Goal: Transaction & Acquisition: Purchase product/service

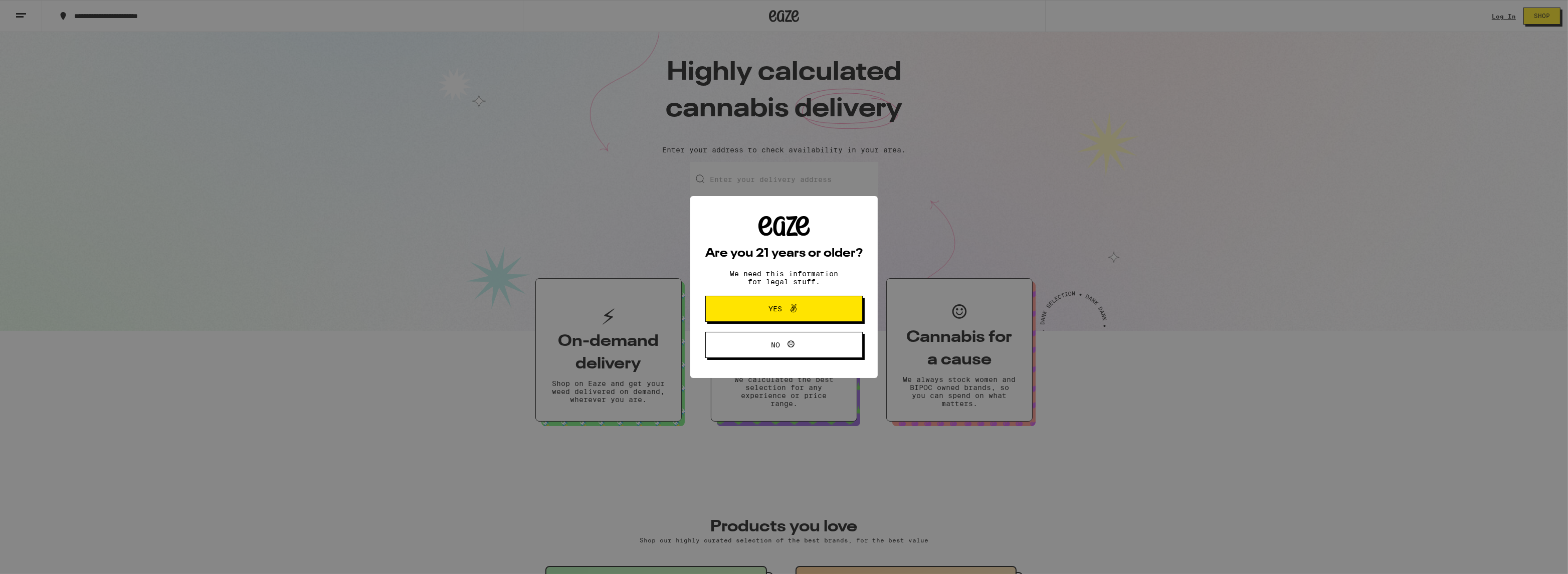
click at [762, 311] on span "Yes" at bounding box center [783, 309] width 76 height 13
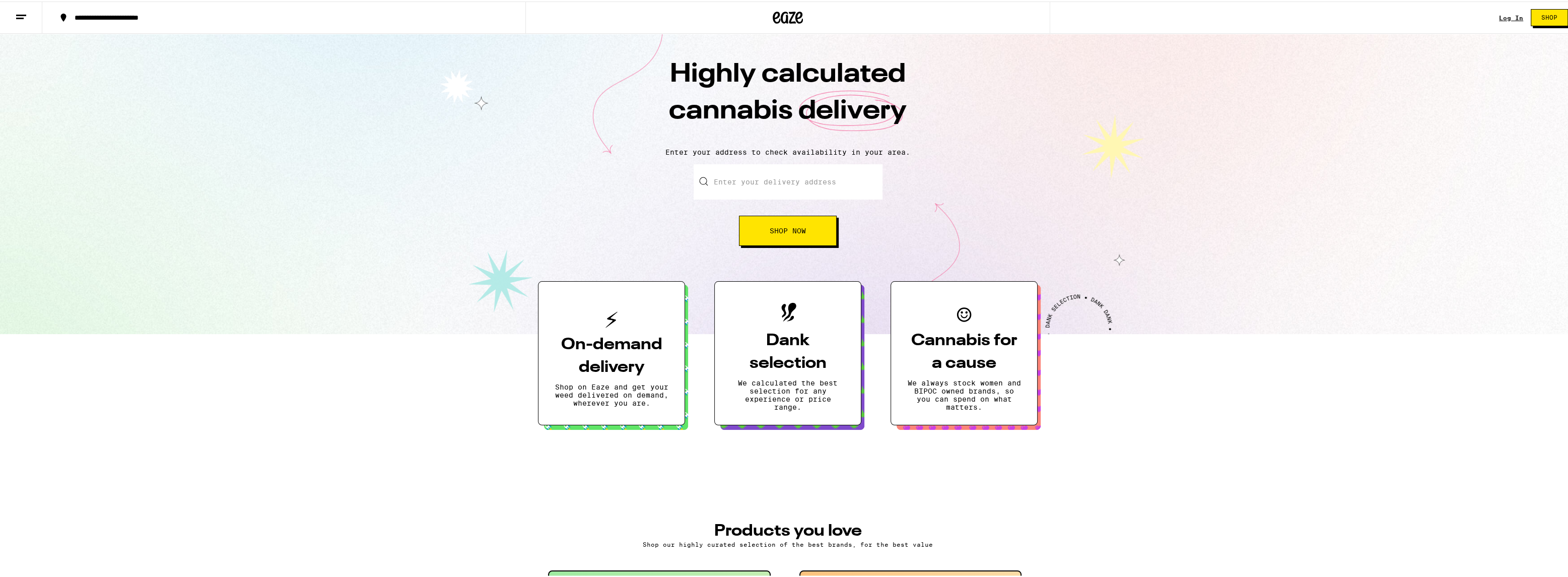
click at [1508, 14] on link "Log In" at bounding box center [1511, 16] width 24 height 7
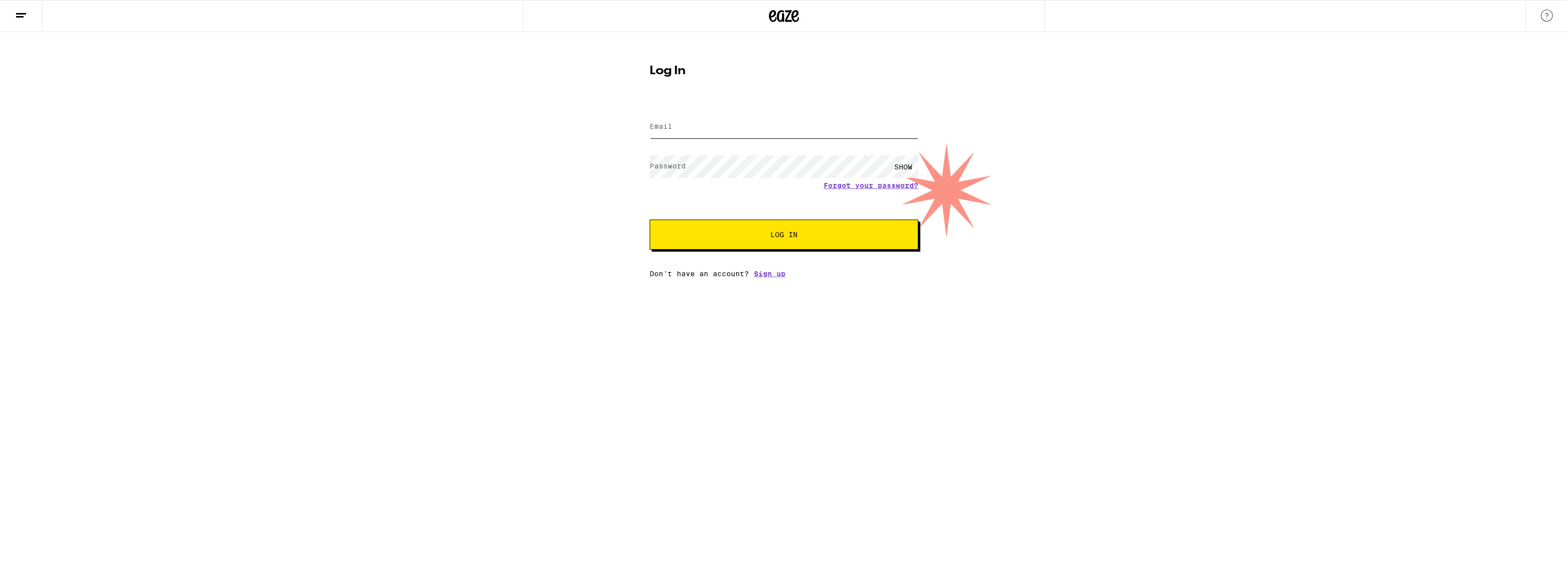
type input "[EMAIL_ADDRESS][DOMAIN_NAME]"
click at [817, 242] on button "Log In" at bounding box center [783, 234] width 268 height 30
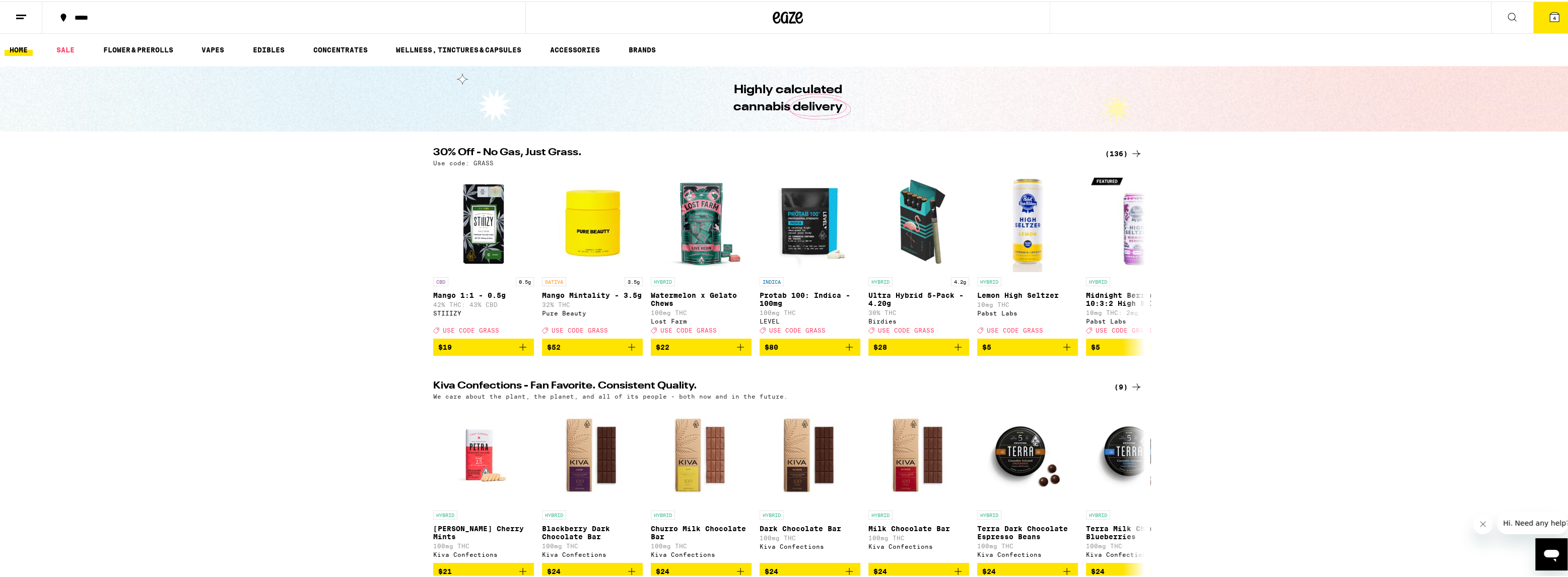
click at [1553, 17] on span "4" at bounding box center [1554, 17] width 3 height 6
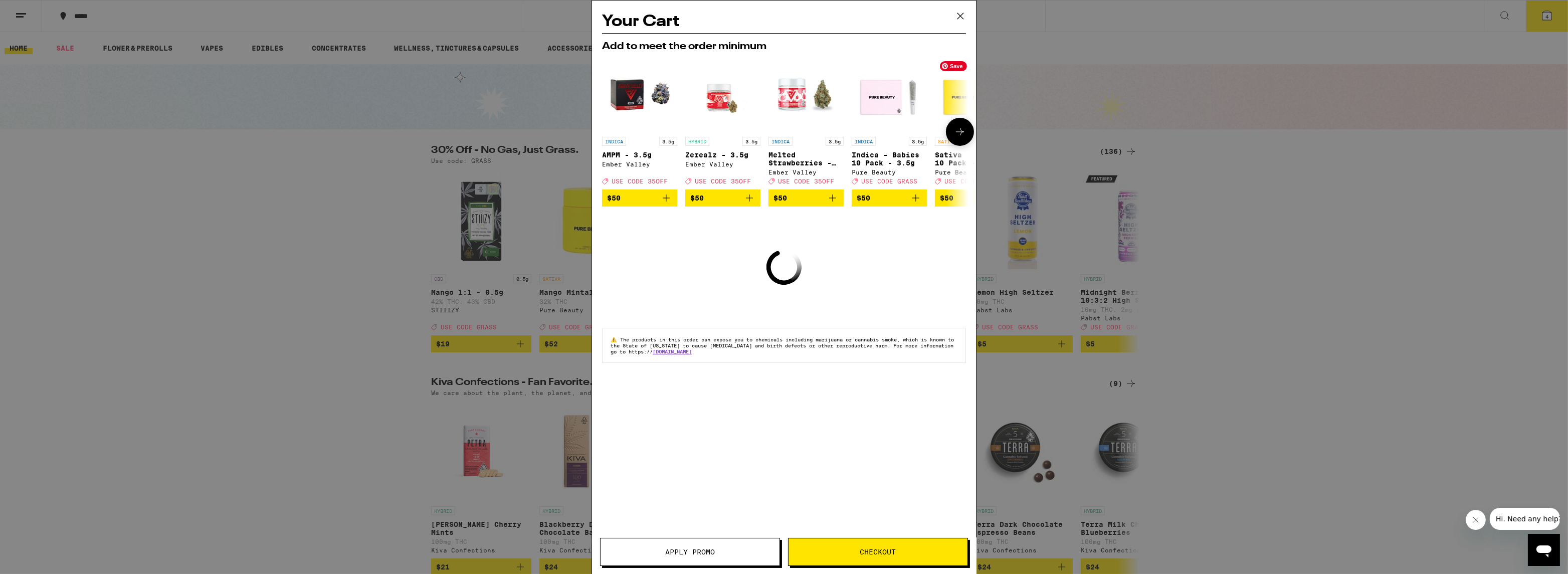
click at [956, 94] on img "Open page for Sativa - Babies 10 Pack - 3.5g from Pure Beauty" at bounding box center [973, 94] width 75 height 75
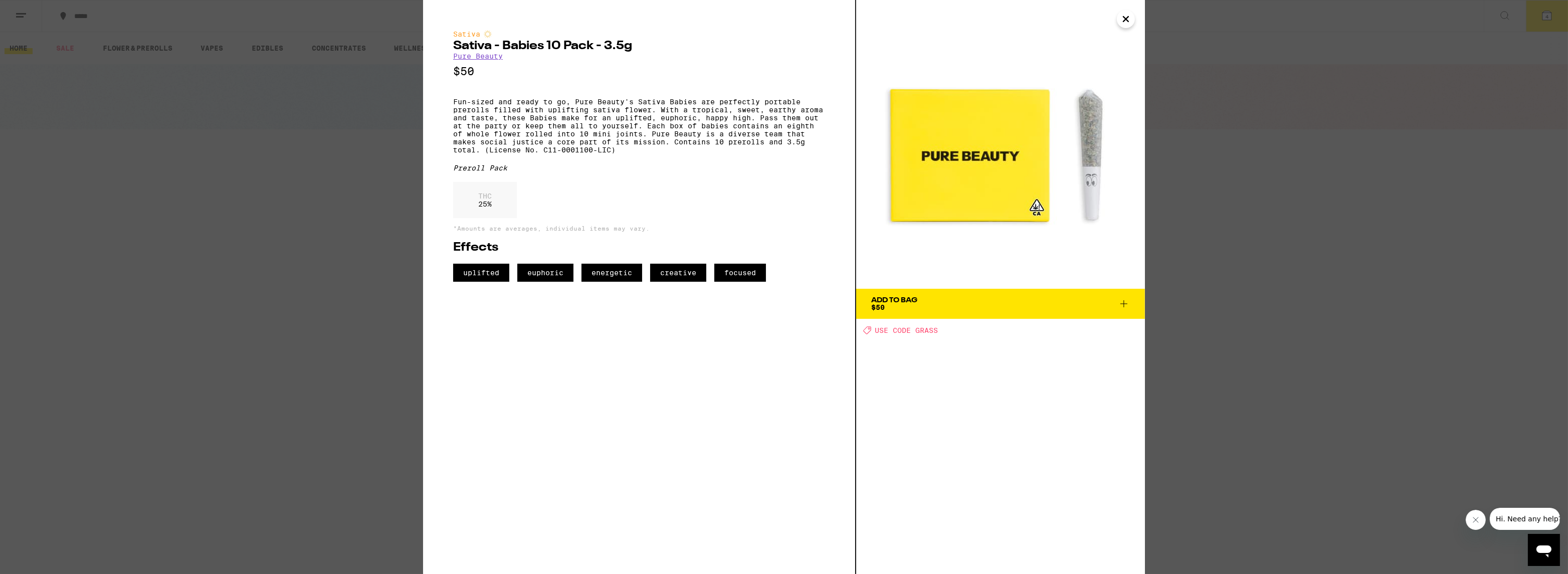
click at [883, 304] on span "$50" at bounding box center [878, 307] width 13 height 8
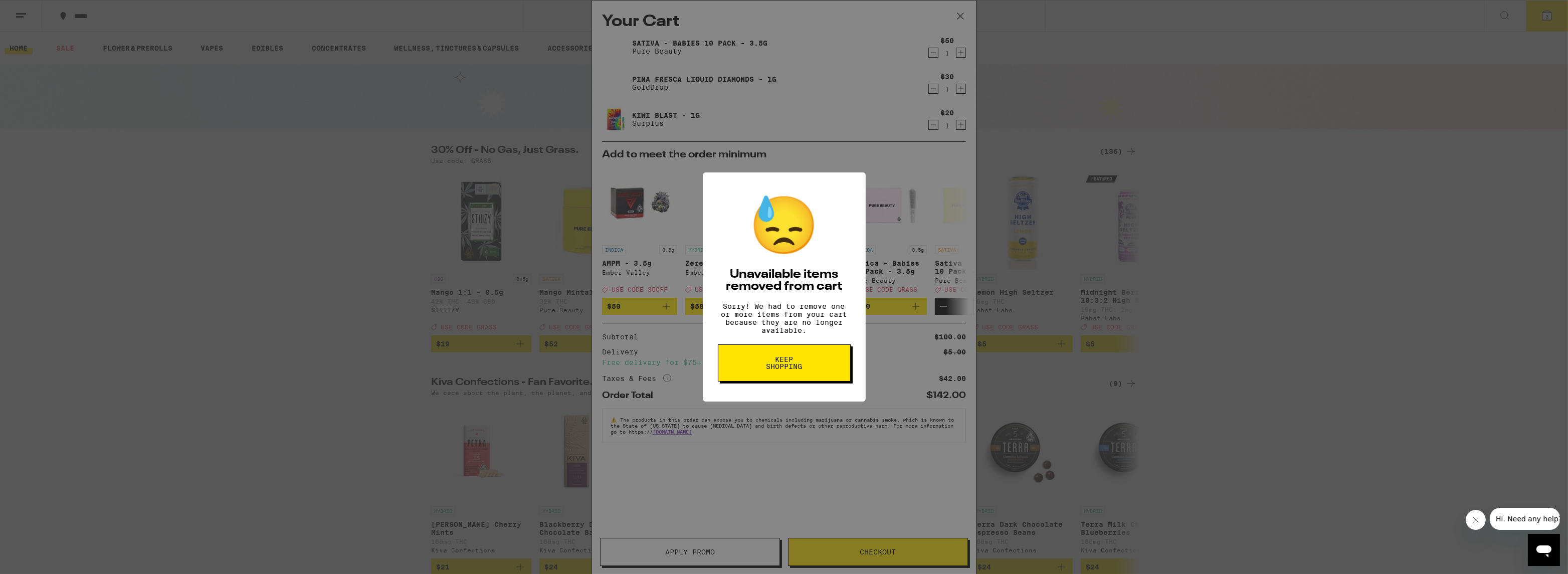
click at [796, 370] on span "Keep Shopping" at bounding box center [784, 363] width 52 height 14
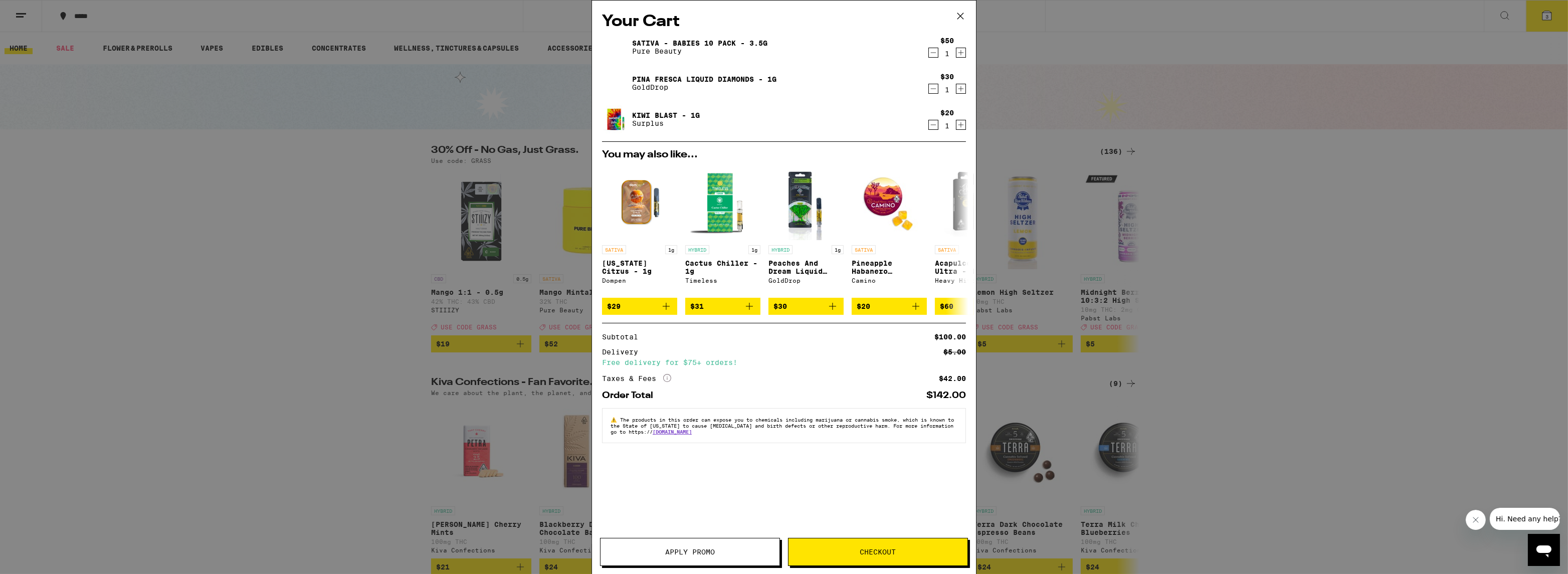
click at [1315, 202] on div "Your Cart Sativa - Babies 10 Pack - 3.5g Pure Beauty $50 1 Pina Fresca Liquid D…" at bounding box center [784, 287] width 1568 height 574
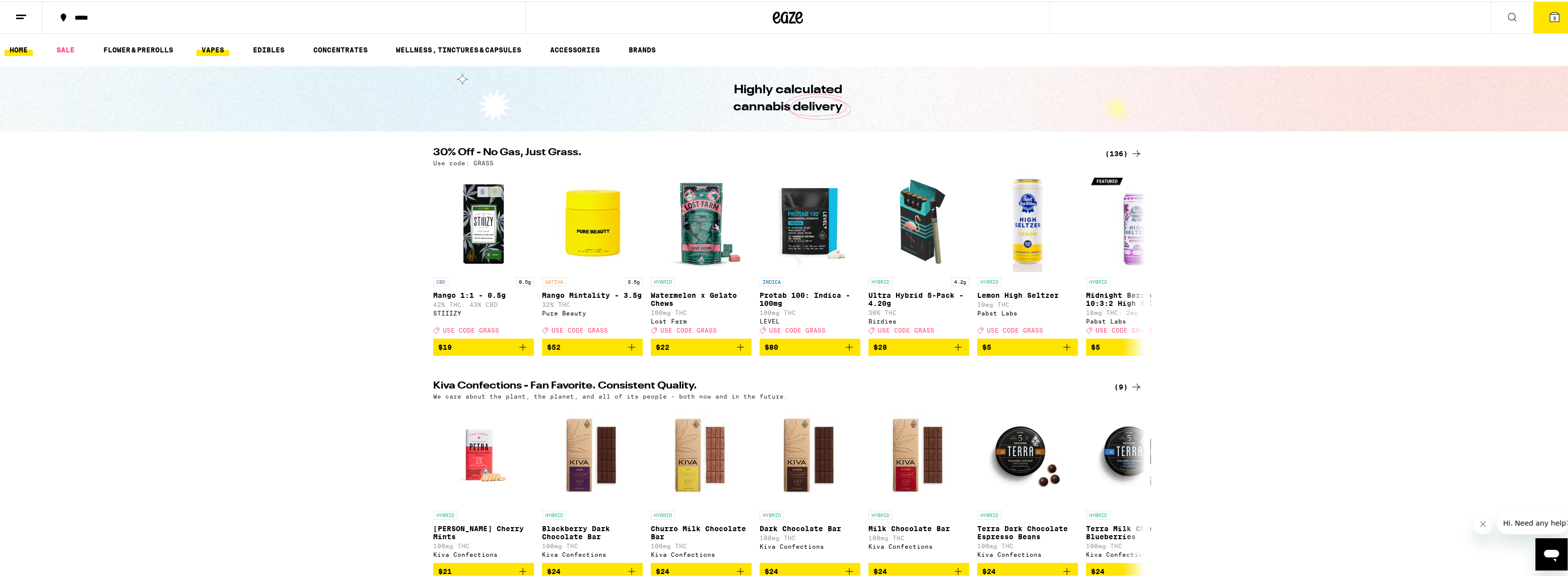
click at [212, 49] on link "VAPES" at bounding box center [213, 48] width 33 height 12
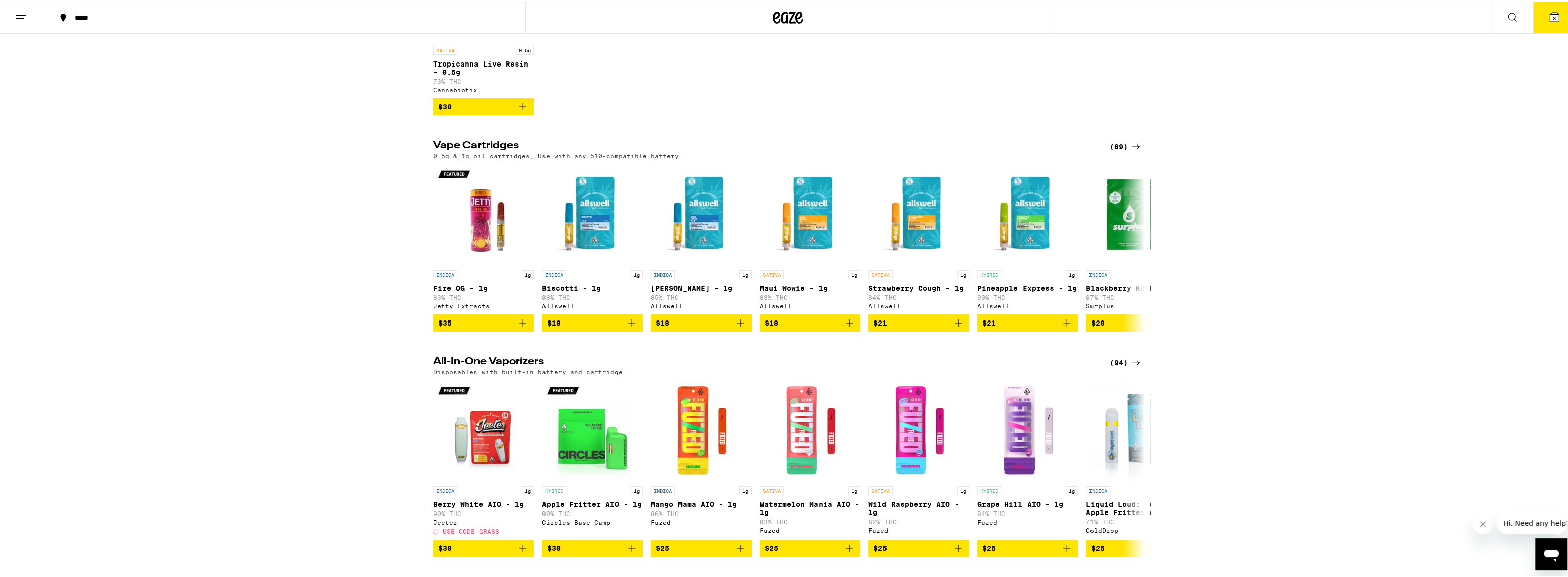
scroll to position [450, 0]
click at [454, 151] on h2 "Vape Cartridges" at bounding box center [763, 144] width 660 height 12
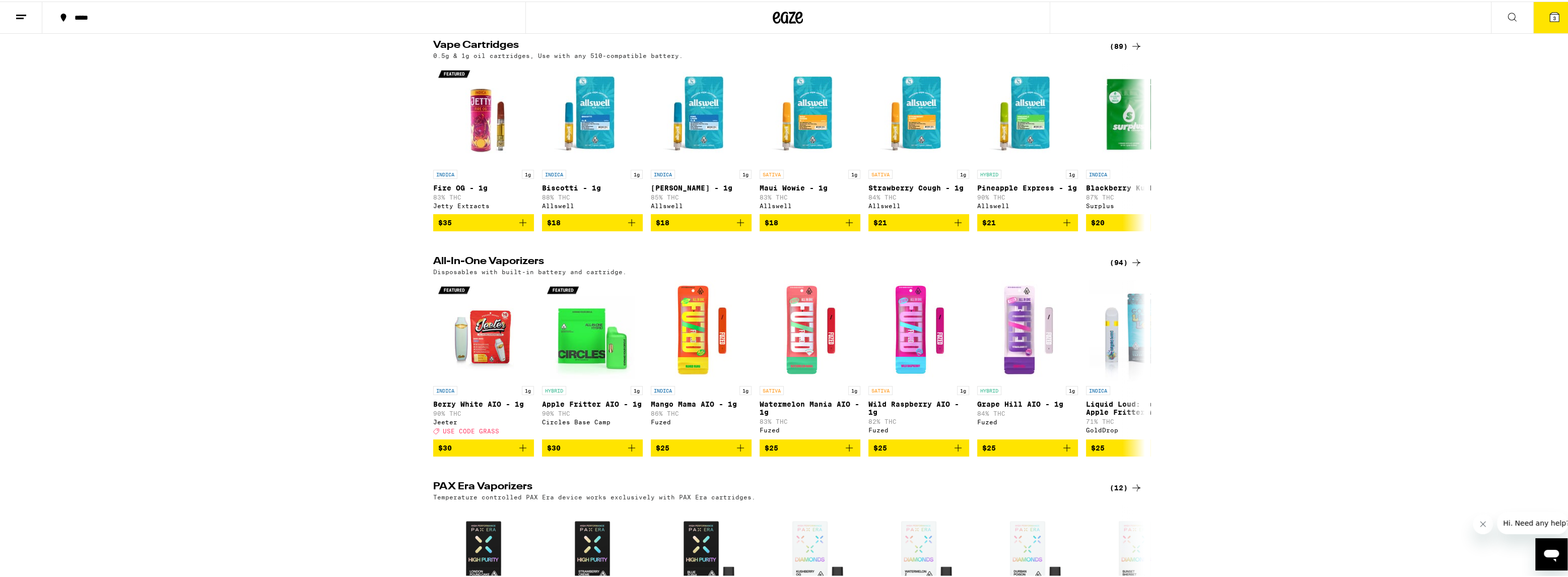
scroll to position [550, 0]
click at [766, 177] on p "SATIVA" at bounding box center [772, 172] width 24 height 9
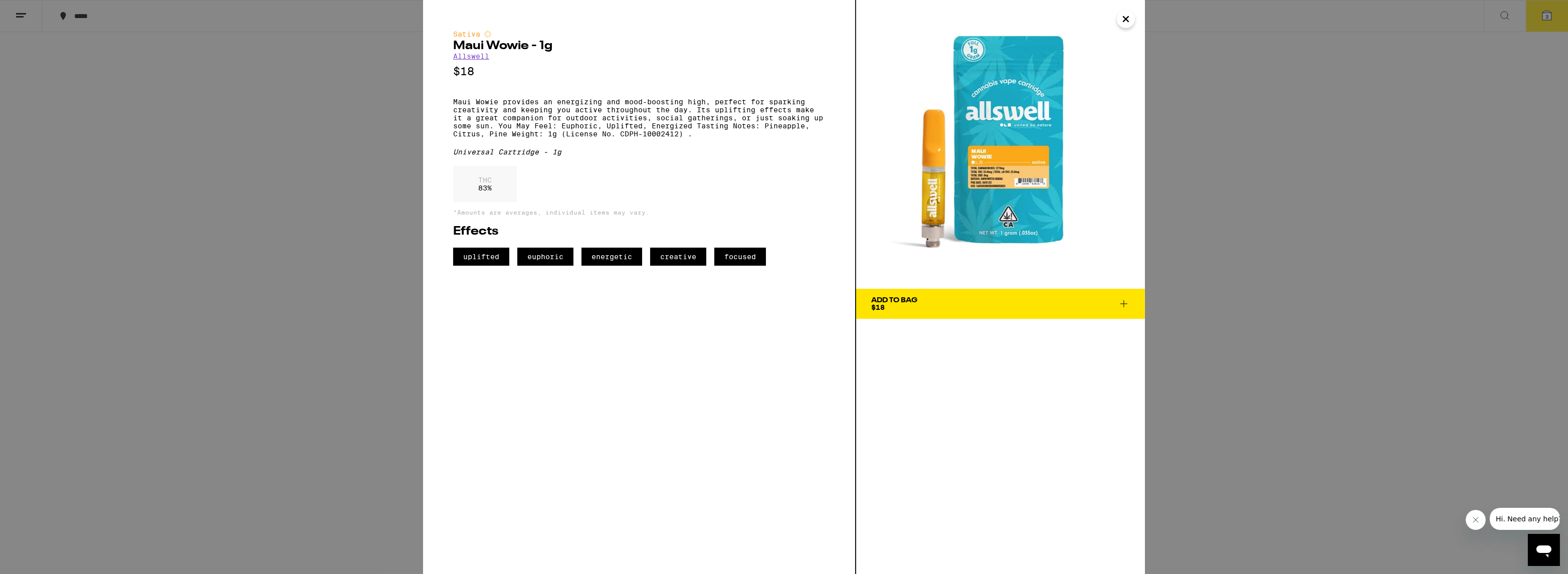
click at [331, 155] on div "Sativa Maui Wowie - 1g Allswell $18 Maui Wowie provides an energizing and mood-…" at bounding box center [784, 287] width 1568 height 574
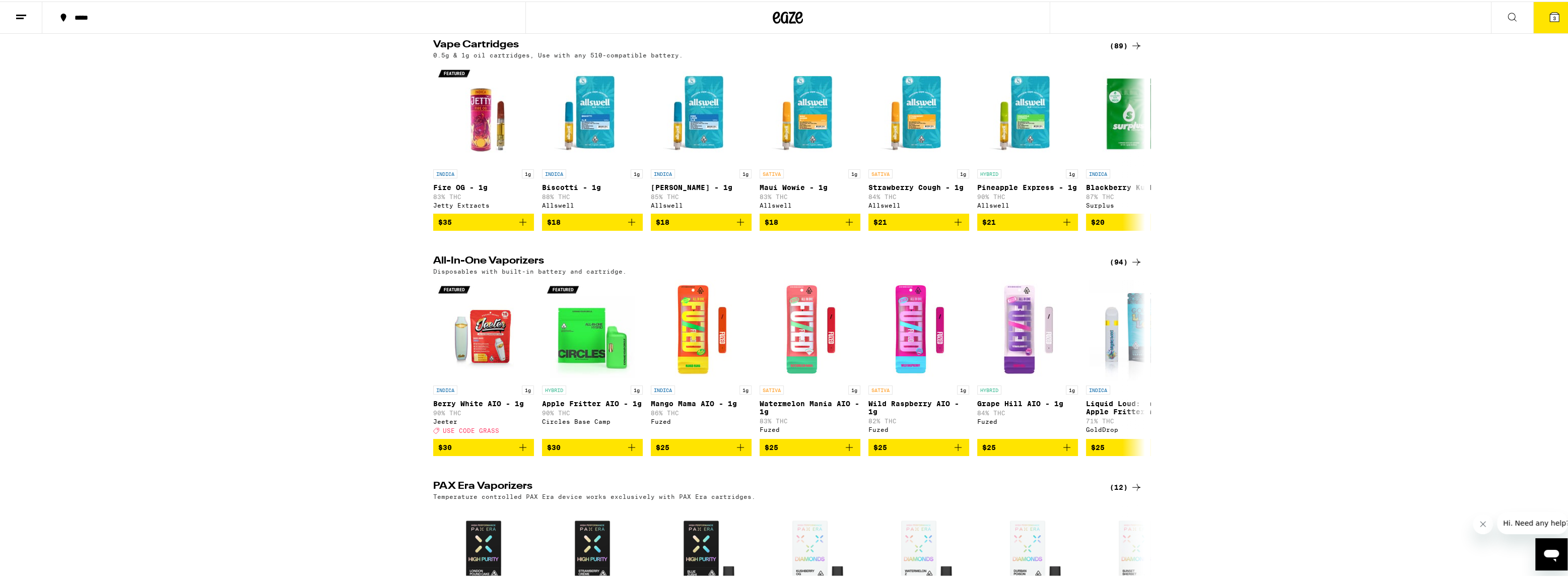
click at [1117, 50] on div "(89)" at bounding box center [1126, 45] width 33 height 12
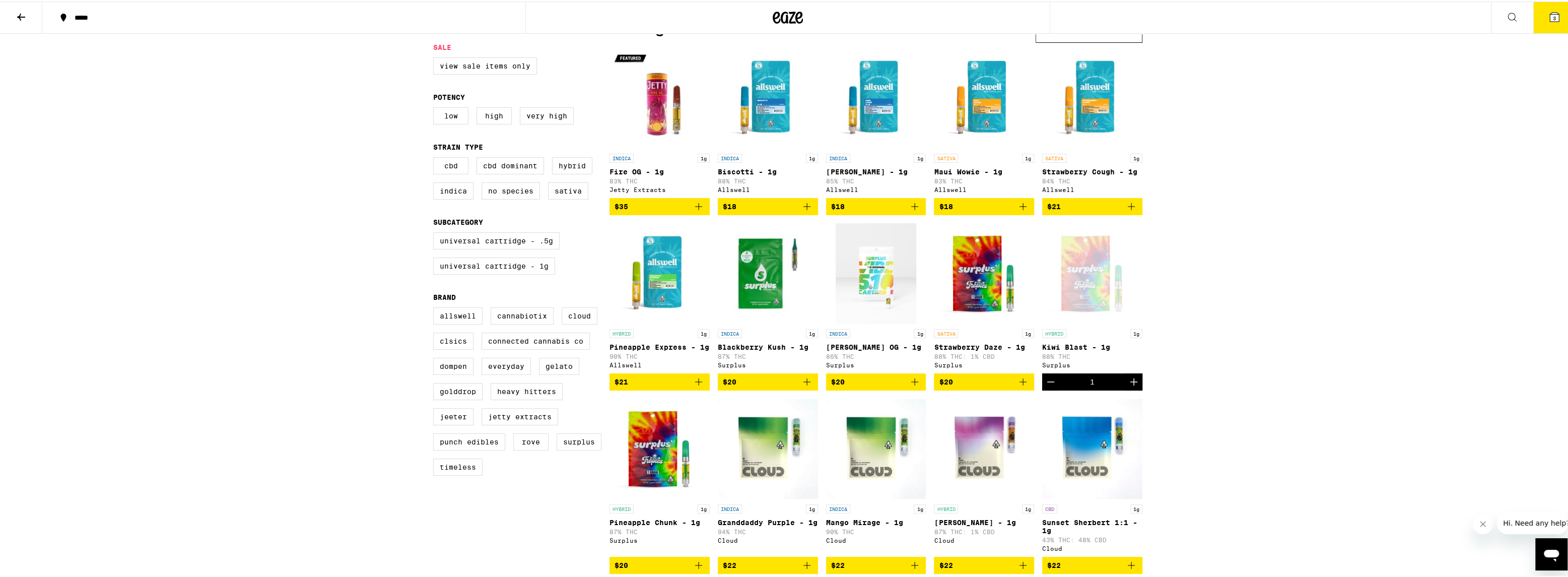
scroll to position [100, 0]
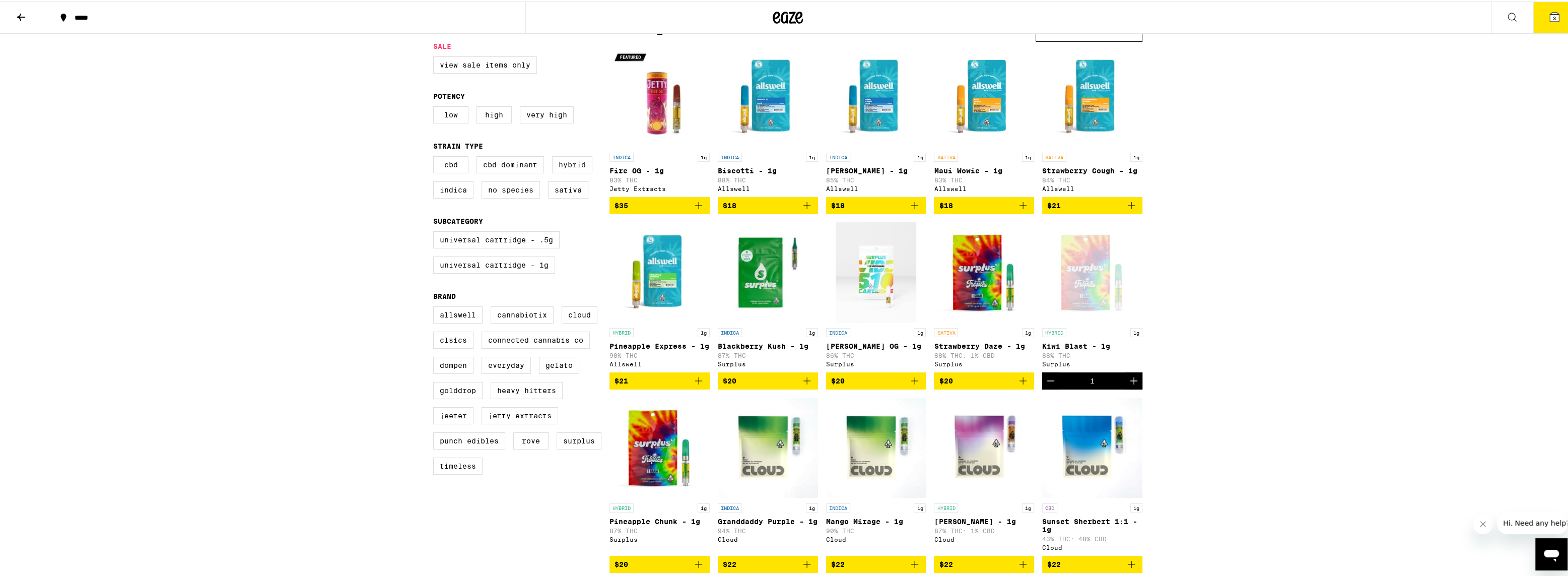
click at [569, 171] on label "Hybrid" at bounding box center [572, 163] width 40 height 17
click at [435, 157] on input "Hybrid" at bounding box center [435, 156] width 1 height 1
checkbox input "true"
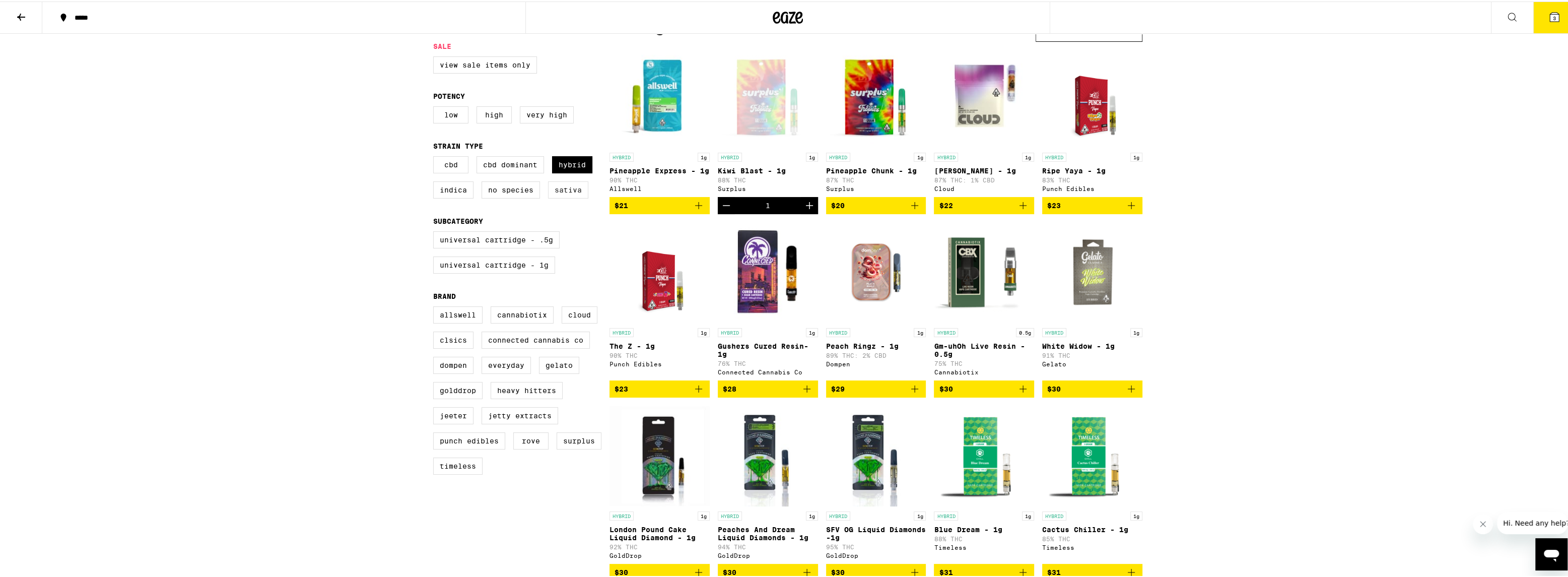
click at [574, 196] on label "Sativa" at bounding box center [568, 188] width 40 height 17
click at [435, 157] on input "Sativa" at bounding box center [435, 156] width 1 height 1
checkbox input "true"
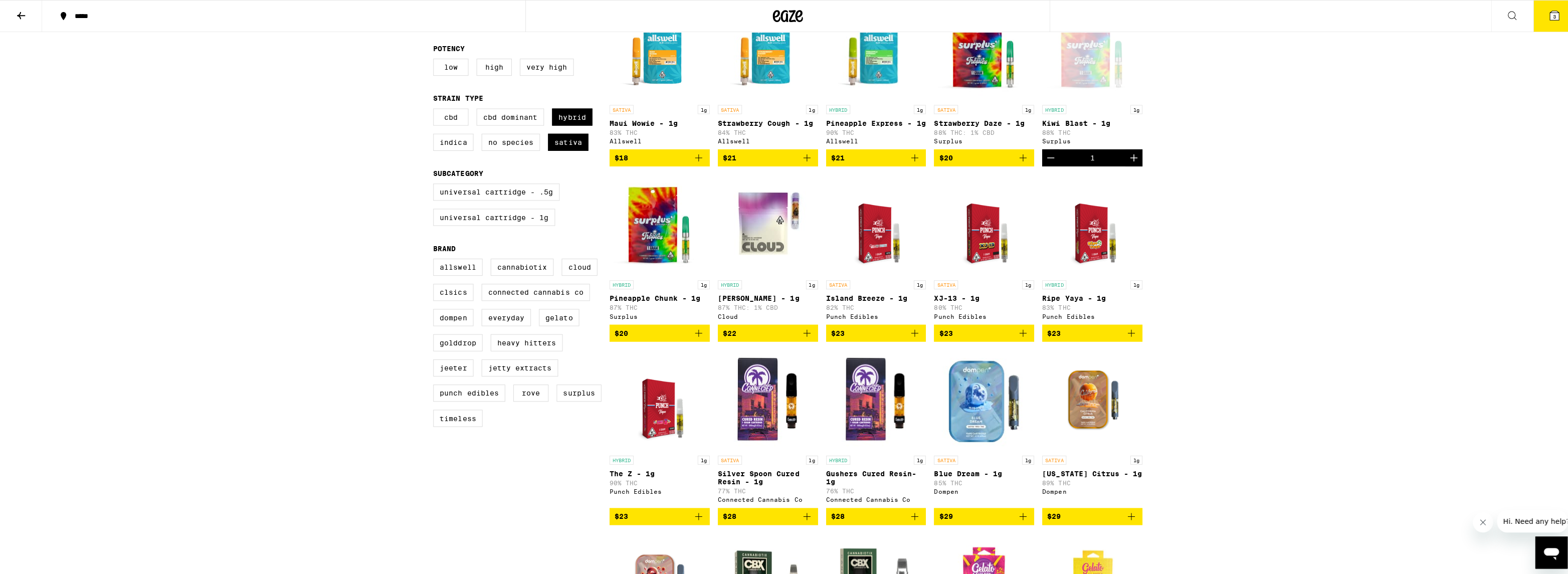
scroll to position [146, 0]
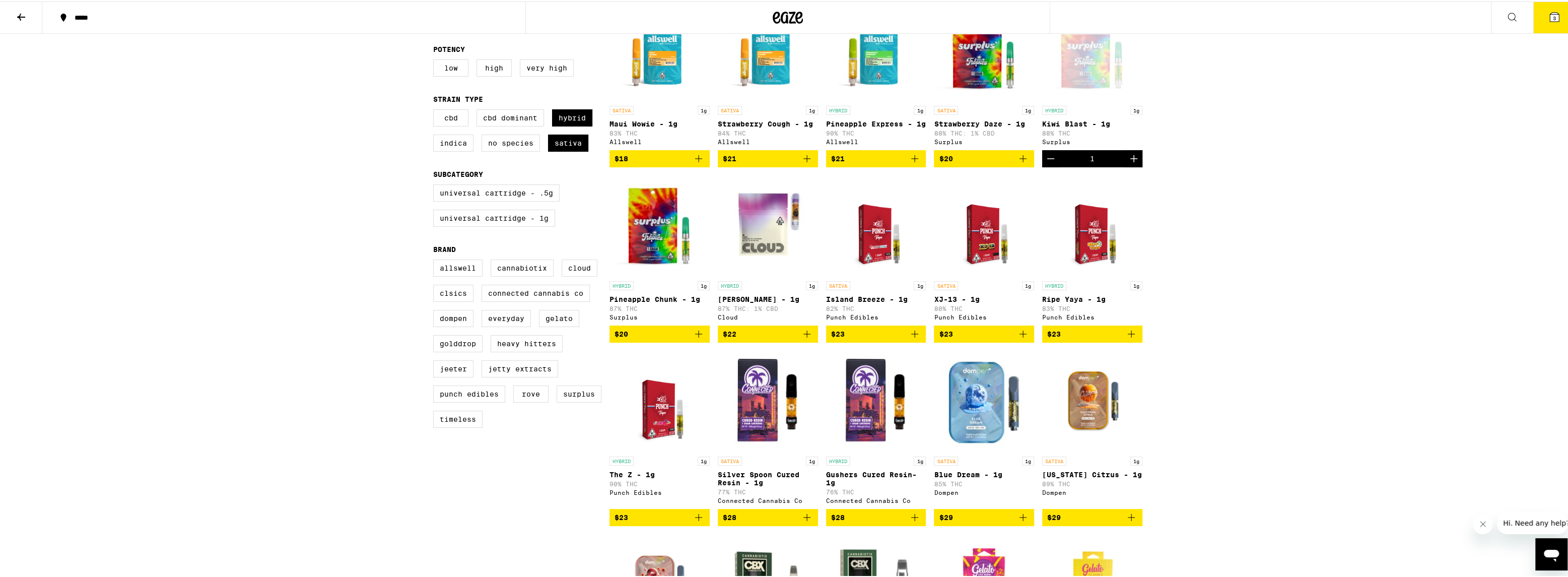
click at [852, 125] on p "Pineapple Express - 1g" at bounding box center [876, 122] width 100 height 8
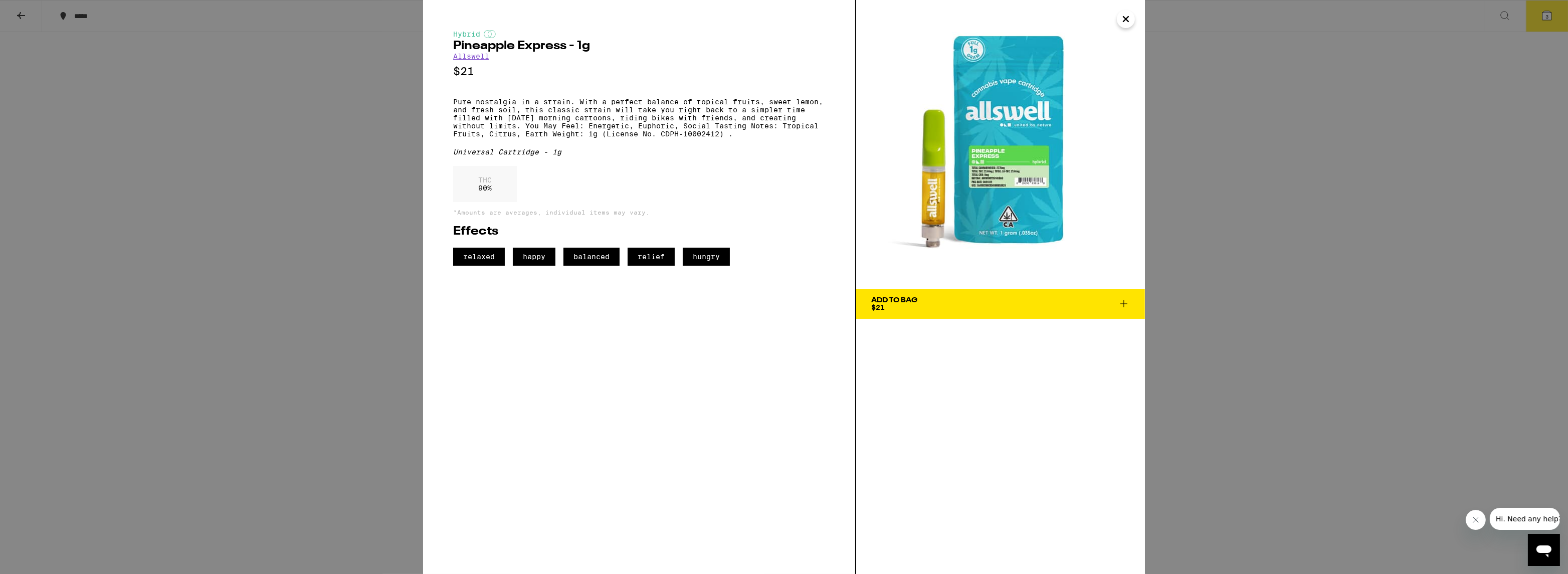
click at [340, 180] on div "Hybrid Pineapple Express - 1g Allswell $21 Pure nostalgia in a strain. With a p…" at bounding box center [784, 287] width 1568 height 574
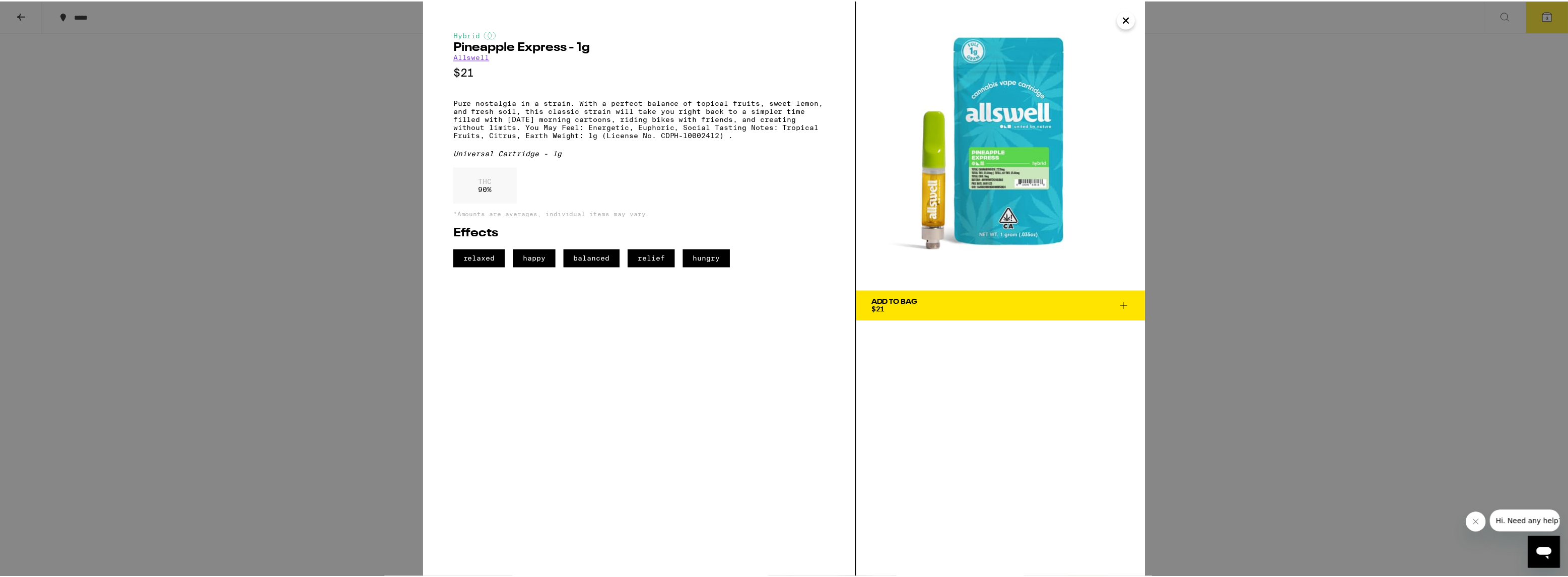
scroll to position [146, 0]
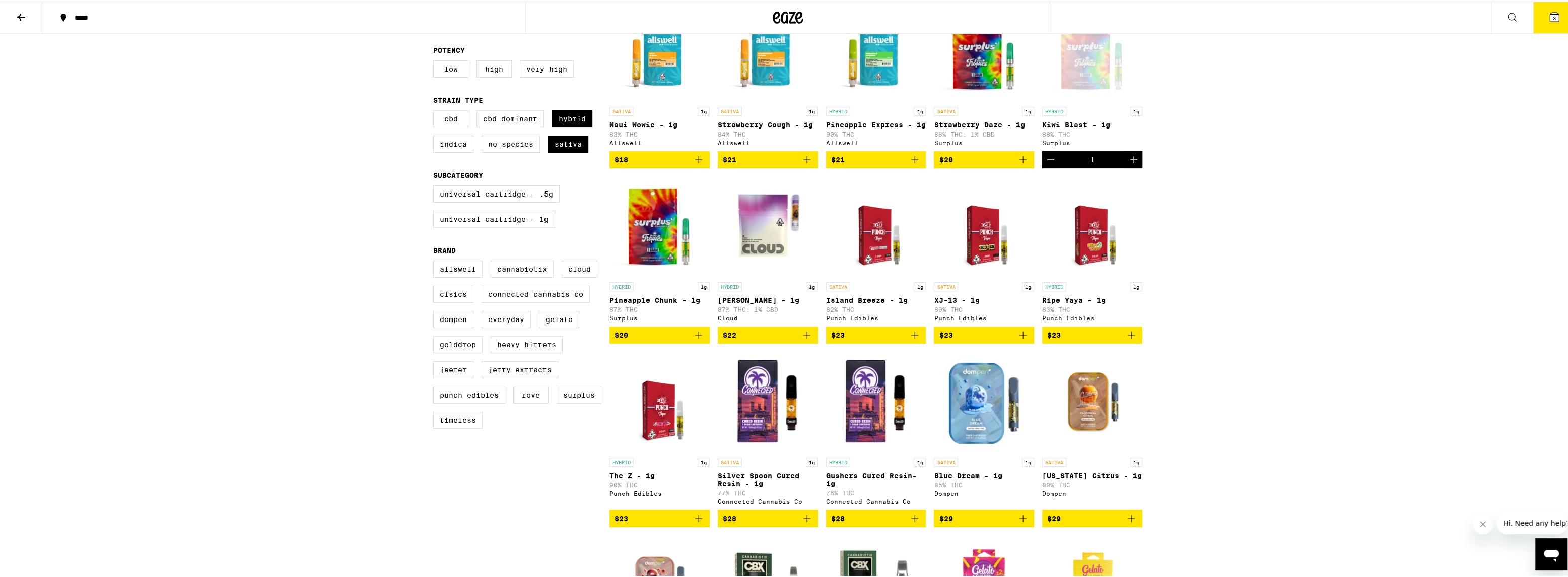
click at [982, 126] on p "Strawberry Daze - 1g" at bounding box center [984, 123] width 100 height 8
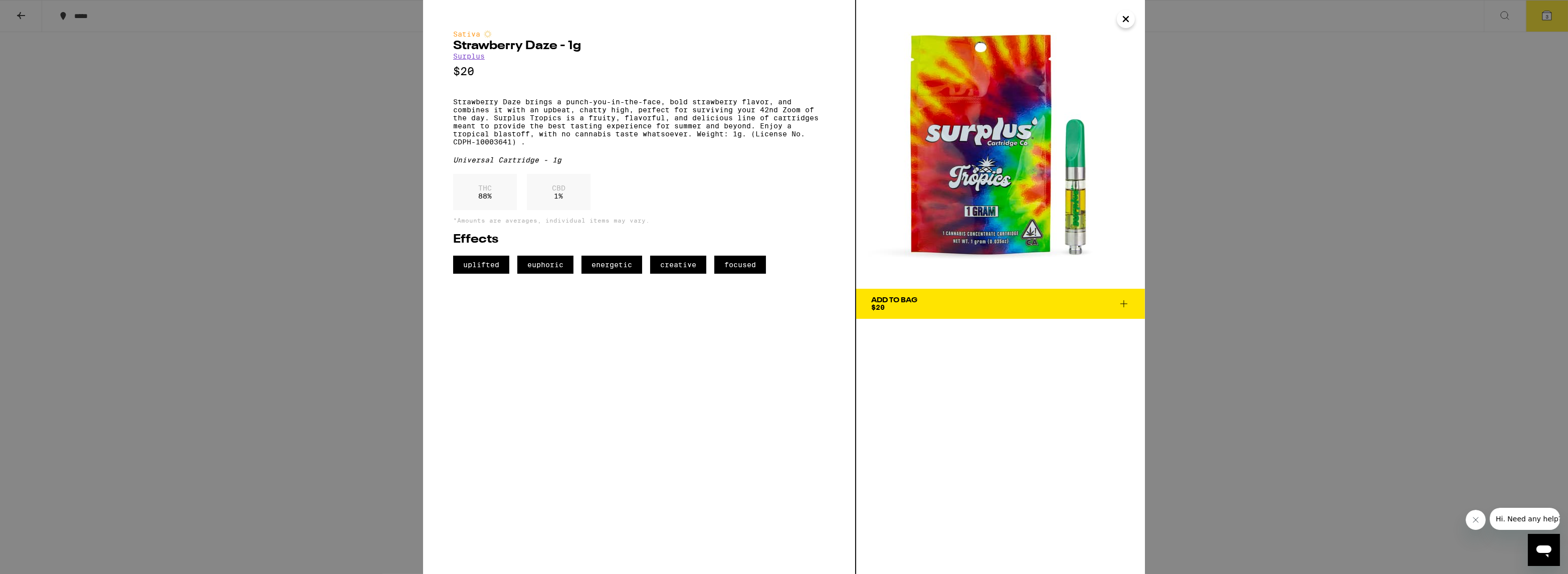
click at [357, 168] on div "Sativa Strawberry Daze - 1g Surplus $20 Strawberry Daze brings a punch-you-in-t…" at bounding box center [784, 287] width 1568 height 574
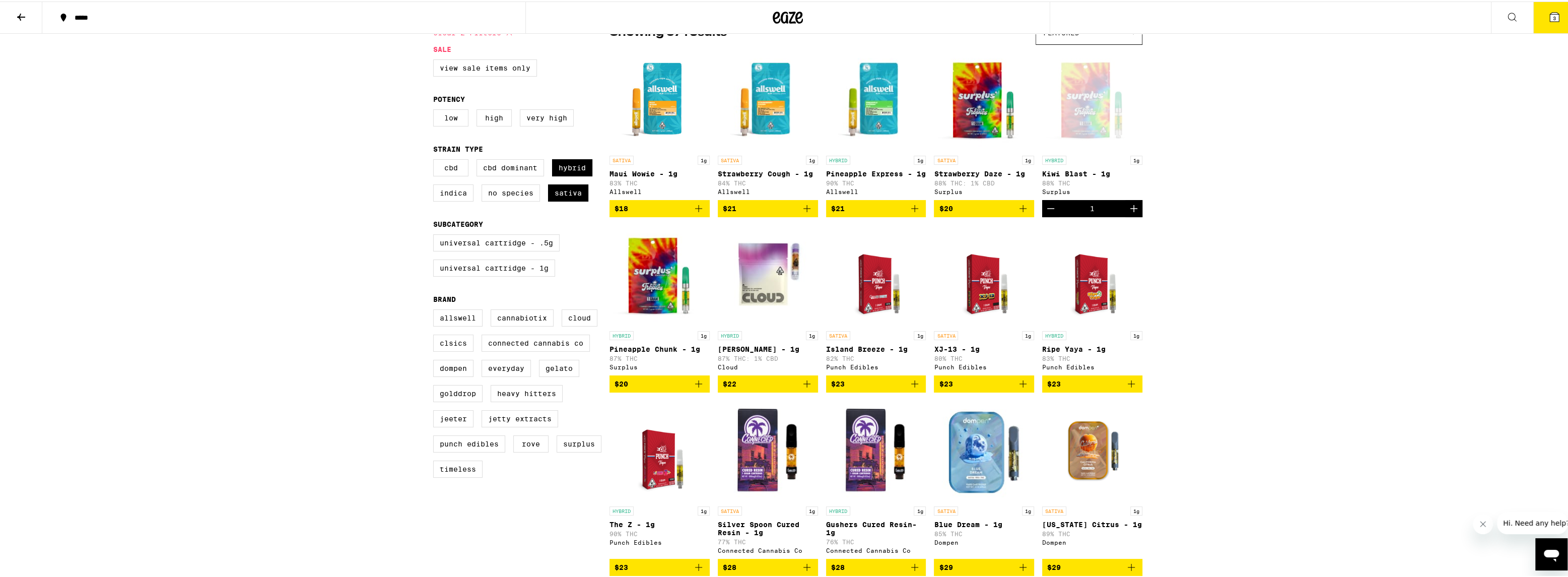
scroll to position [95, 0]
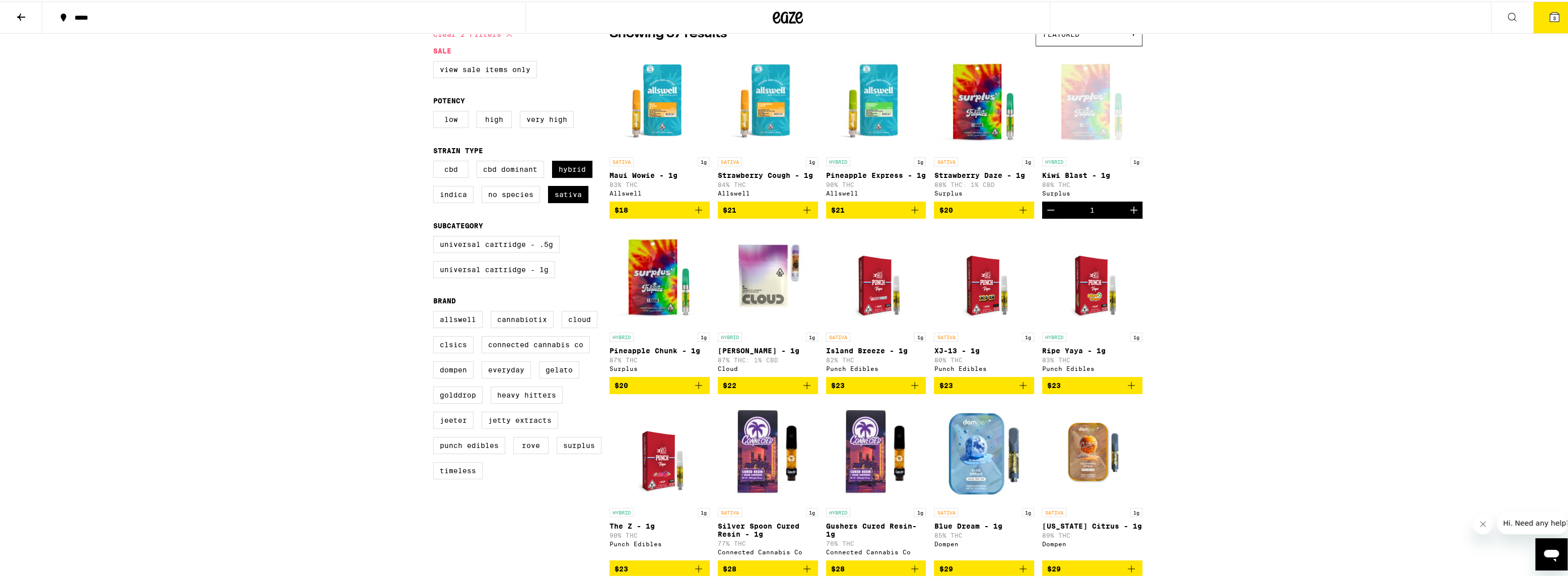
click at [660, 353] on p "Pineapple Chunk - 1g" at bounding box center [659, 349] width 100 height 8
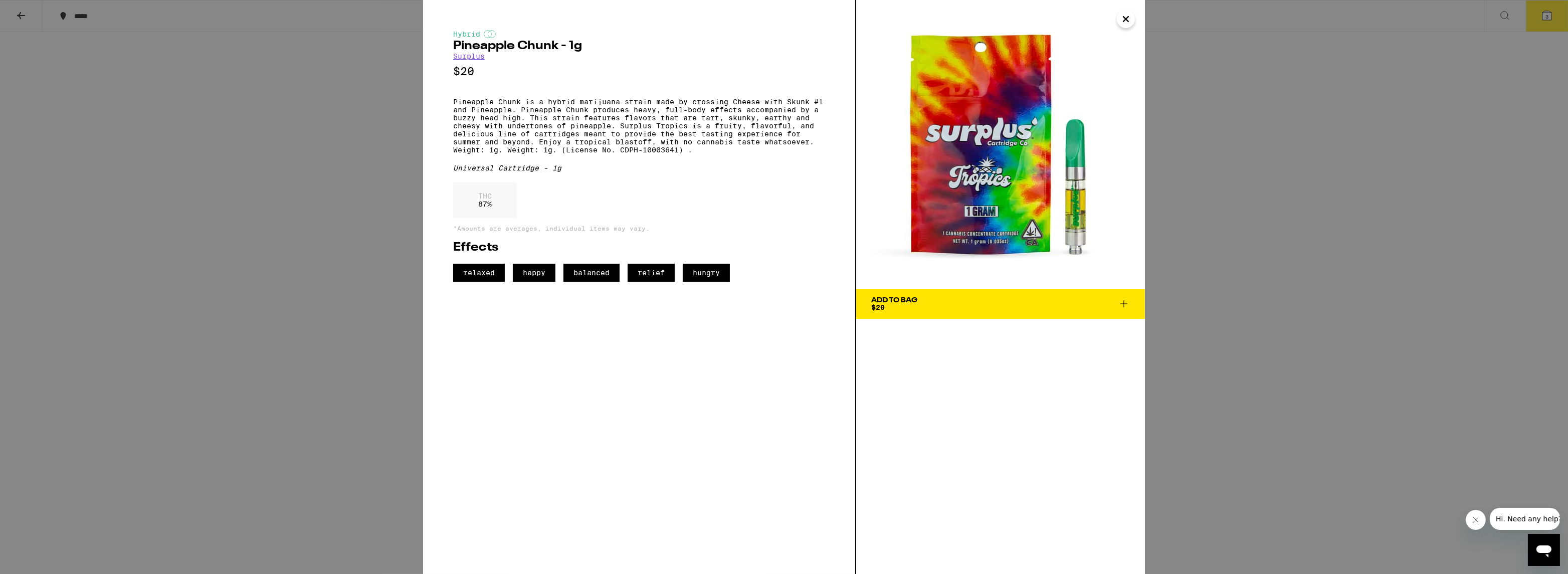
click at [391, 216] on div "Hybrid Pineapple Chunk - 1g Surplus $20 Pineapple Chunk is a hybrid marijuana s…" at bounding box center [784, 287] width 1568 height 574
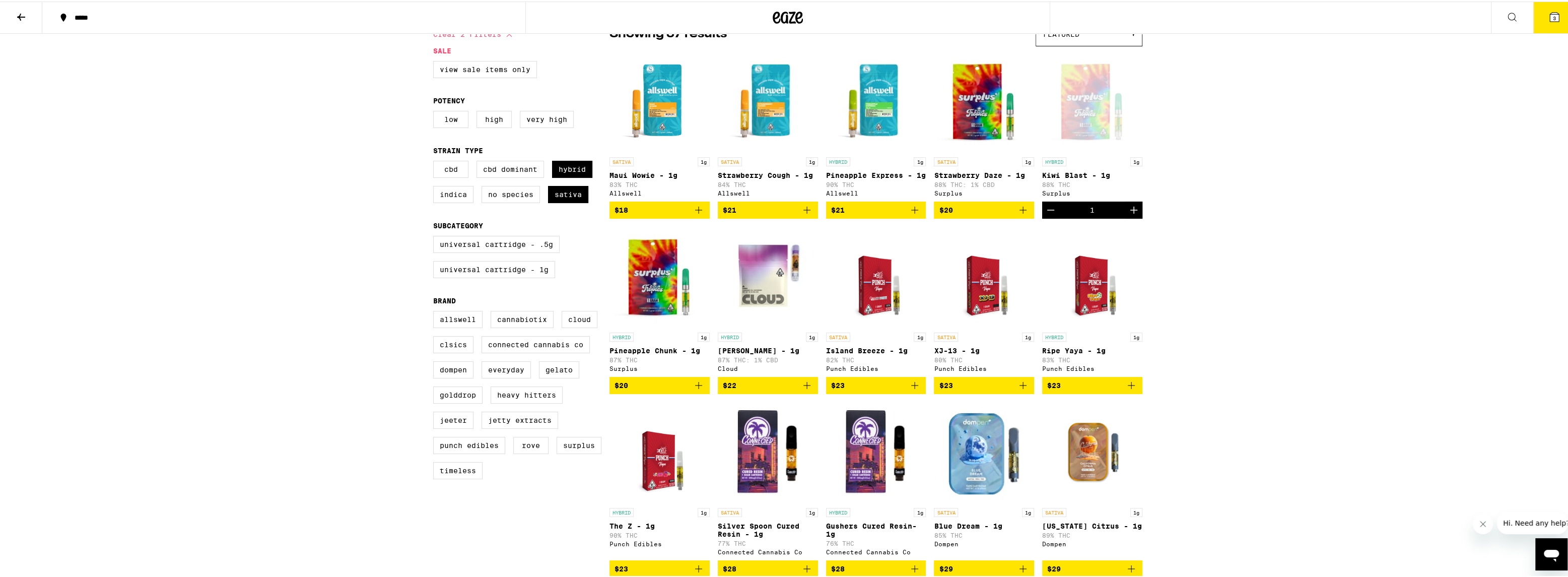
click at [872, 175] on p "Pineapple Express - 1g" at bounding box center [876, 174] width 100 height 8
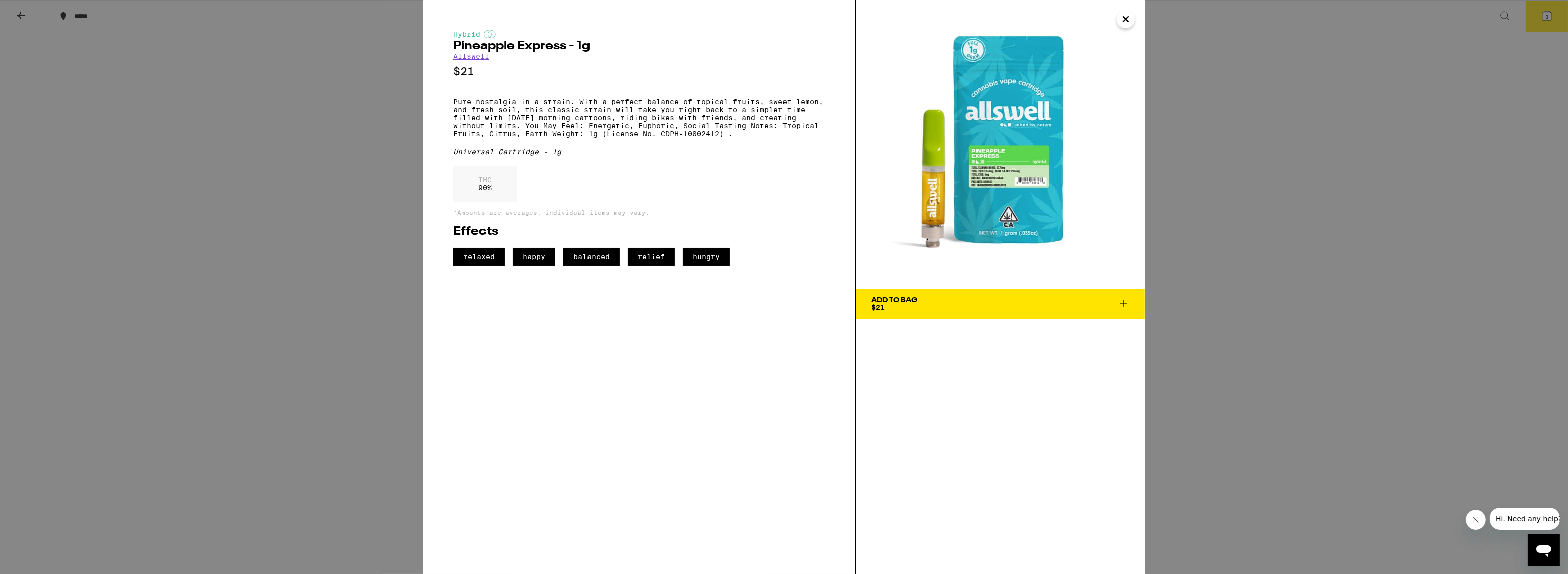
click at [348, 200] on div "Hybrid Pineapple Express - 1g Allswell $21 Pure nostalgia in a strain. With a p…" at bounding box center [784, 287] width 1568 height 574
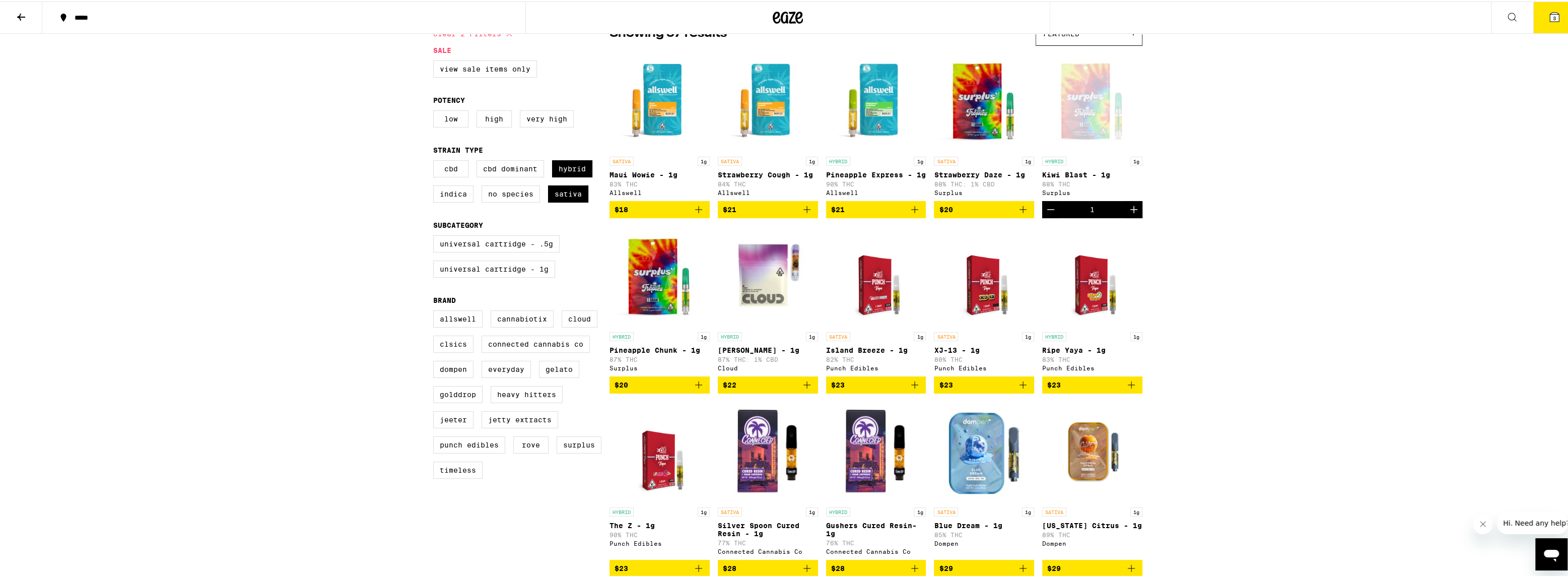
scroll to position [95, 0]
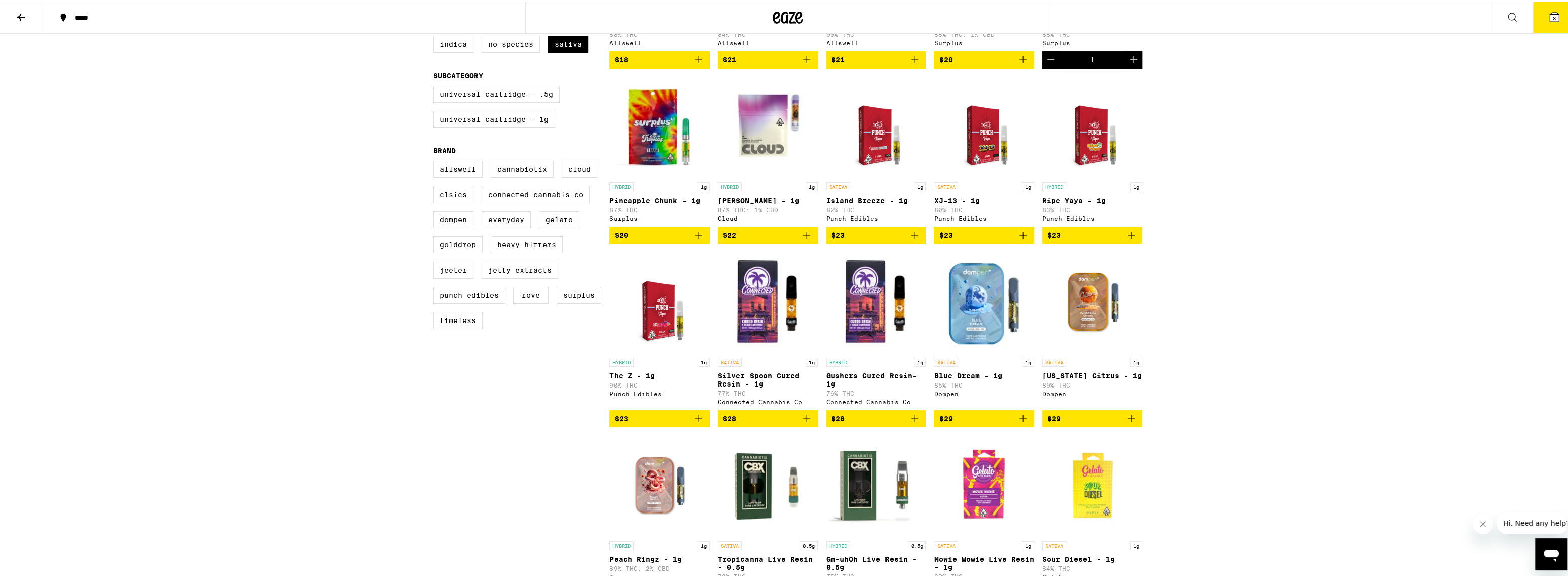
click at [624, 207] on div "HYBRID 1g Pineapple Chunk - 1g 87% THC Surplus" at bounding box center [659, 201] width 100 height 39
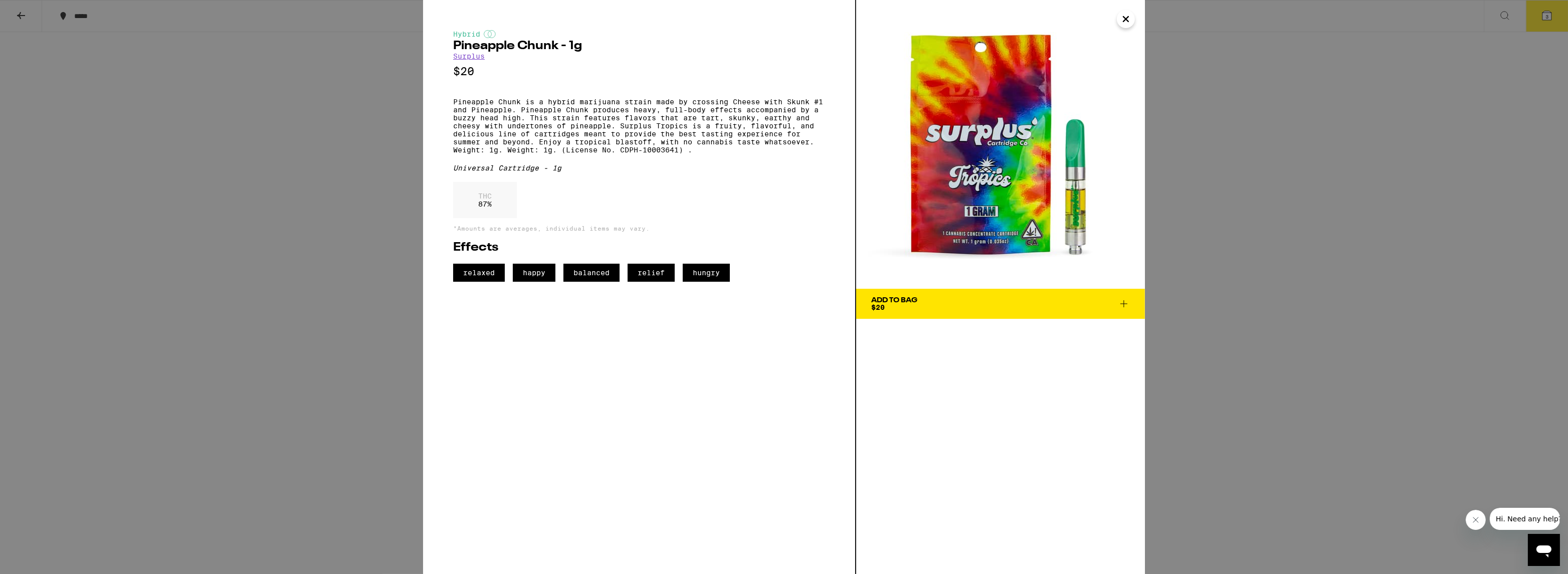
click at [314, 195] on div "Hybrid Pineapple Chunk - 1g Surplus $20 Pineapple Chunk is a hybrid marijuana s…" at bounding box center [784, 287] width 1568 height 574
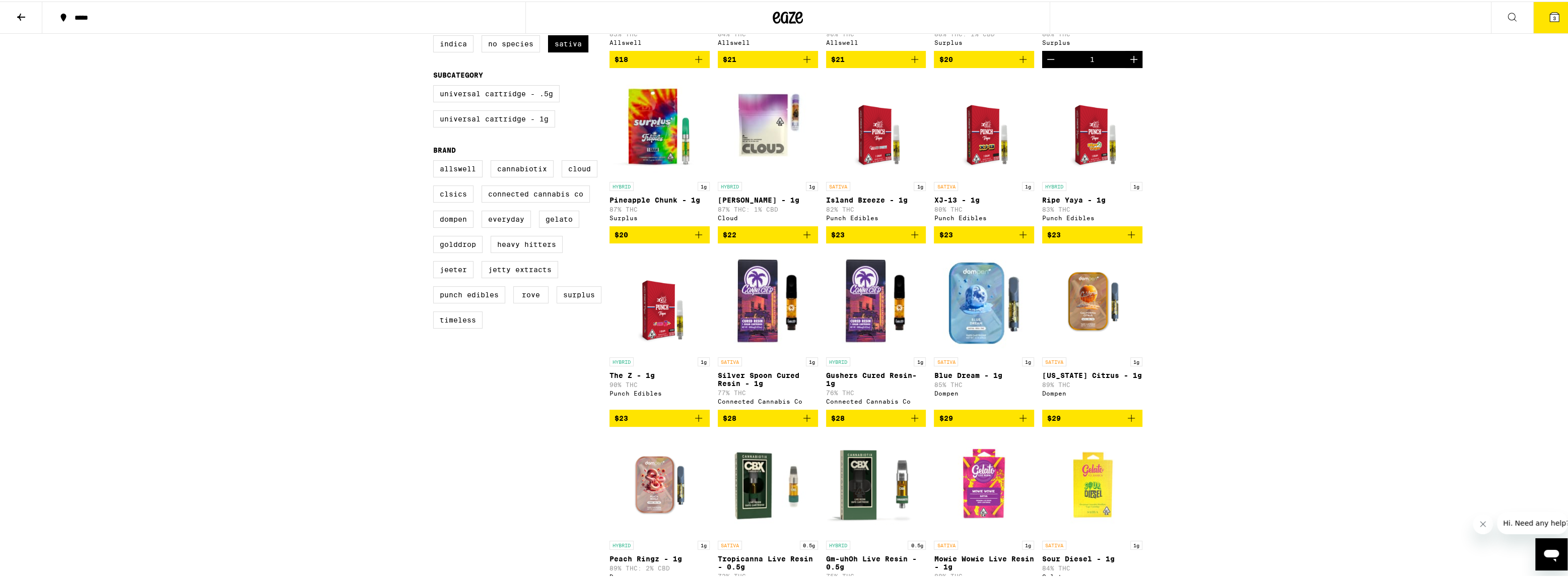
click at [1063, 203] on p "Ripe Yaya - 1g" at bounding box center [1092, 198] width 100 height 8
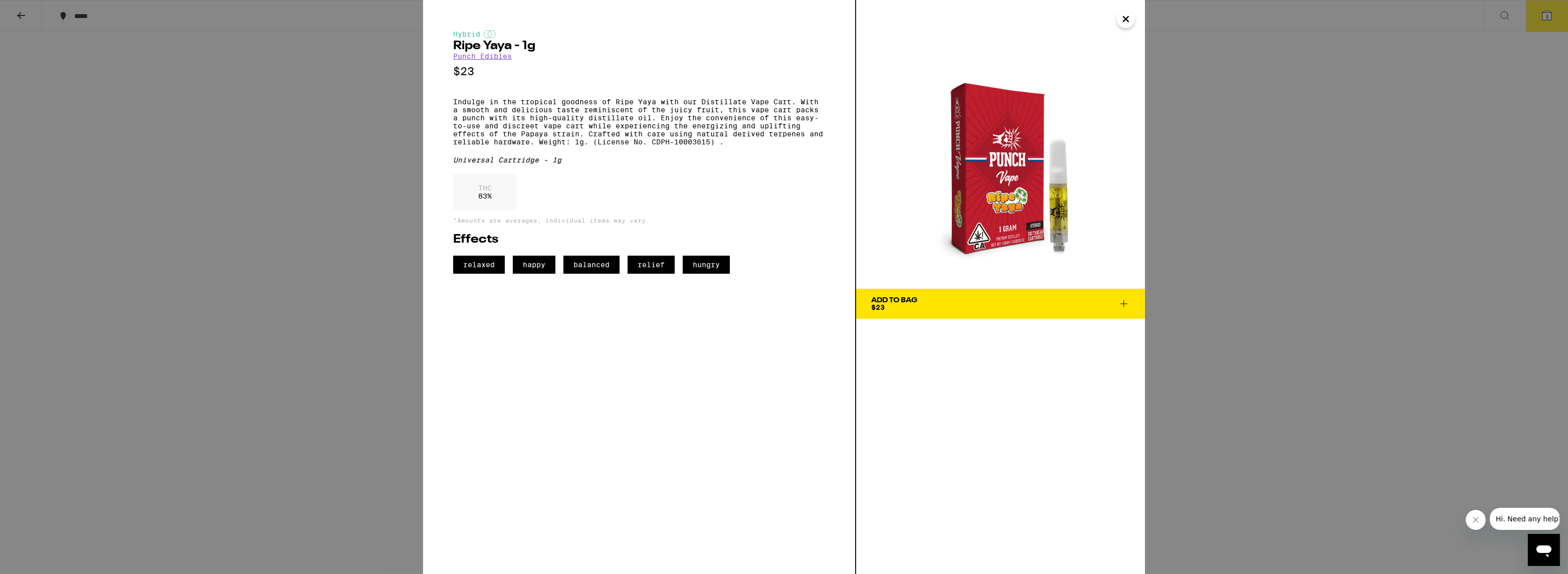
click at [376, 222] on div "Hybrid Ripe Yaya - 1g Punch Edibles $23 Indulge in the tropical goodness of Rip…" at bounding box center [784, 287] width 1568 height 574
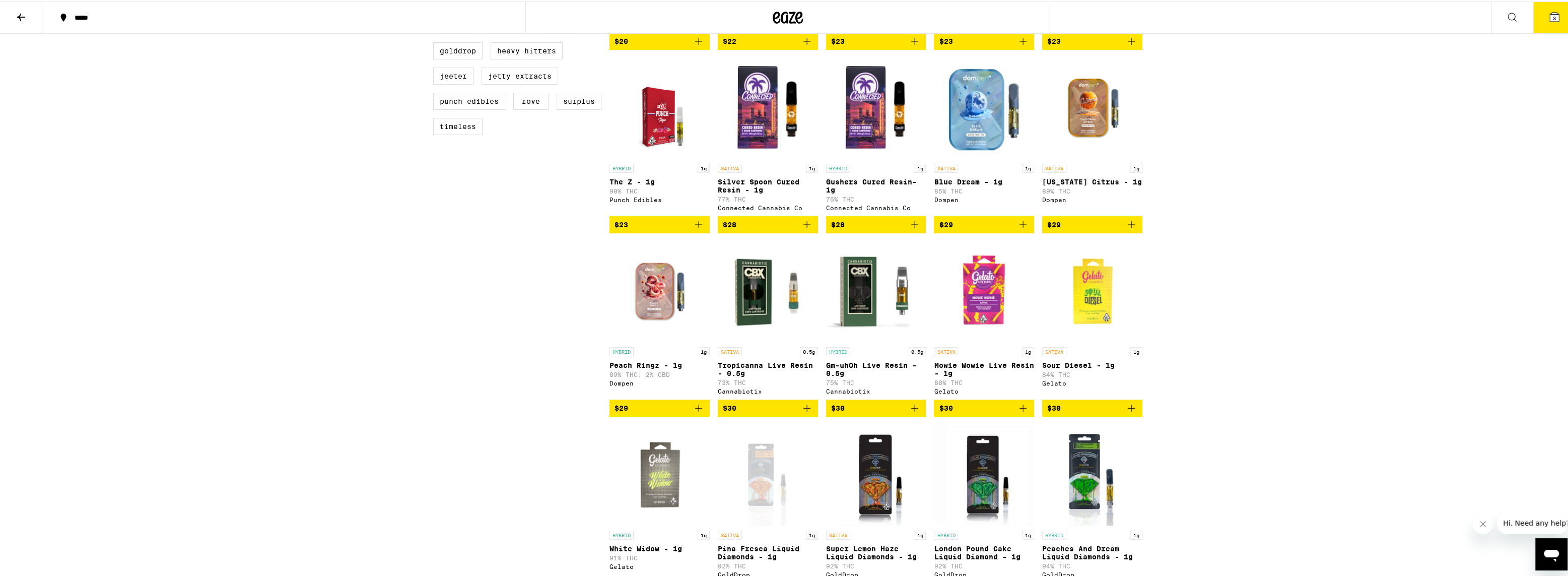
scroll to position [441, 0]
click at [752, 192] on p "Silver Spoon Cured Resin - 1g" at bounding box center [768, 184] width 100 height 16
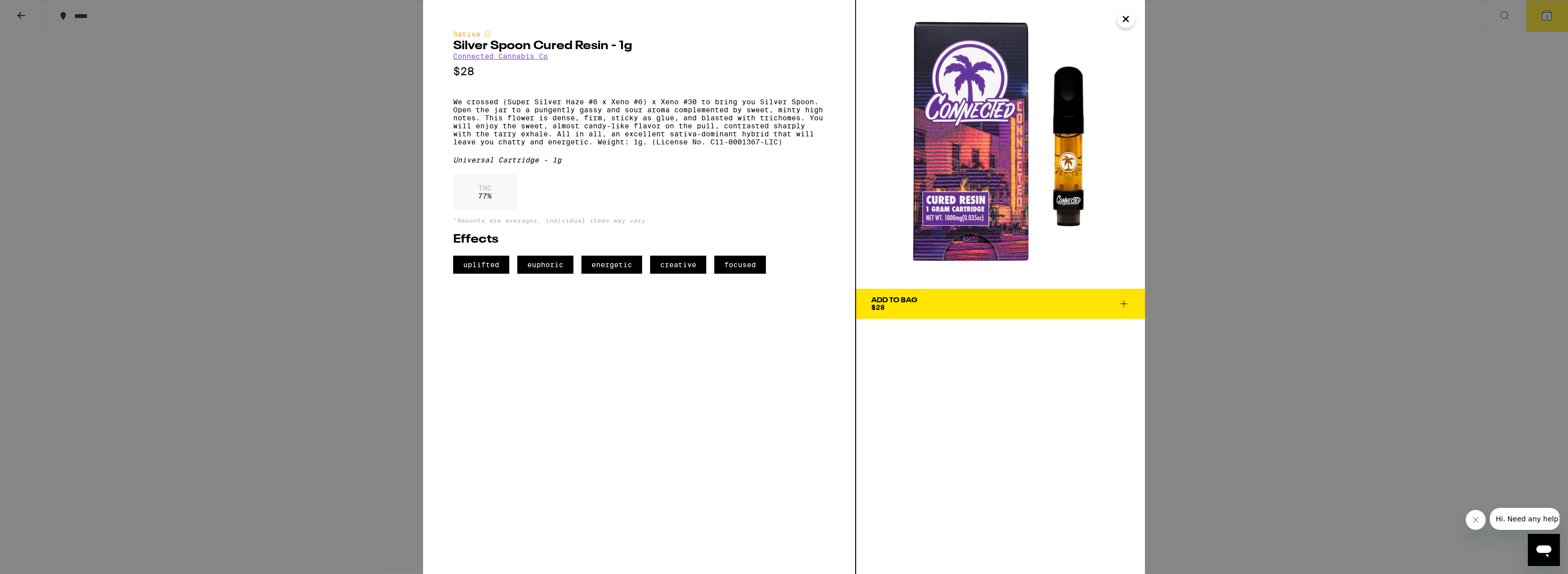
click at [373, 187] on div "Sativa Silver Spoon Cured Resin - 1g Connected Cannabis Co $28 We crossed (Supe…" at bounding box center [784, 287] width 1568 height 574
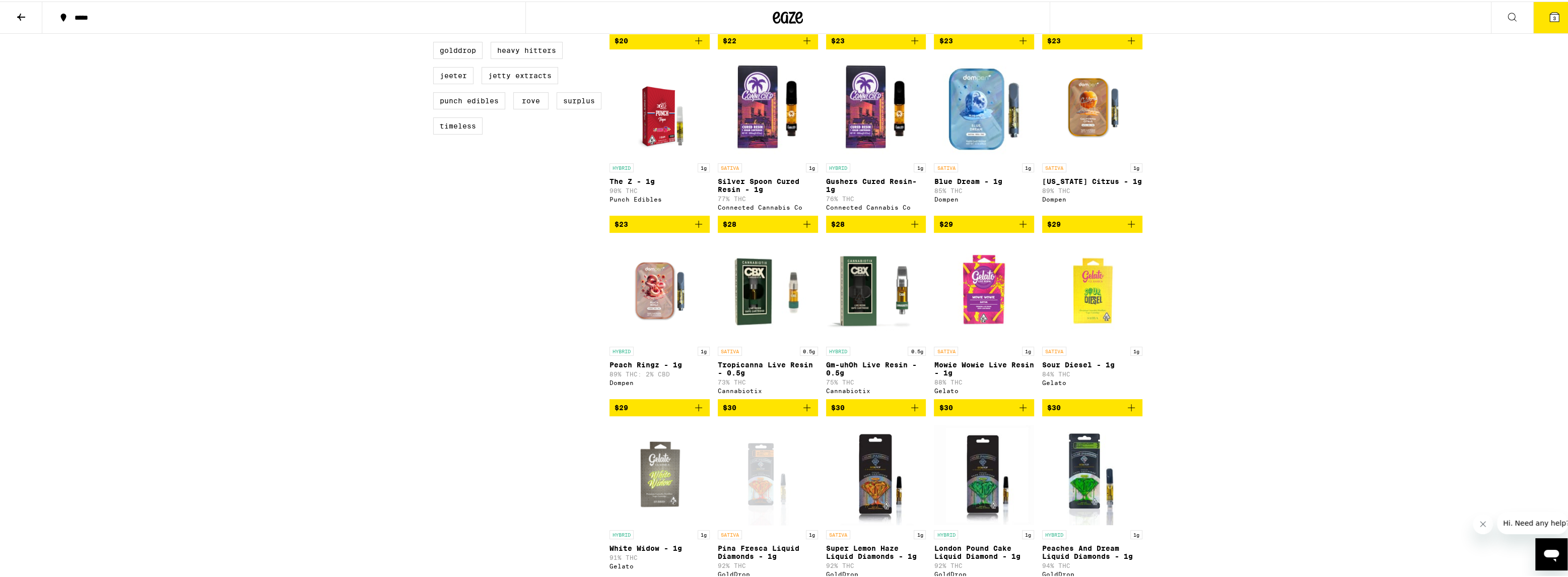
click at [959, 184] on p "Blue Dream - 1g" at bounding box center [984, 179] width 100 height 8
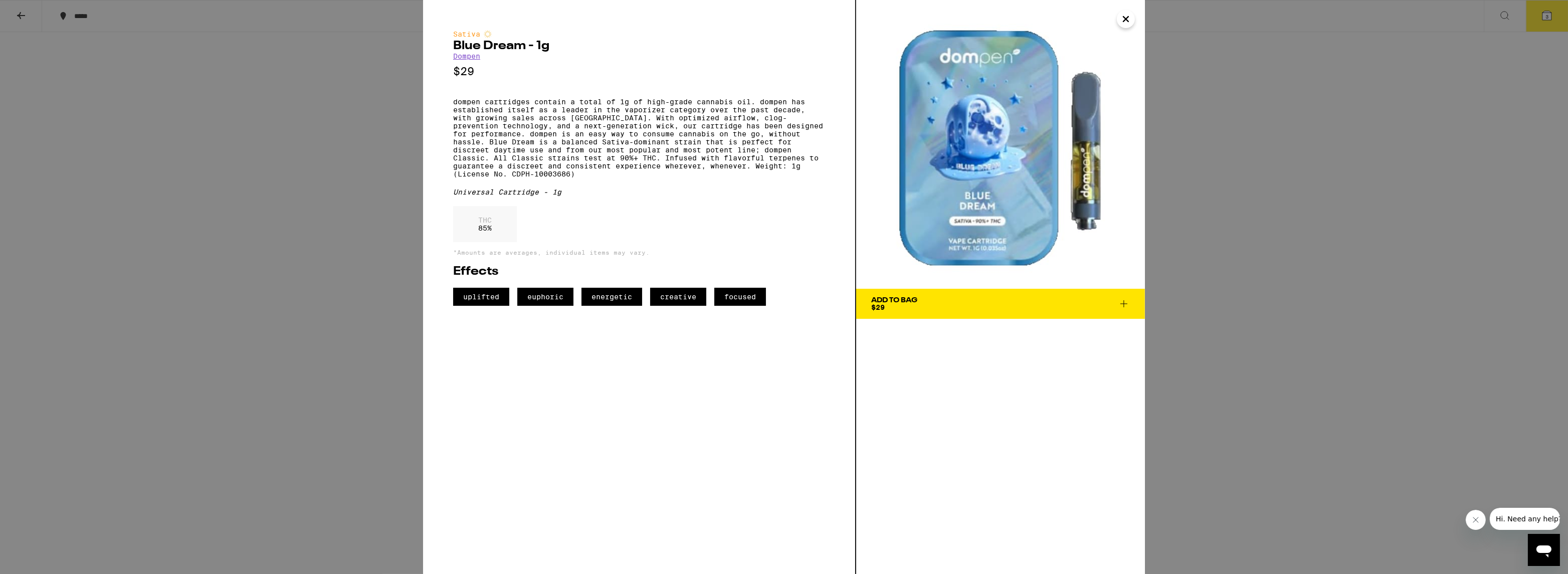
click at [923, 304] on span "Add To Bag $29" at bounding box center [1000, 304] width 259 height 14
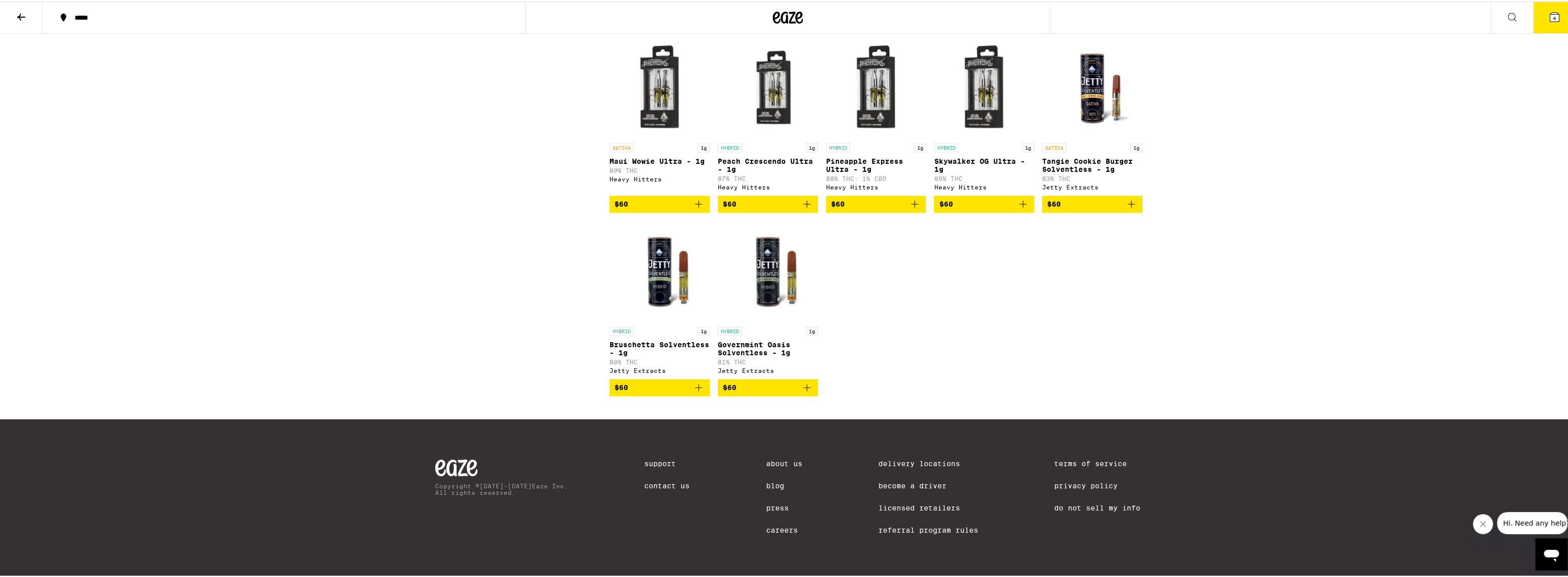
scroll to position [1951, 0]
click at [609, 356] on p "Bruschetta Solventless - 1g" at bounding box center [659, 347] width 100 height 16
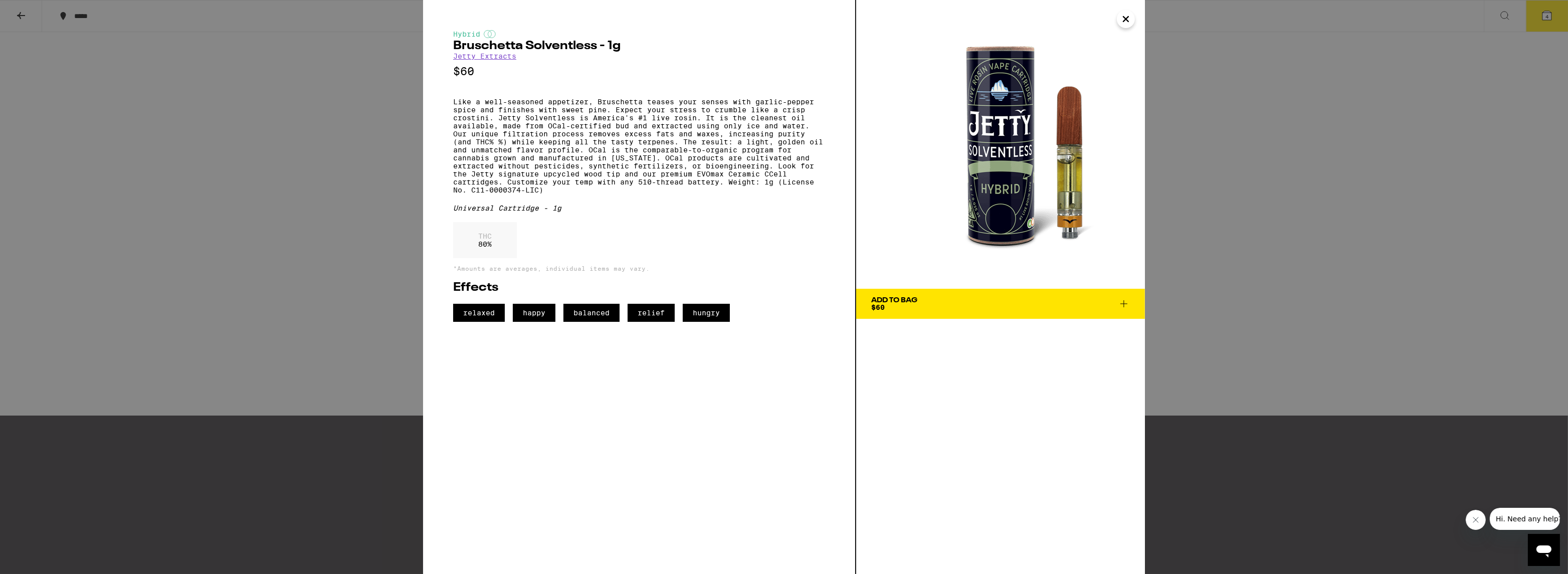
click at [335, 132] on div "Hybrid Bruschetta Solventless - 1g Jetty Extracts $60 Like a well-seasoned appe…" at bounding box center [784, 287] width 1568 height 574
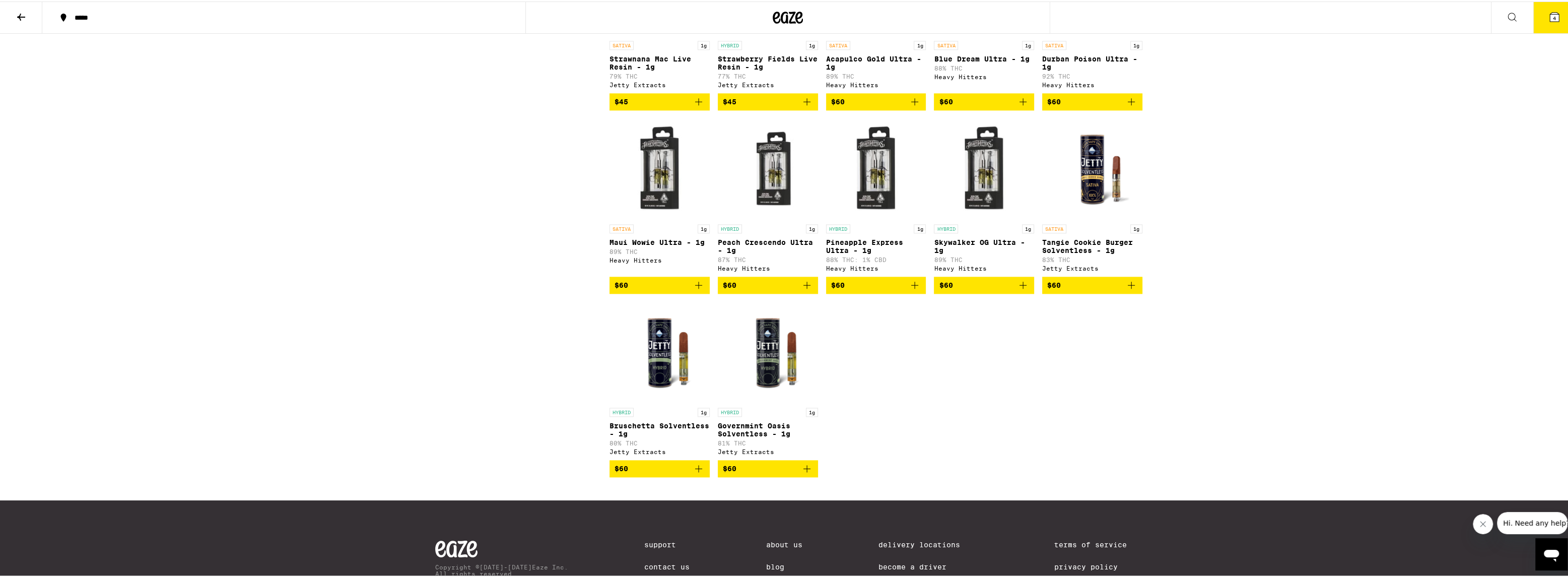
scroll to position [1849, 0]
click at [1052, 232] on p "SATIVA" at bounding box center [1054, 227] width 24 height 9
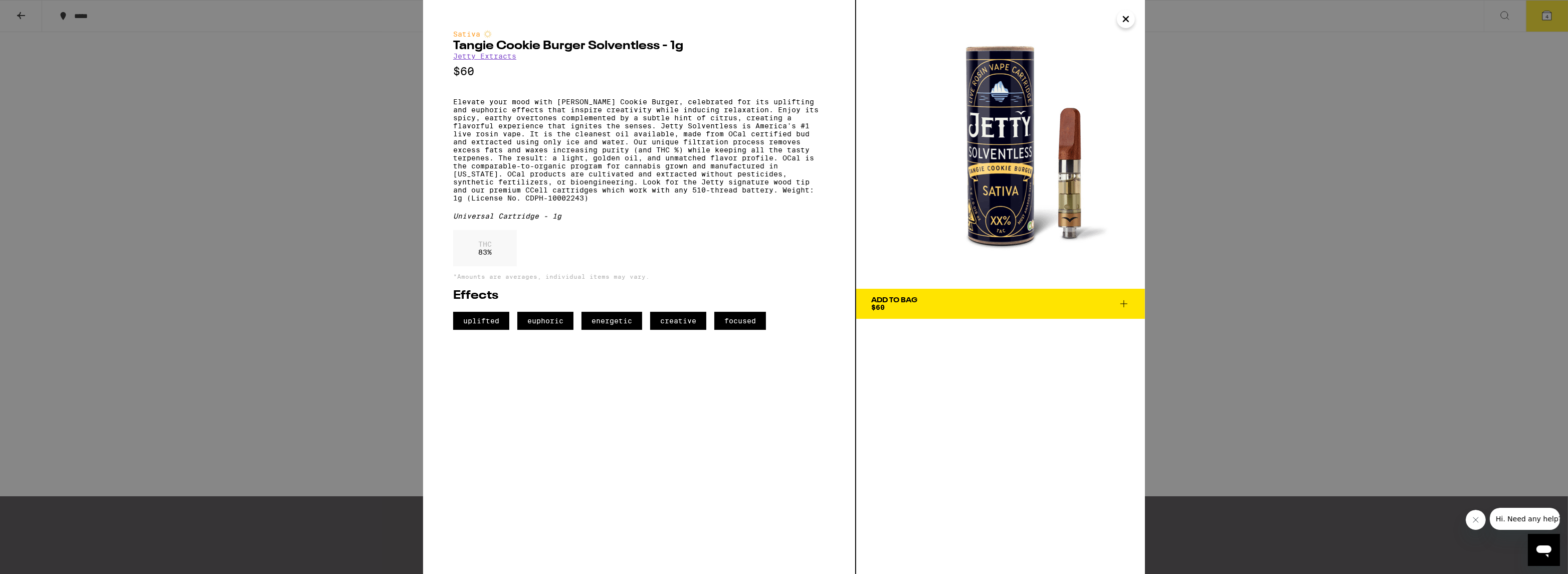
click at [912, 298] on div "Add To Bag" at bounding box center [894, 301] width 46 height 7
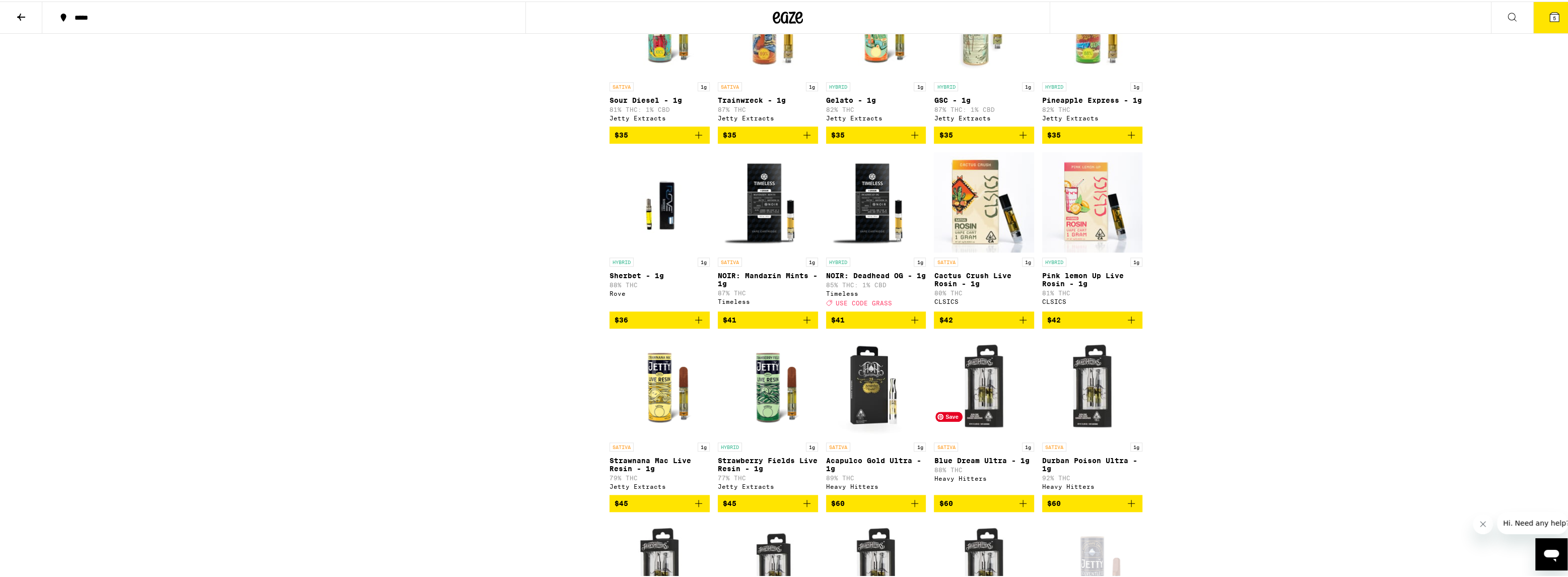
scroll to position [1447, 0]
click at [1098, 287] on p "Pink lemon Up Live Rosin - 1g" at bounding box center [1092, 278] width 100 height 16
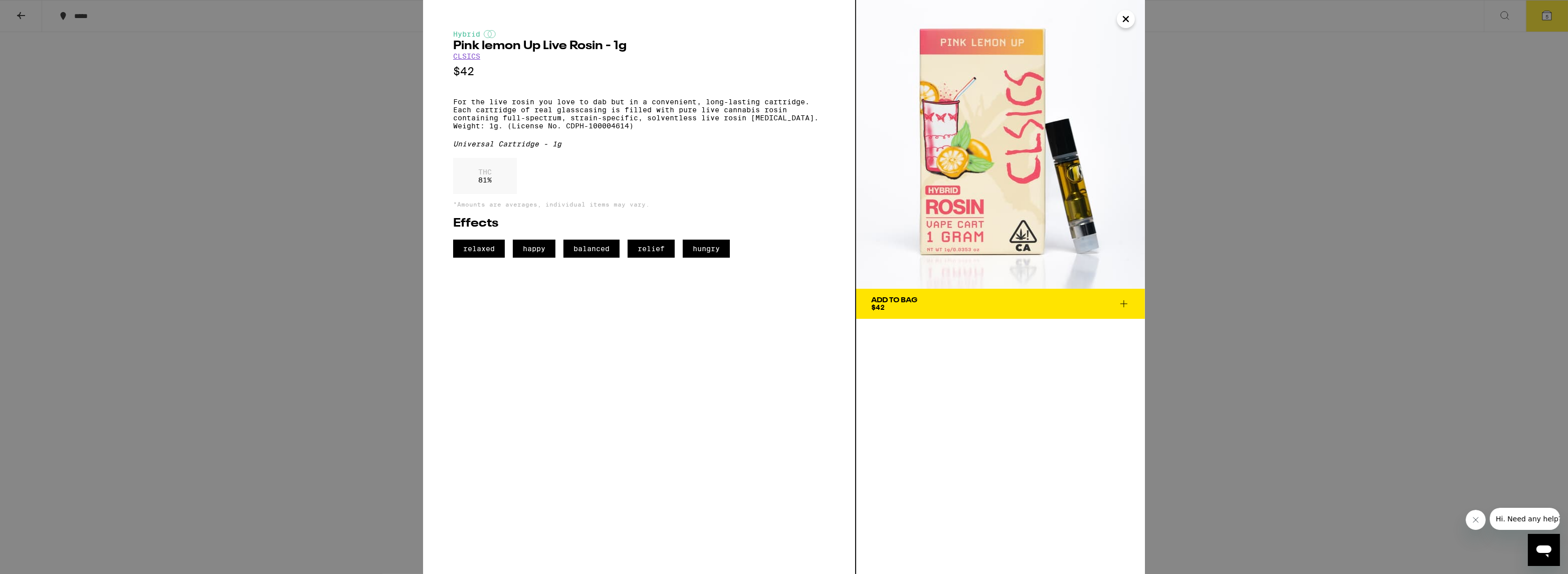
click at [1307, 196] on div "Hybrid Pink lemon Up Live Rosin - 1g CLSICS $42 For the live rosin you love to …" at bounding box center [784, 287] width 1568 height 574
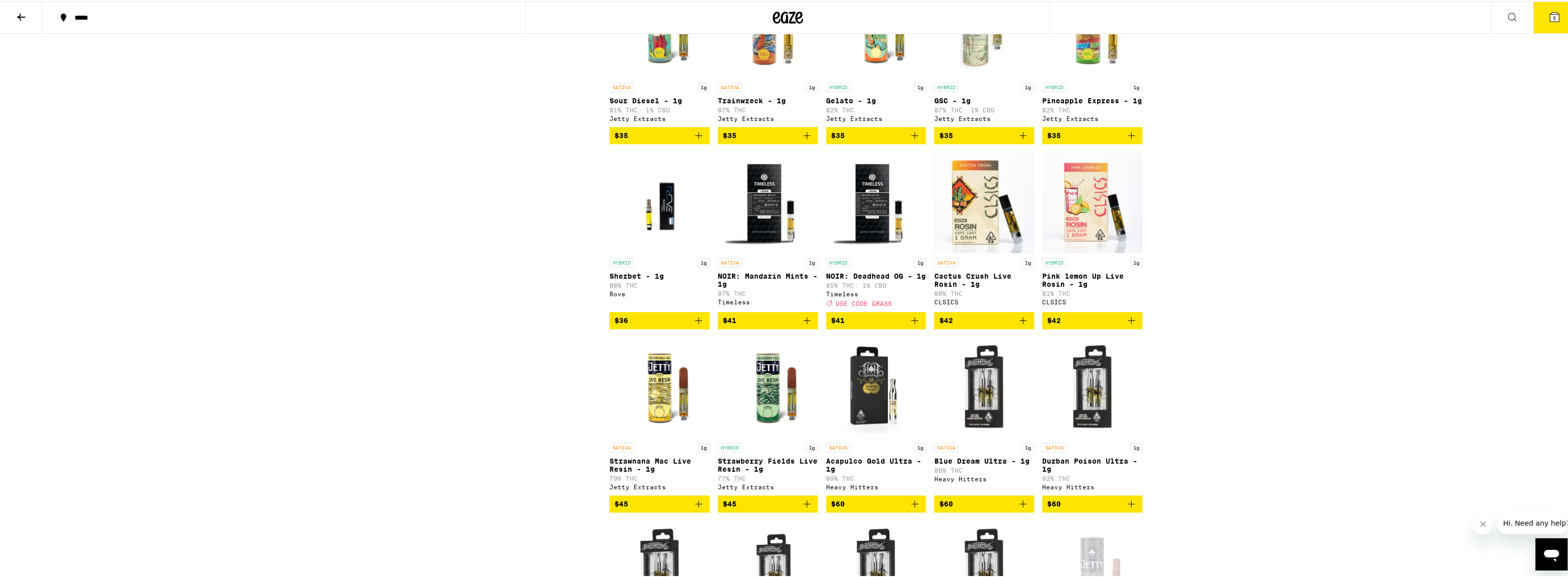
click at [637, 278] on p "Sherbet - 1g" at bounding box center [659, 274] width 100 height 8
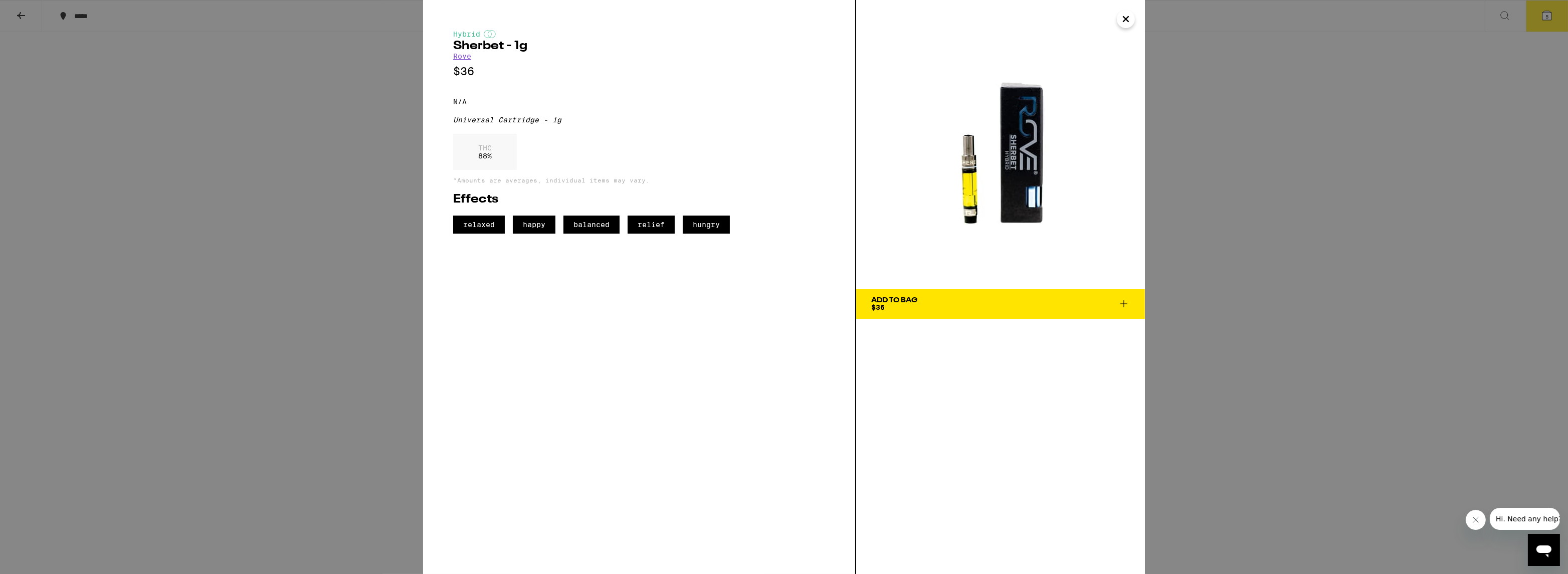
click at [1307, 250] on div "Hybrid Sherbet - 1g Rove $36 N/A Universal Cartridge - 1g THC 88 % *Amounts are…" at bounding box center [784, 287] width 1568 height 574
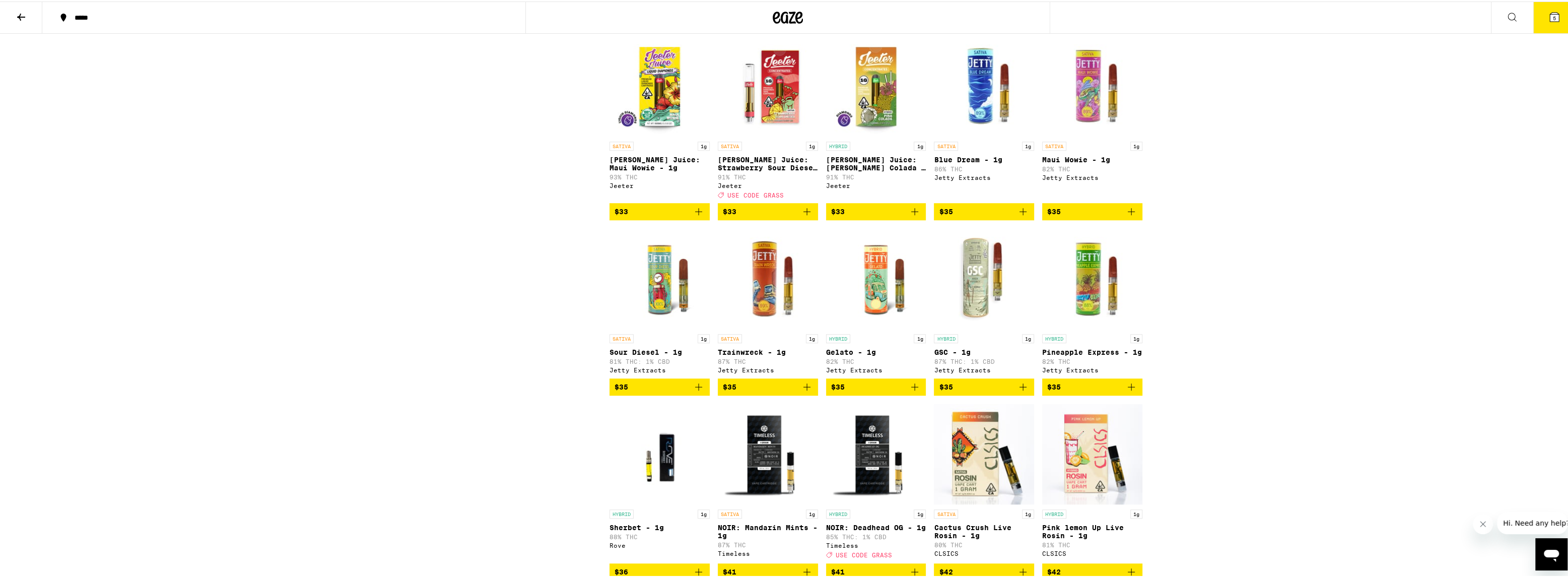
scroll to position [1195, 0]
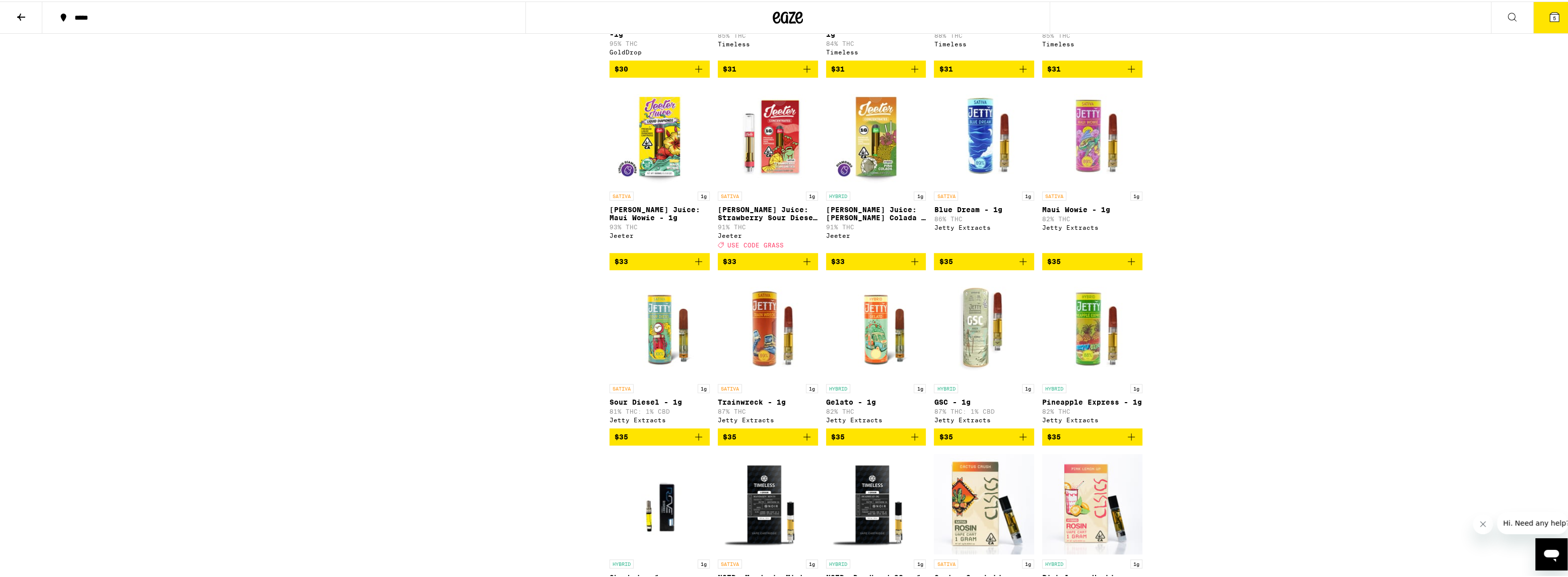
click at [832, 404] on p "Gelato - 1g" at bounding box center [876, 400] width 100 height 8
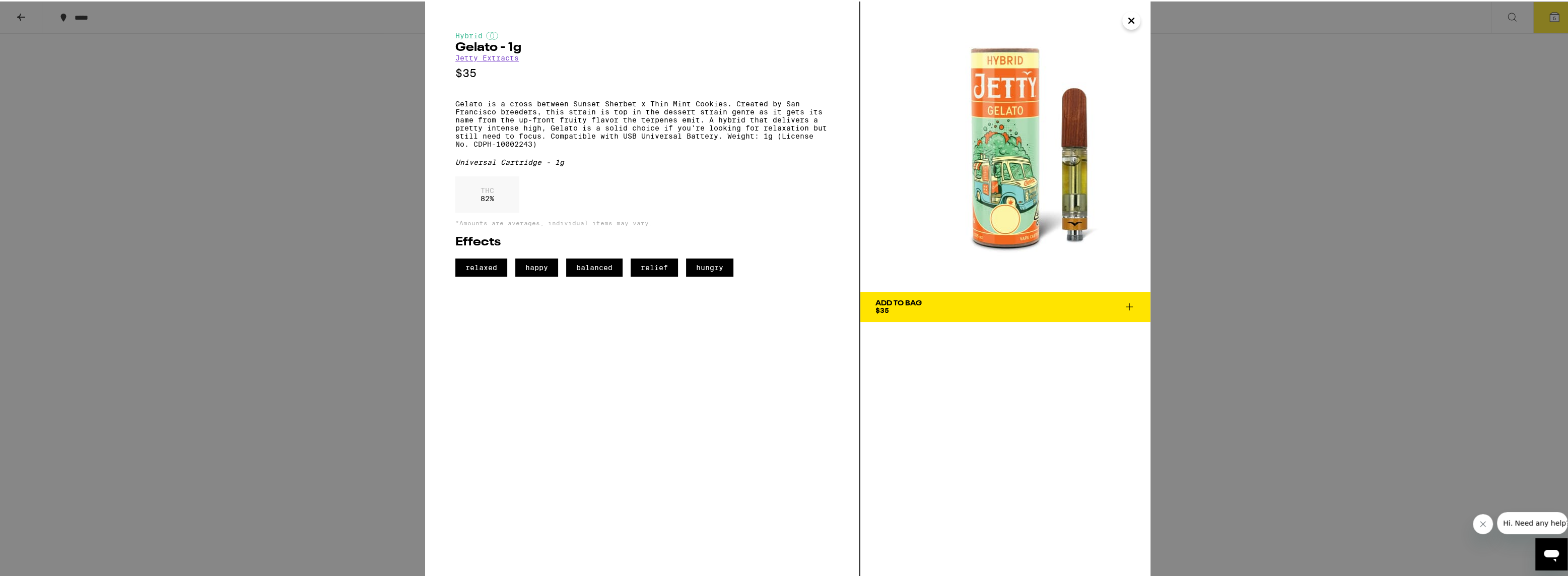
scroll to position [1145, 0]
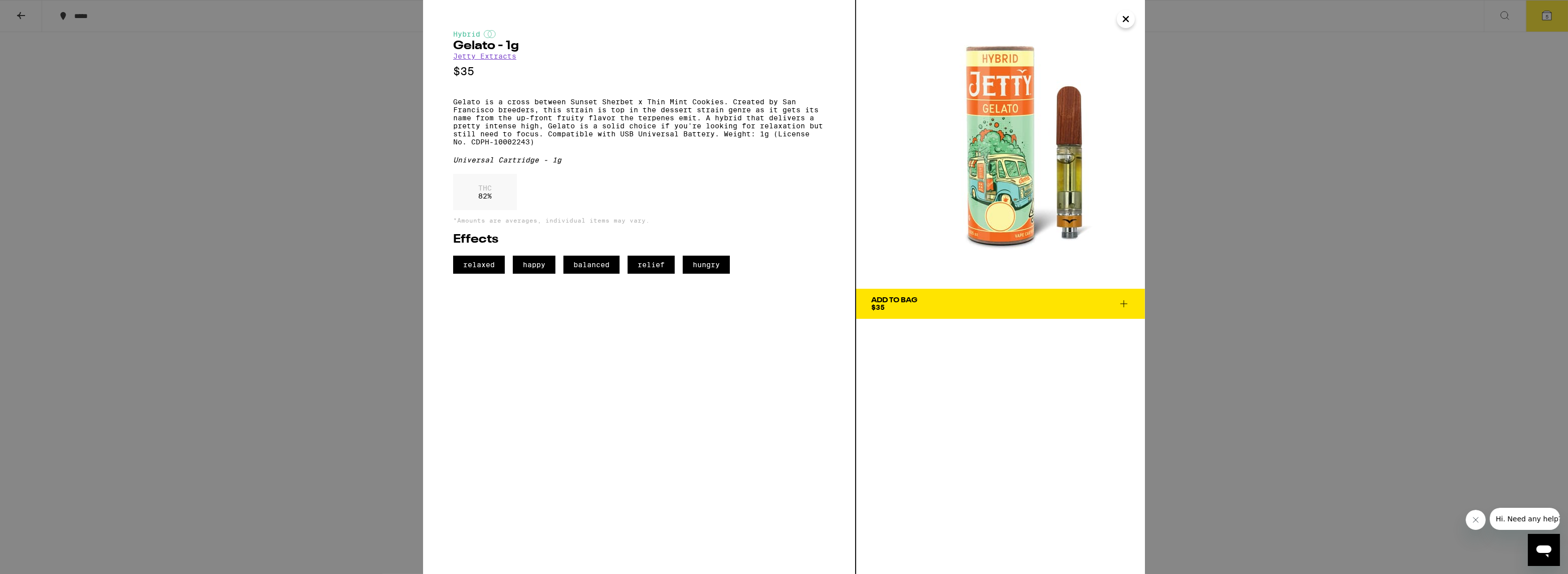
click at [1330, 209] on div "Hybrid Gelato - 1g Jetty Extracts $35 Gelato is a cross between Sunset Sherbet …" at bounding box center [784, 287] width 1568 height 574
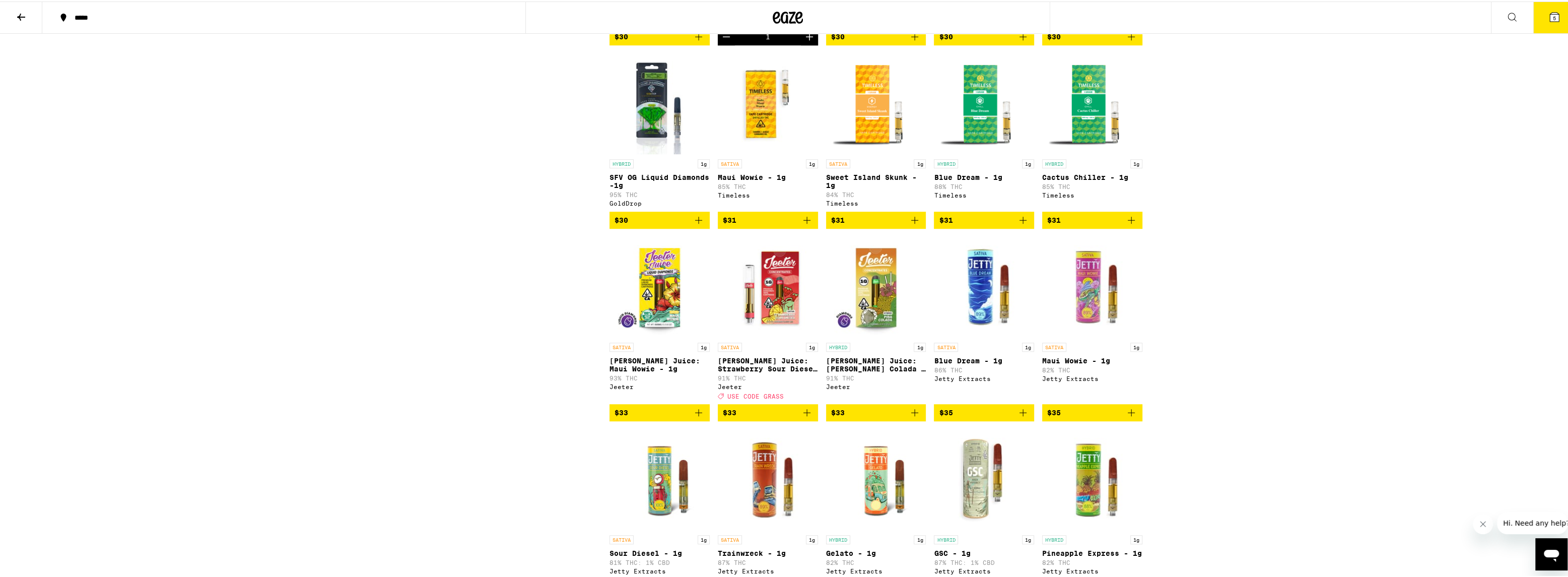
scroll to position [994, 0]
click at [867, 372] on p "Jeeter Juice: Pina Colada - 1g" at bounding box center [876, 363] width 100 height 16
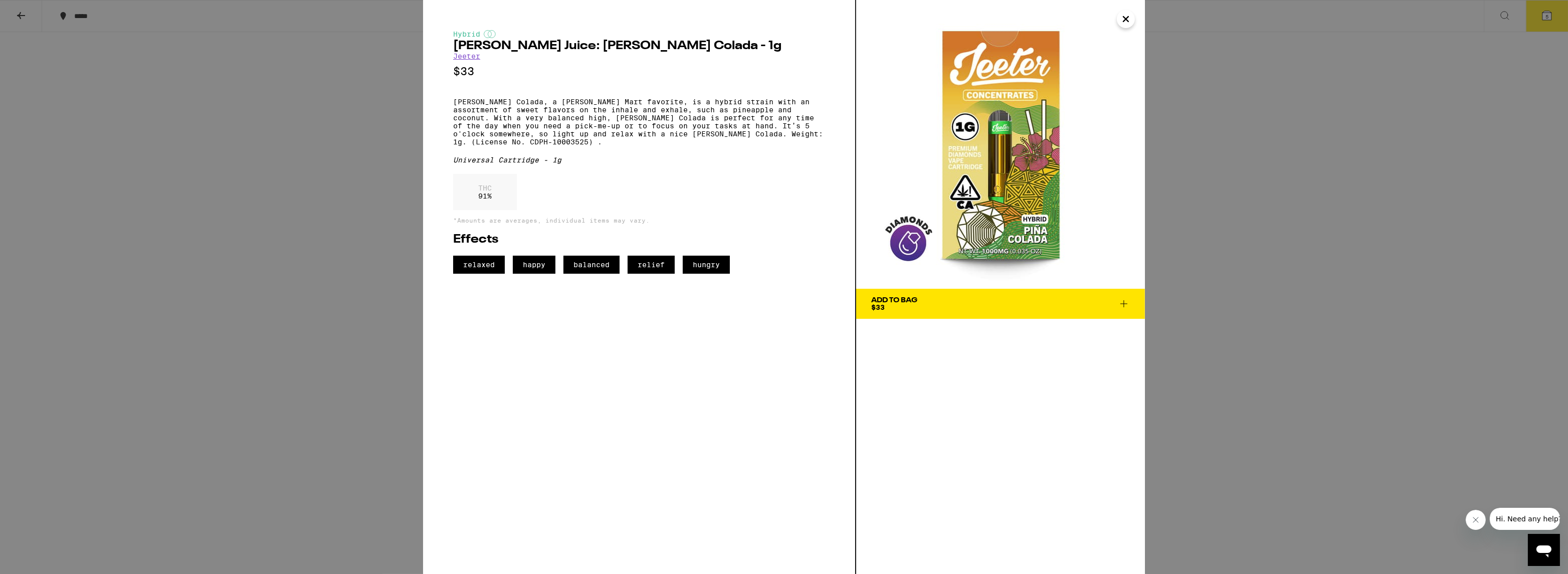
click at [1269, 257] on div "Hybrid Jeeter Juice: Pina Colada - 1g Jeeter $33 Piña Colada, a Jeeter Mart fav…" at bounding box center [784, 287] width 1568 height 574
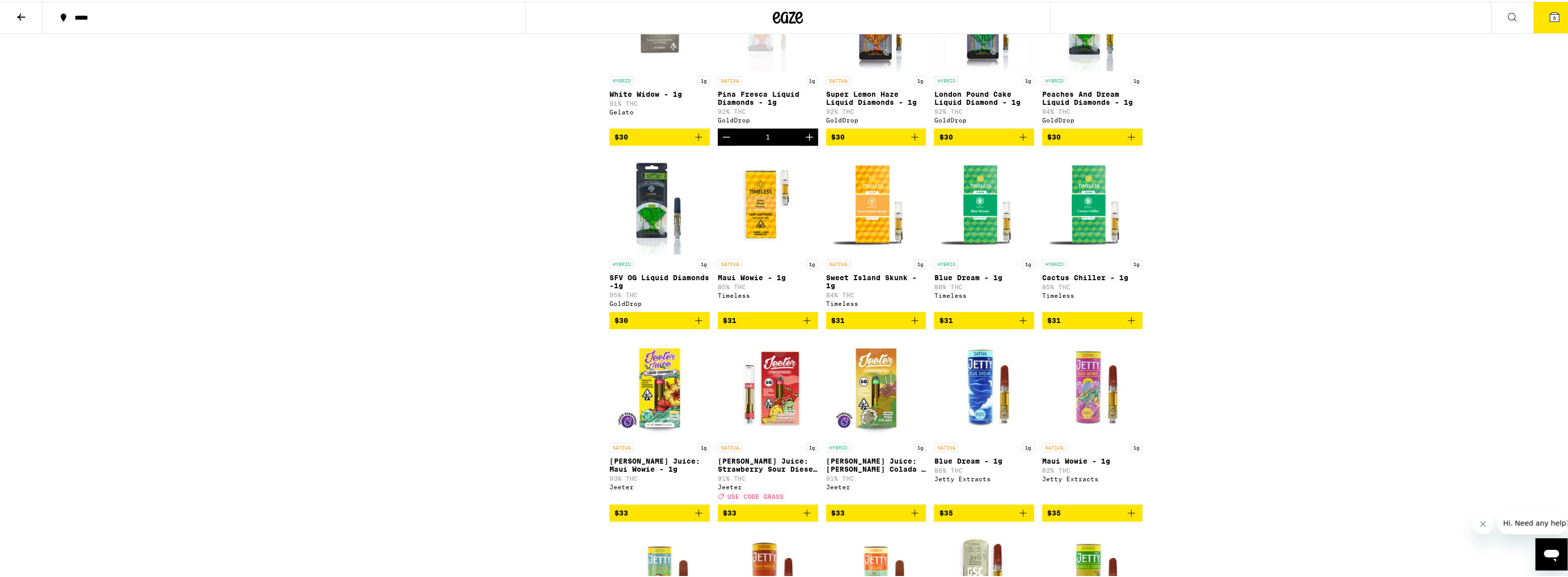
scroll to position [894, 0]
click at [766, 472] on p "Jeeter Juice: Strawberry Sour Diesel - 1g" at bounding box center [768, 464] width 100 height 16
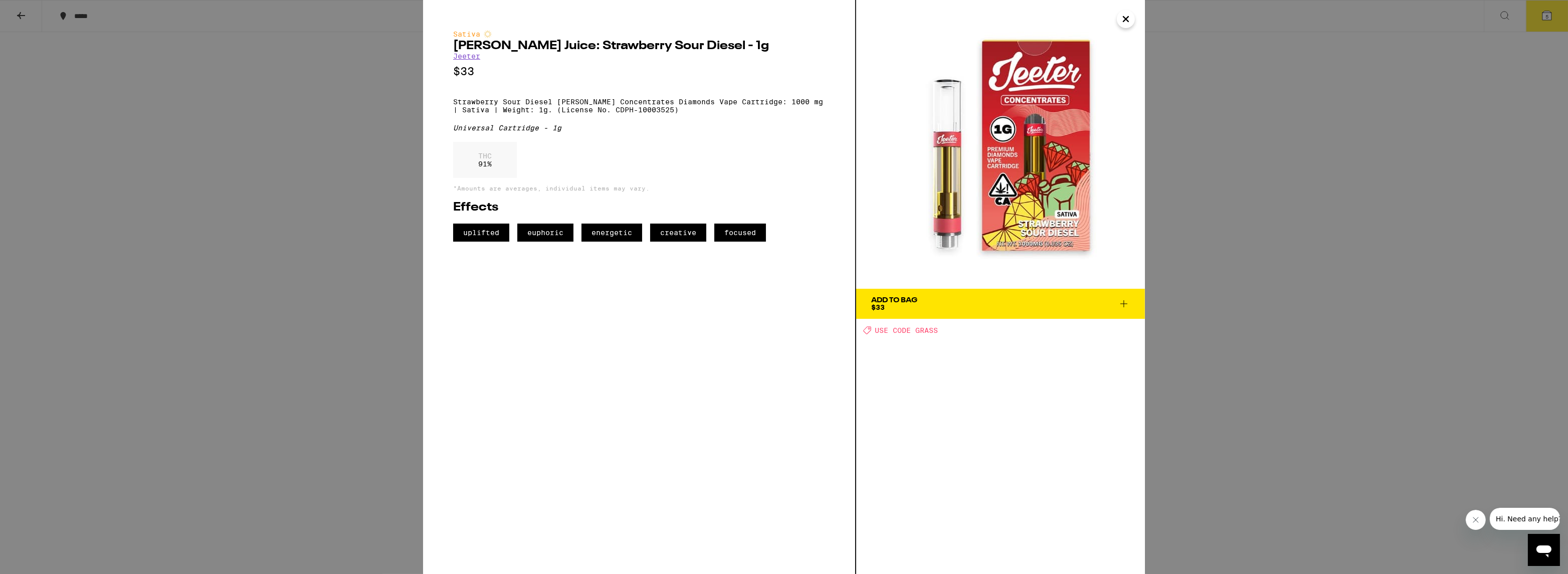
click at [1335, 228] on div "Sativa Jeeter Juice: Strawberry Sour Diesel - 1g Jeeter $33 Strawberry Sour Die…" at bounding box center [784, 287] width 1568 height 574
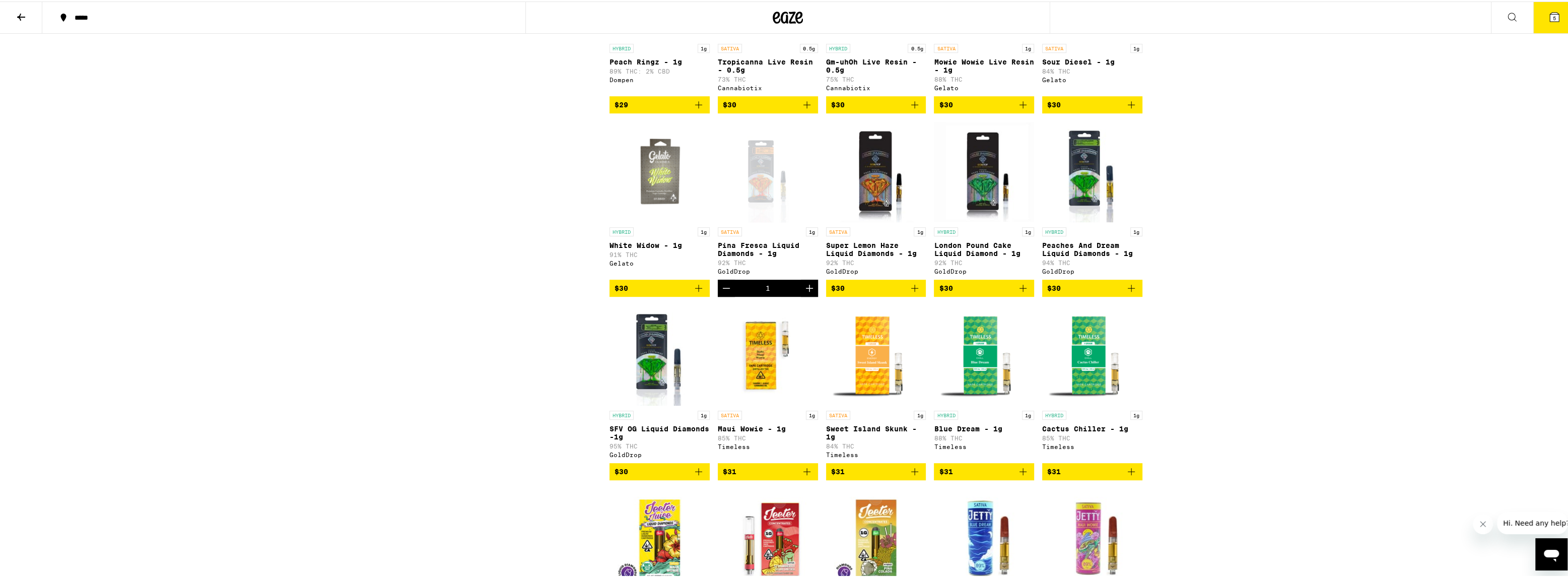
scroll to position [743, 0]
click at [975, 256] on p "London Pound Cake Liquid Diamond - 1g" at bounding box center [984, 248] width 100 height 16
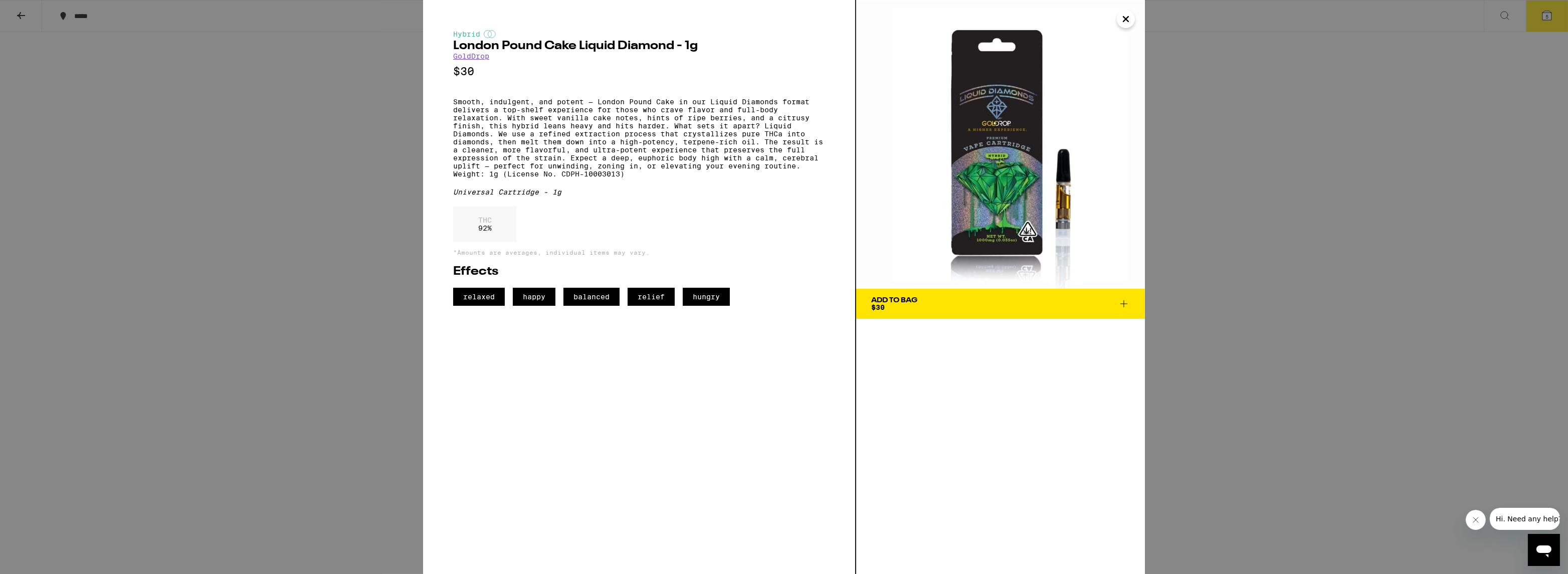
click at [1211, 230] on div "Hybrid London Pound Cake Liquid Diamond - 1g GoldDrop $30 Smooth, indulgent, an…" at bounding box center [784, 287] width 1568 height 574
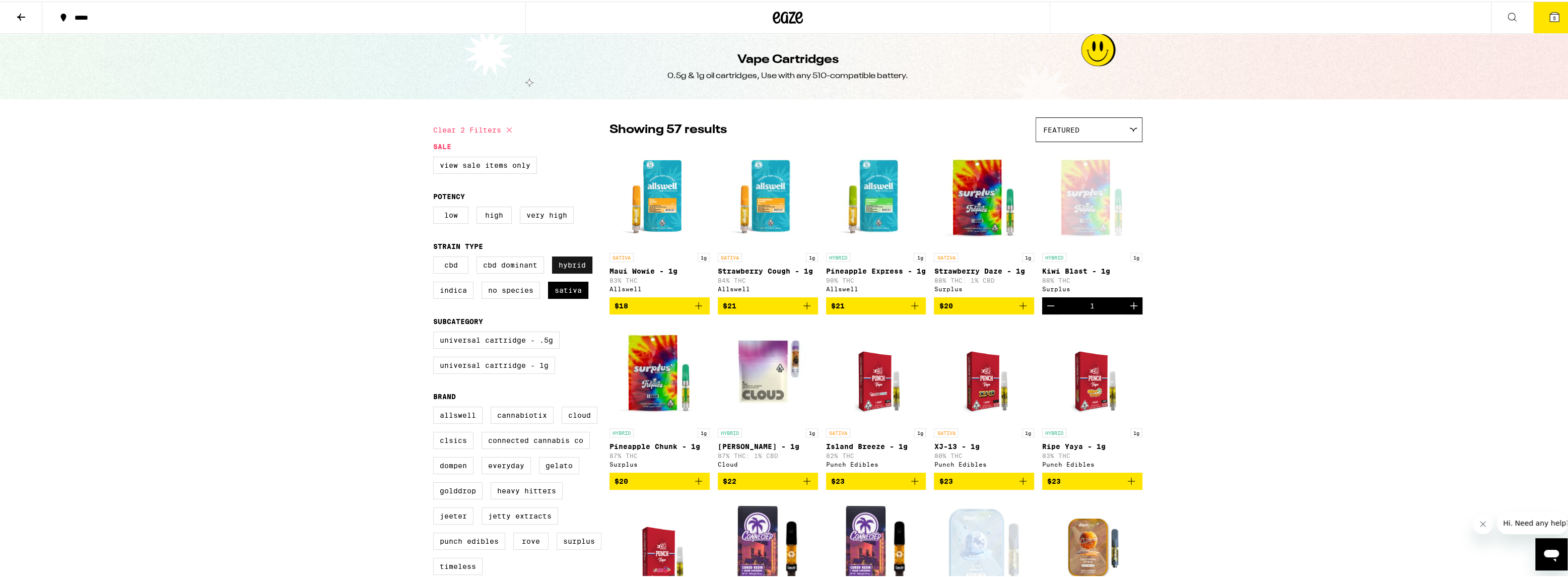
click at [564, 269] on label "Hybrid" at bounding box center [572, 264] width 40 height 17
click at [435, 257] on input "Hybrid" at bounding box center [435, 256] width 1 height 1
checkbox input "false"
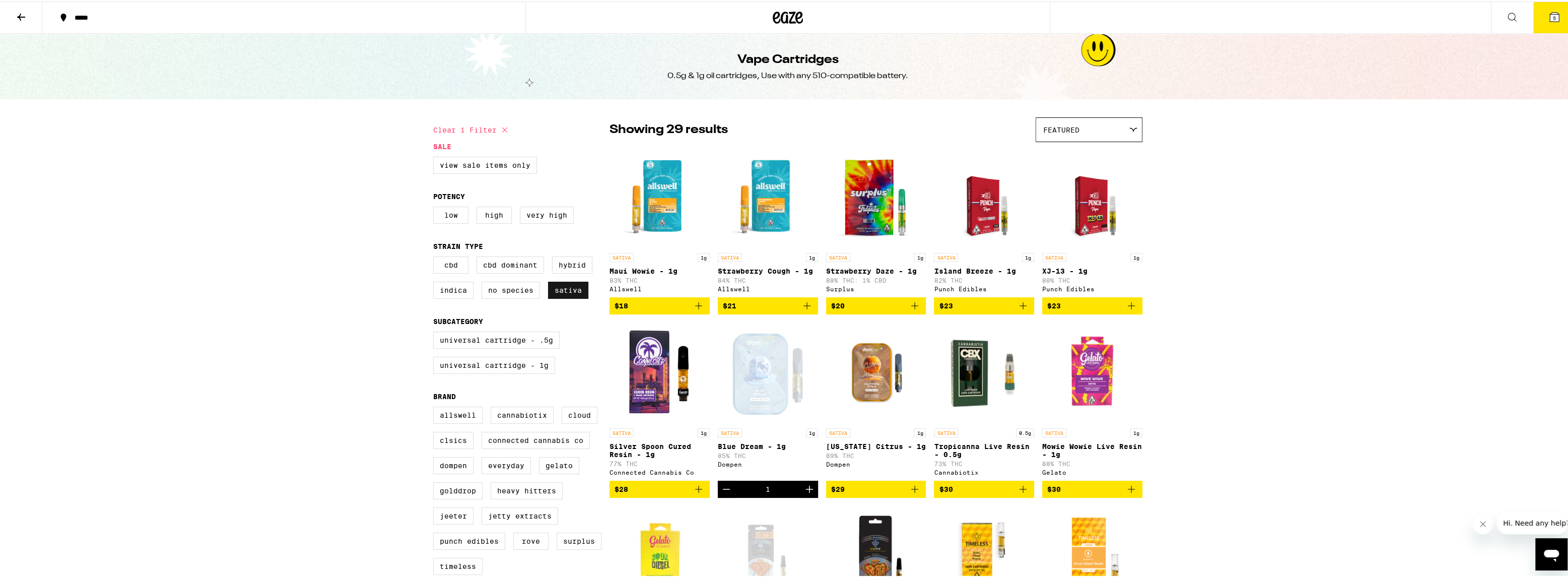
click at [564, 294] on label "Sativa" at bounding box center [568, 289] width 40 height 17
click at [435, 257] on input "Sativa" at bounding box center [435, 256] width 1 height 1
checkbox input "false"
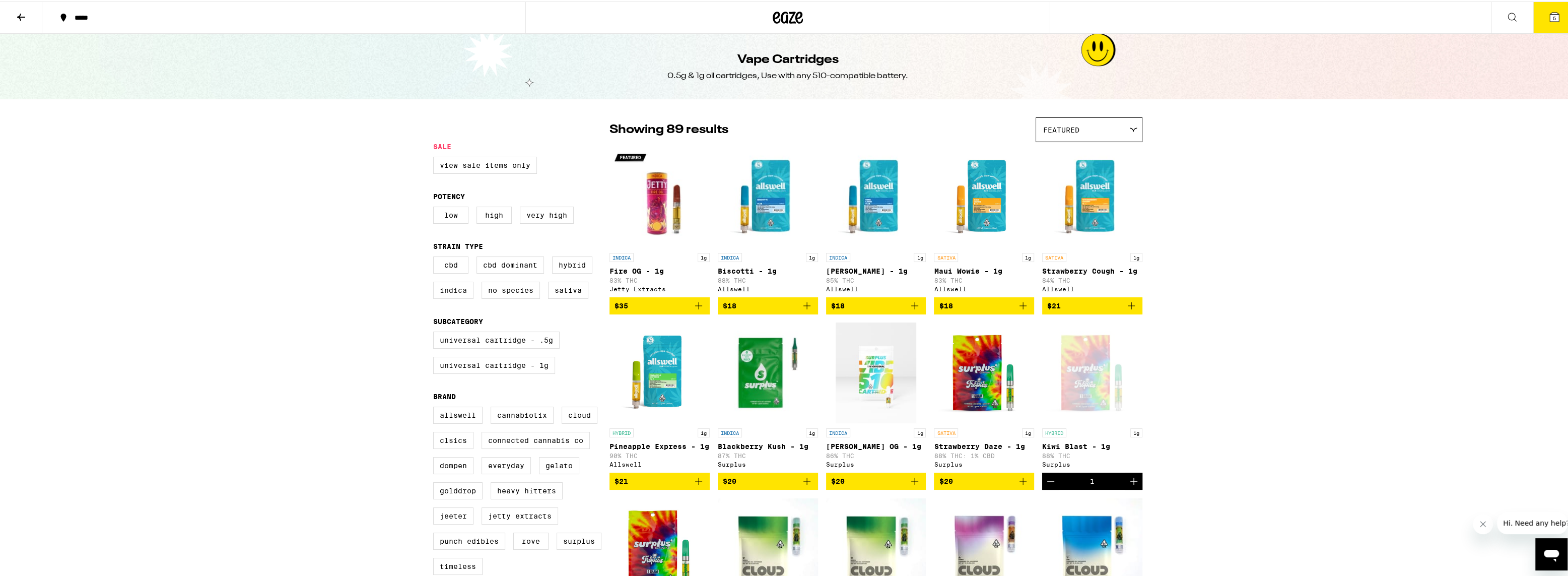
click at [454, 297] on label "Indica" at bounding box center [453, 289] width 40 height 17
click at [435, 257] on input "Indica" at bounding box center [435, 256] width 1 height 1
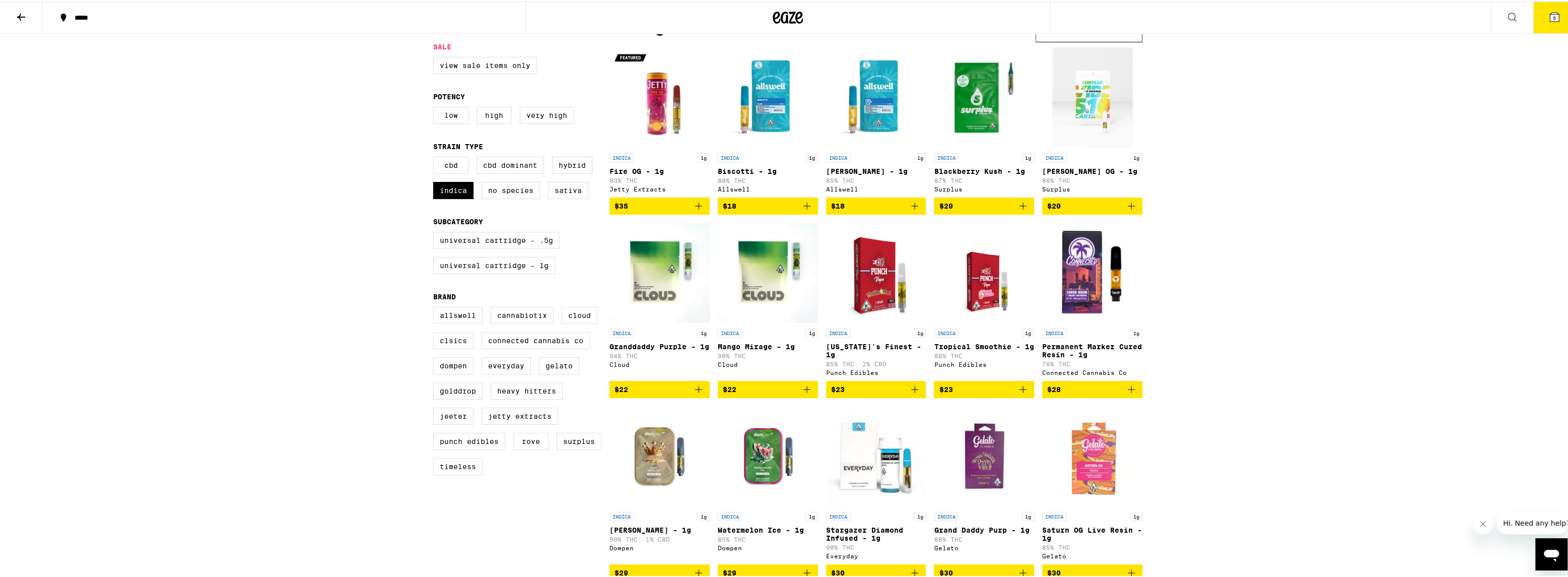
scroll to position [100, 0]
click at [620, 151] on link "INDICA 1g Fire OG - 1g 83% THC Jetty Extracts" at bounding box center [659, 120] width 100 height 150
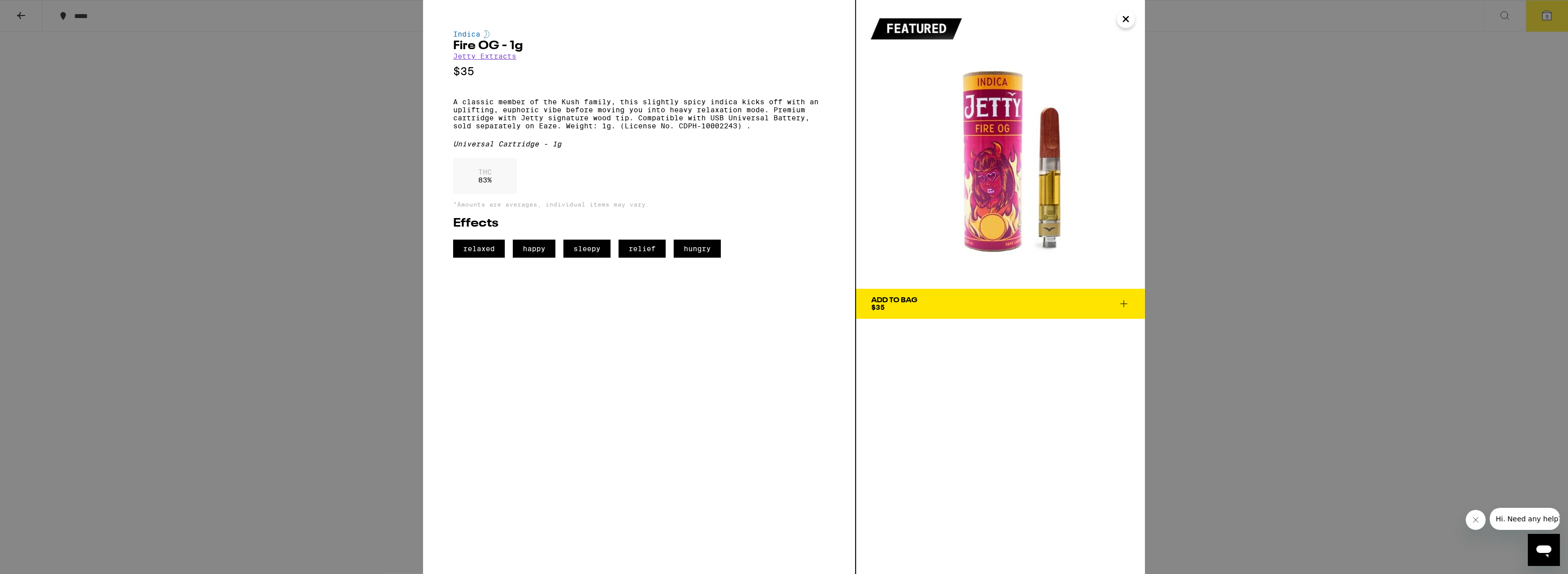
click at [1314, 153] on div "Indica Fire OG - 1g Jetty Extracts $35 A classic member of the Kush family, thi…" at bounding box center [784, 287] width 1568 height 574
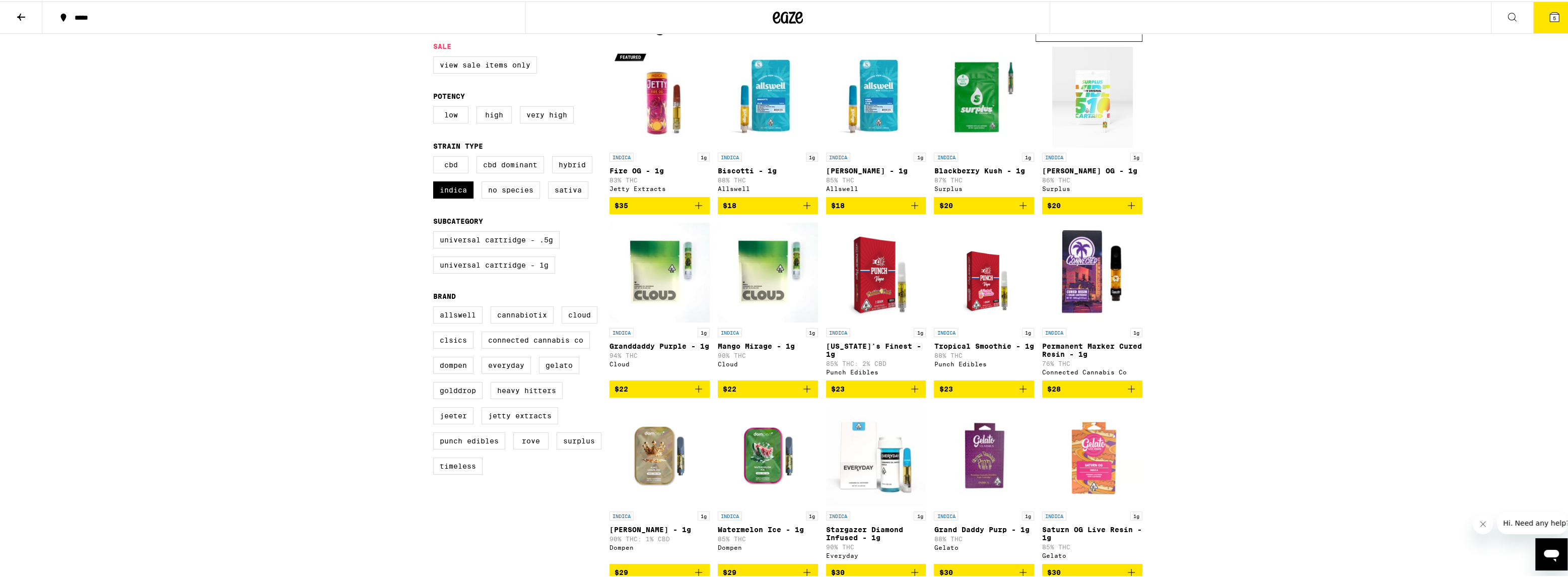
click at [742, 171] on p "Biscotti - 1g" at bounding box center [768, 169] width 100 height 8
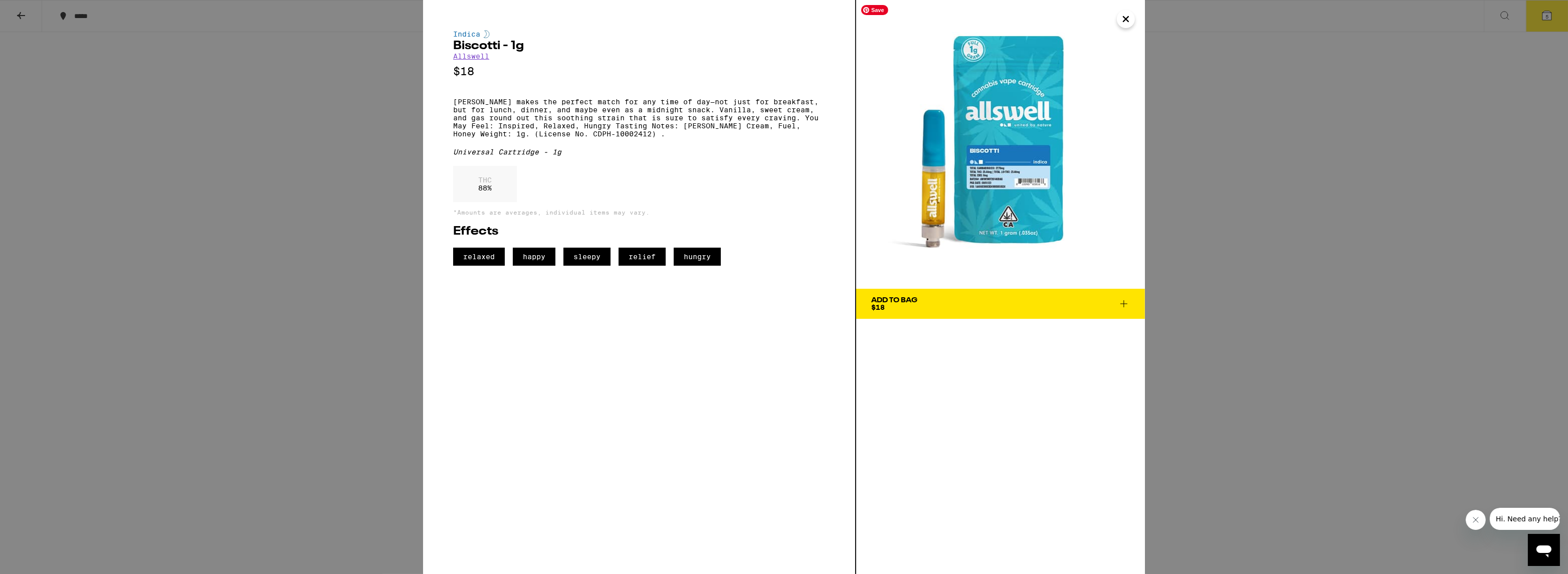
click at [1281, 172] on div "Indica Biscotti - 1g Allswell $18 Biscotti makes the perfect match for any time…" at bounding box center [784, 287] width 1568 height 574
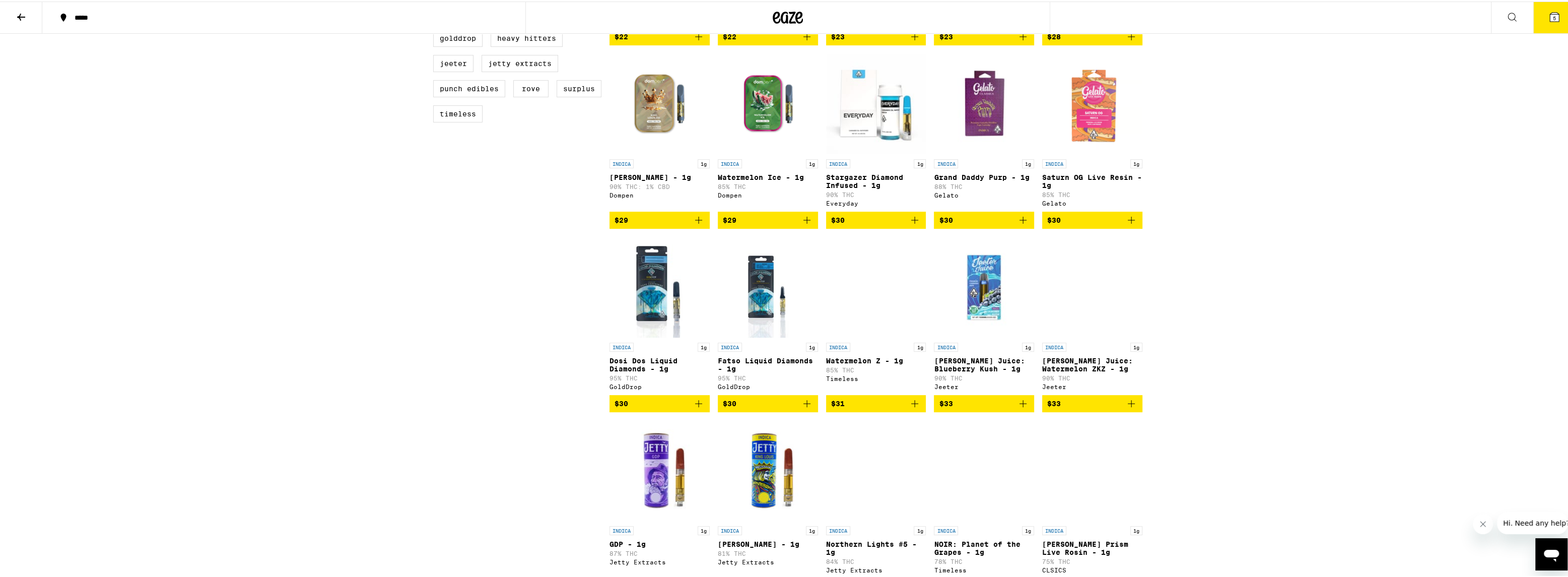
scroll to position [453, 0]
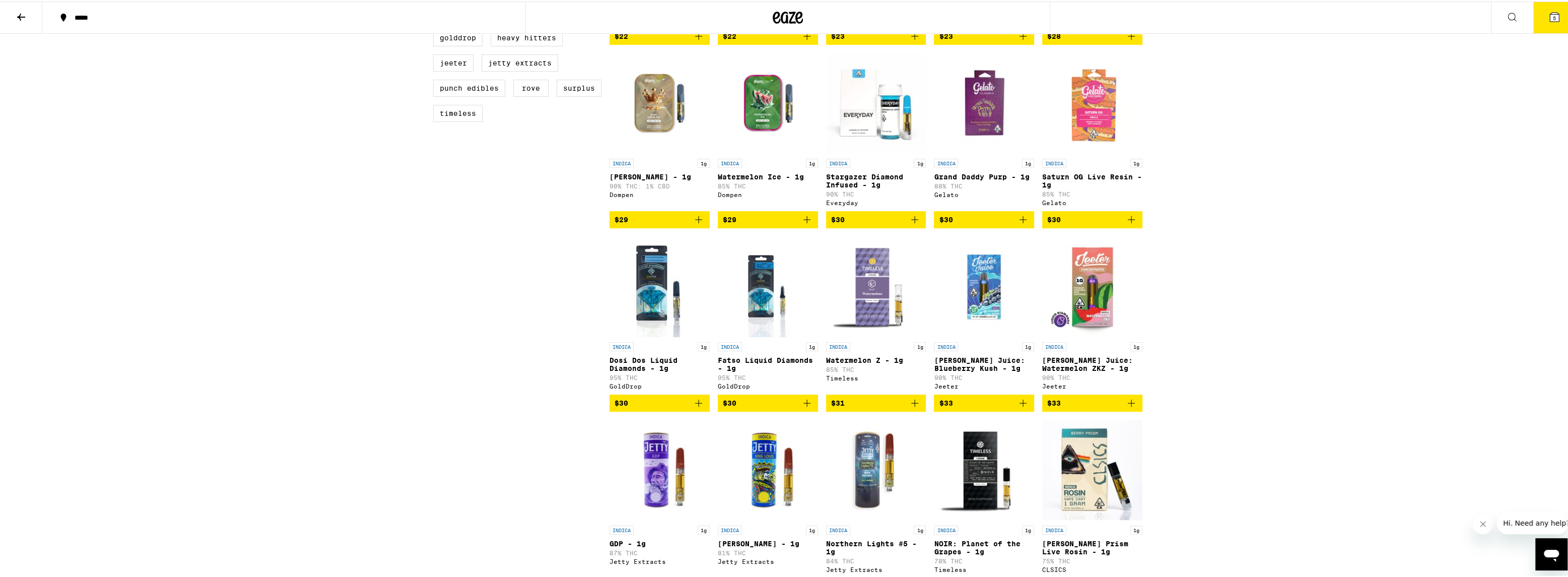
click at [1092, 185] on p "Saturn OG Live Resin - 1g" at bounding box center [1092, 179] width 100 height 16
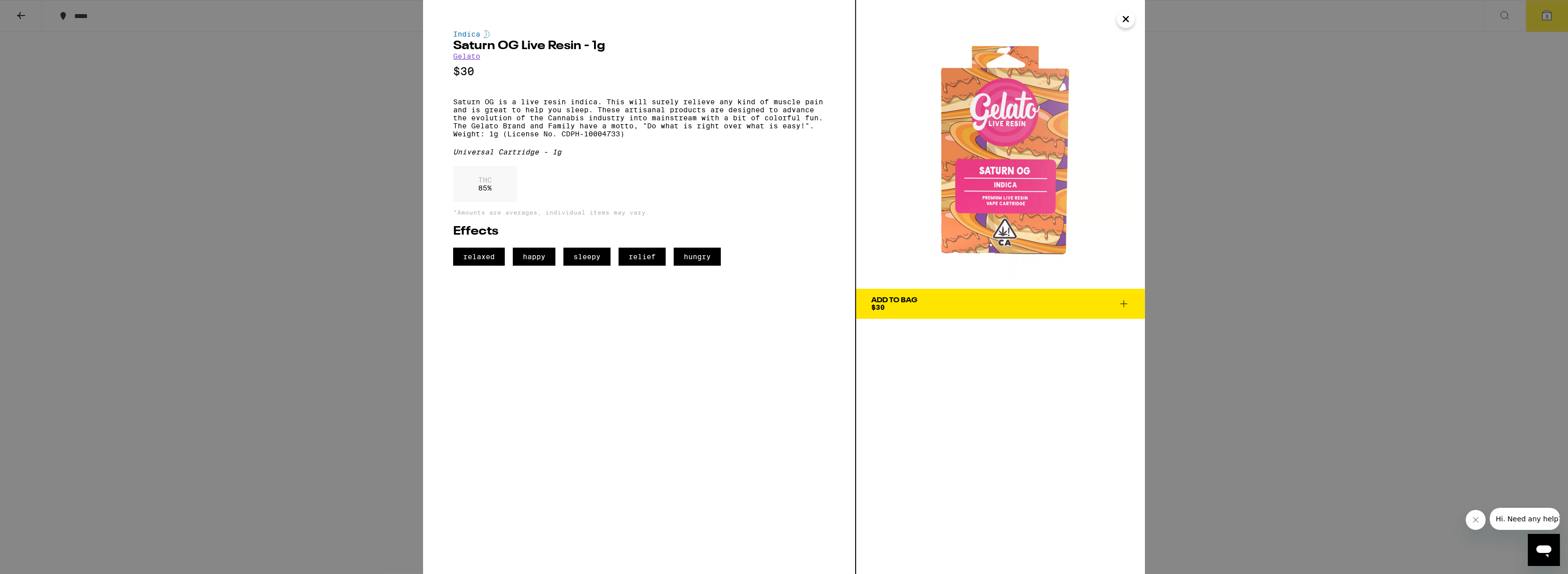
click at [1231, 166] on div "Indica Saturn OG Live Resin - 1g Gelato $30 Saturn OG is a live resin indica. T…" at bounding box center [784, 287] width 1568 height 574
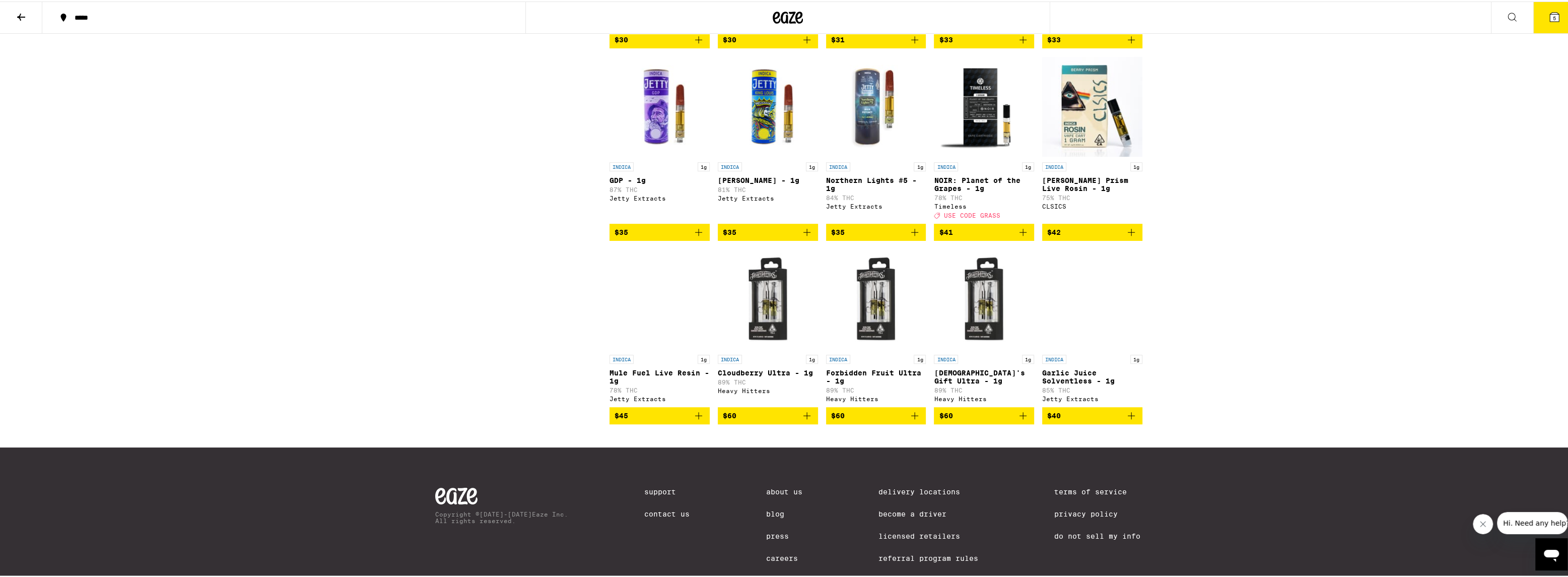
scroll to position [879, 0]
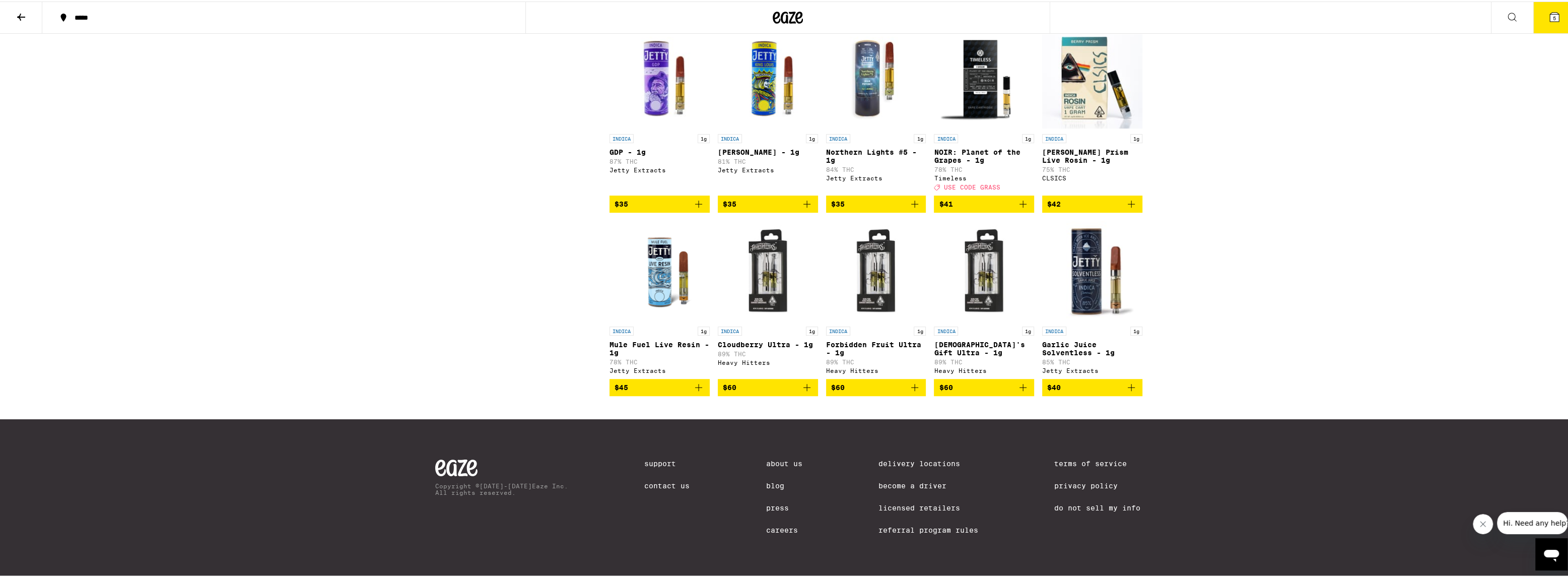
click at [1070, 339] on p "Garlic Juice Solventless - 1g" at bounding box center [1092, 347] width 100 height 16
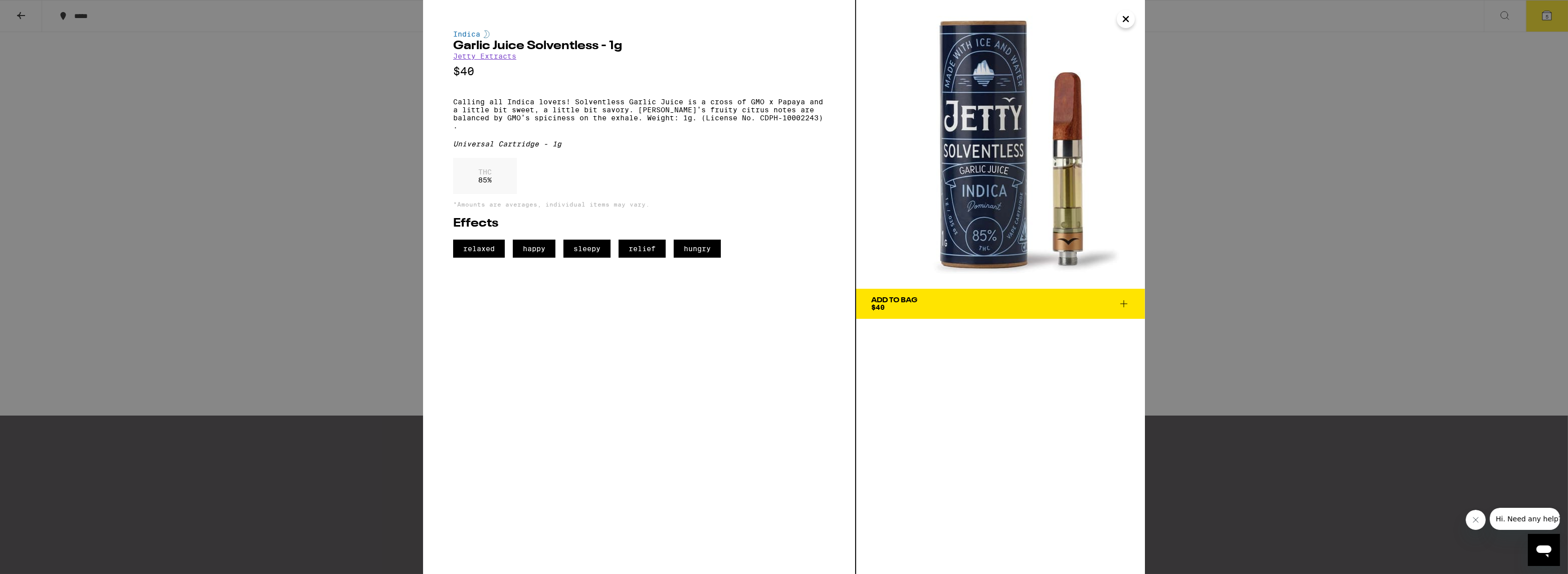
click at [738, 321] on div "Indica Garlic Juice Solventless - 1g Jetty Extracts $40 Calling all Indica love…" at bounding box center [640, 287] width 433 height 574
click at [1249, 206] on div "Indica Garlic Juice Solventless - 1g Jetty Extracts $40 Calling all Indica love…" at bounding box center [784, 287] width 1568 height 574
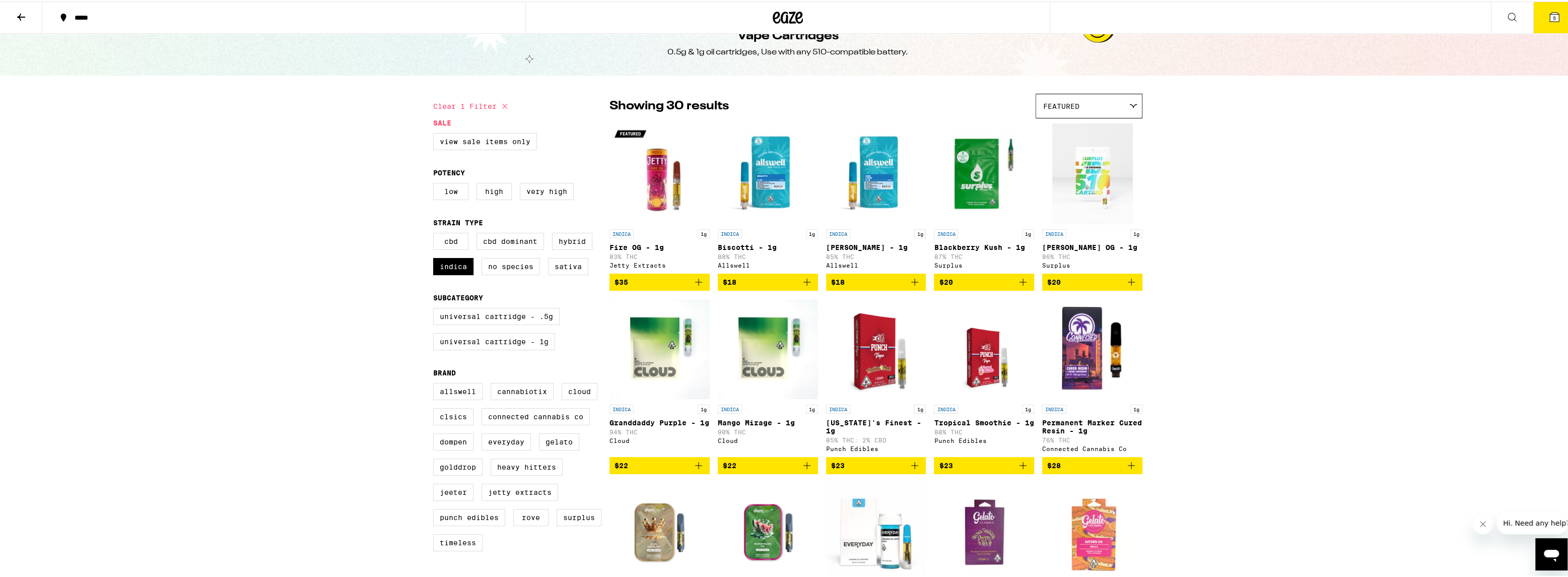
scroll to position [23, 0]
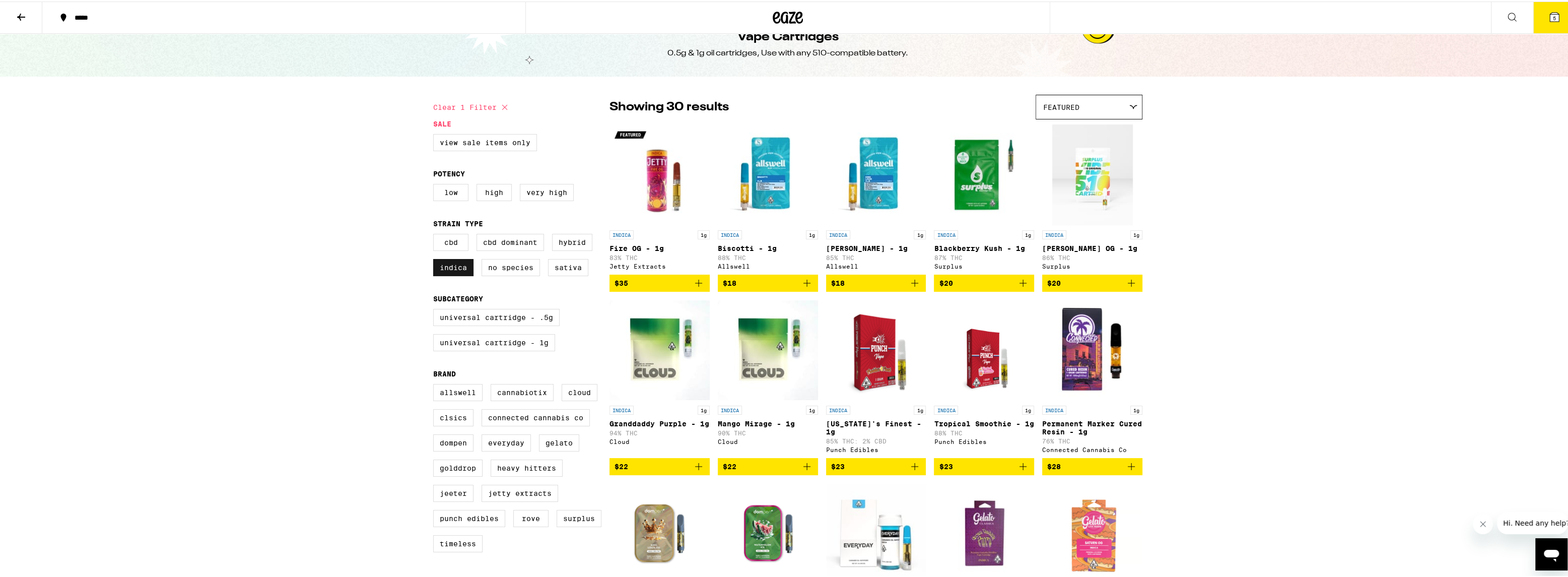
click at [445, 268] on label "Indica" at bounding box center [453, 266] width 40 height 17
click at [435, 234] on input "Indica" at bounding box center [435, 234] width 1 height 1
checkbox input "false"
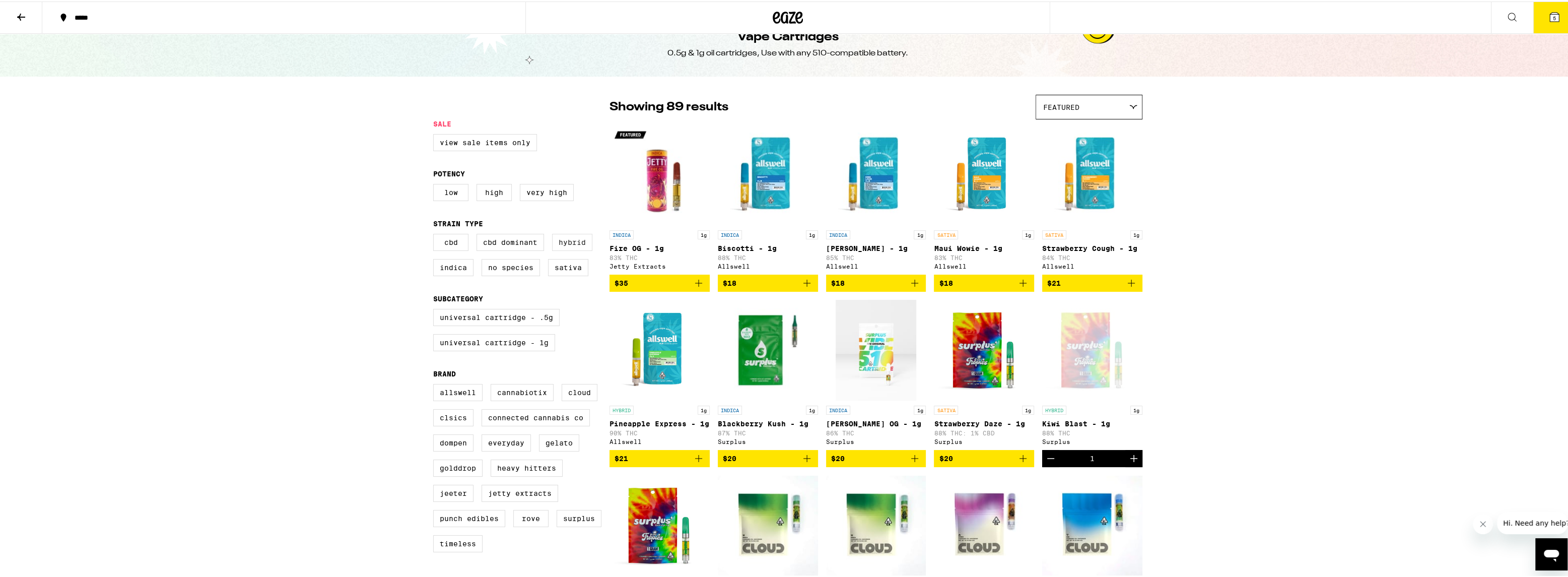
click at [563, 244] on label "Hybrid" at bounding box center [572, 241] width 40 height 17
click at [435, 234] on input "Hybrid" at bounding box center [435, 234] width 1 height 1
checkbox input "true"
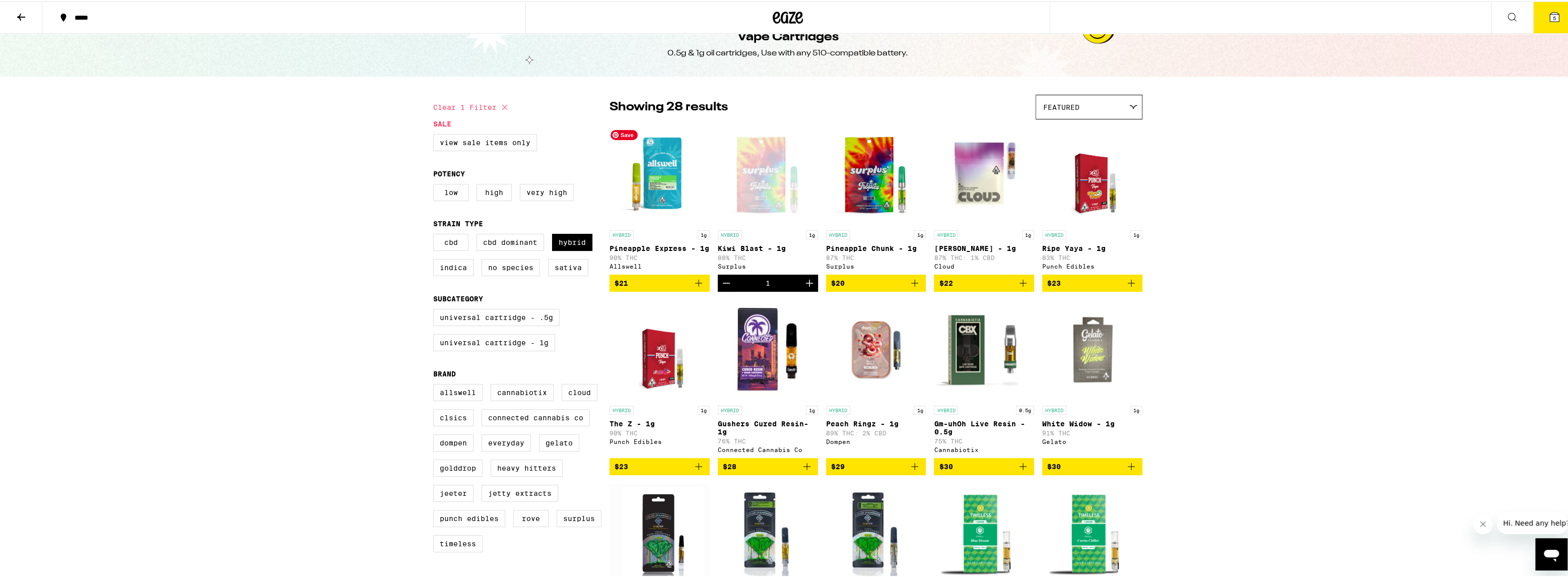
click at [641, 246] on p "Pineapple Express - 1g" at bounding box center [659, 247] width 100 height 8
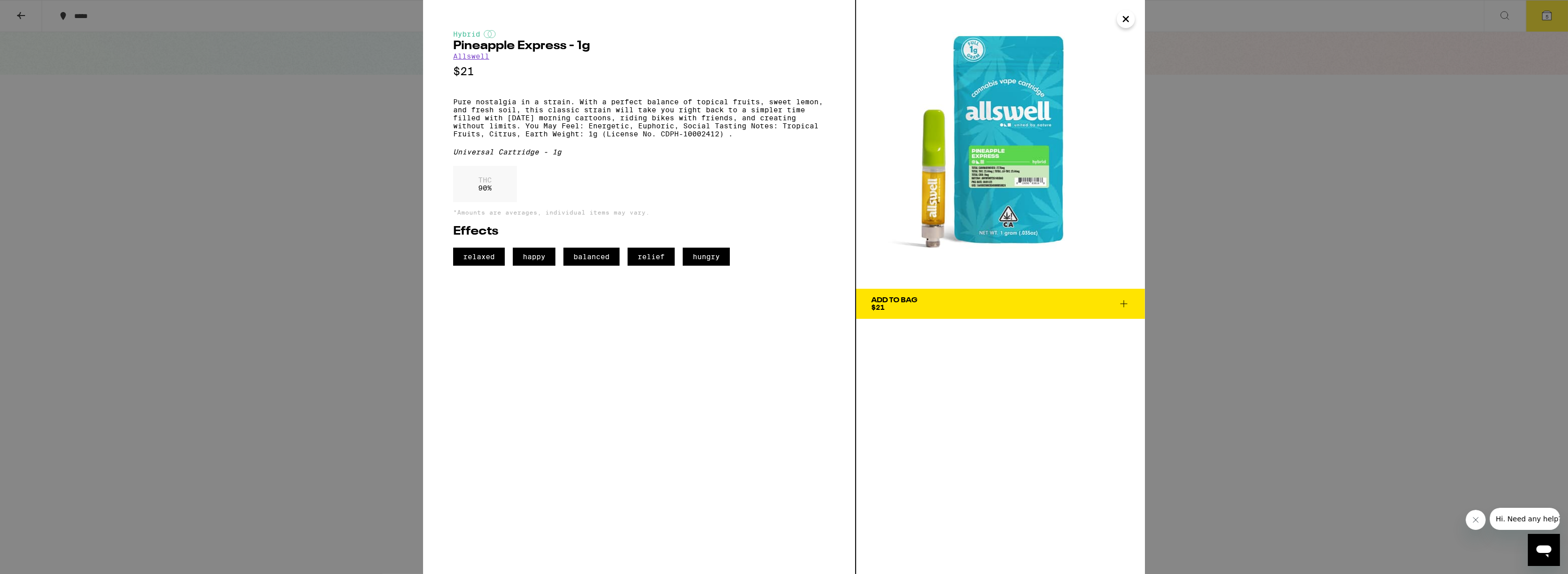
click at [373, 137] on div "Hybrid Pineapple Express - 1g Allswell $21 Pure nostalgia in a strain. With a p…" at bounding box center [784, 287] width 1568 height 574
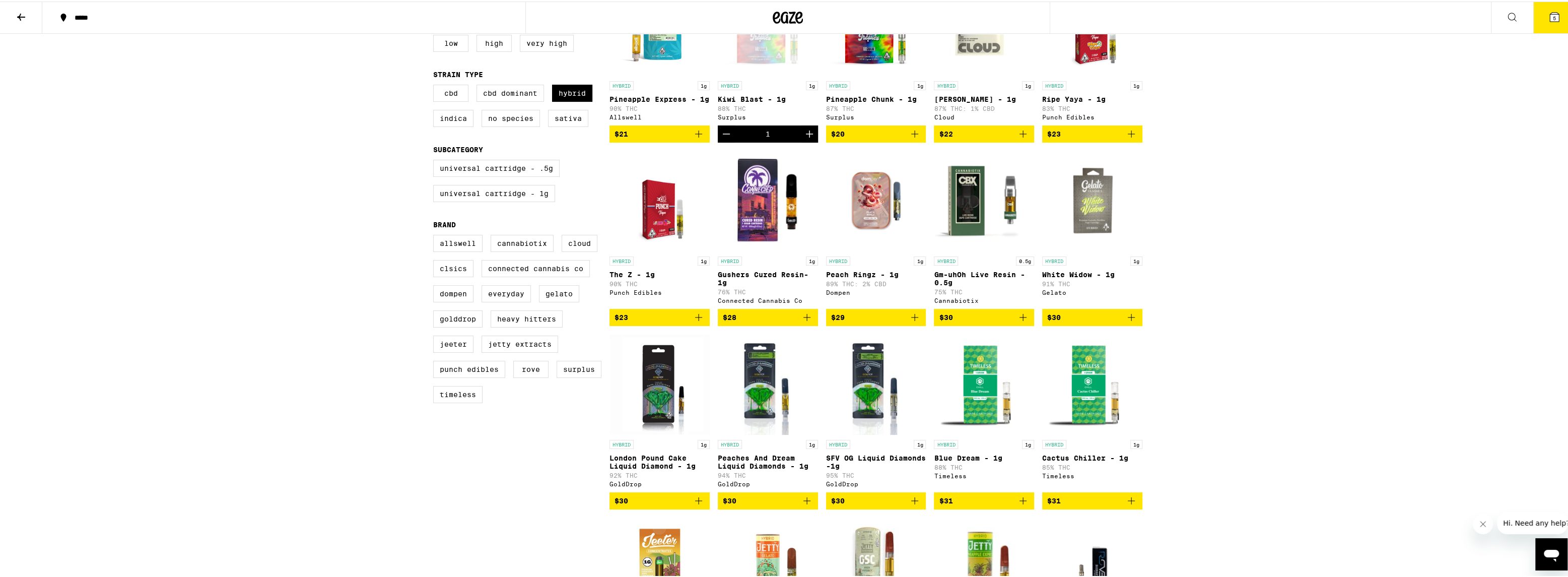
scroll to position [173, 0]
click at [854, 277] on p "Peach Ringz - 1g" at bounding box center [876, 272] width 100 height 8
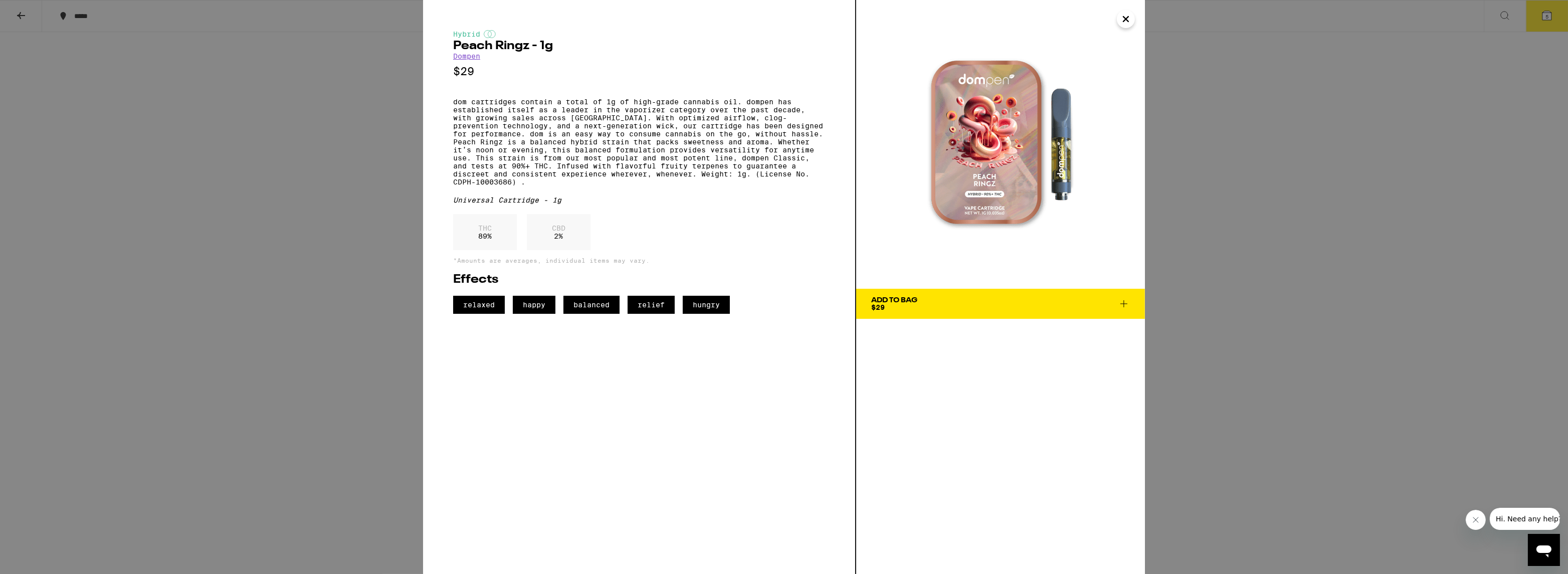
click at [726, 243] on div "THC 89 % CBD 2 %" at bounding box center [639, 235] width 372 height 41
click at [905, 309] on div "Add To Bag $29" at bounding box center [894, 304] width 46 height 14
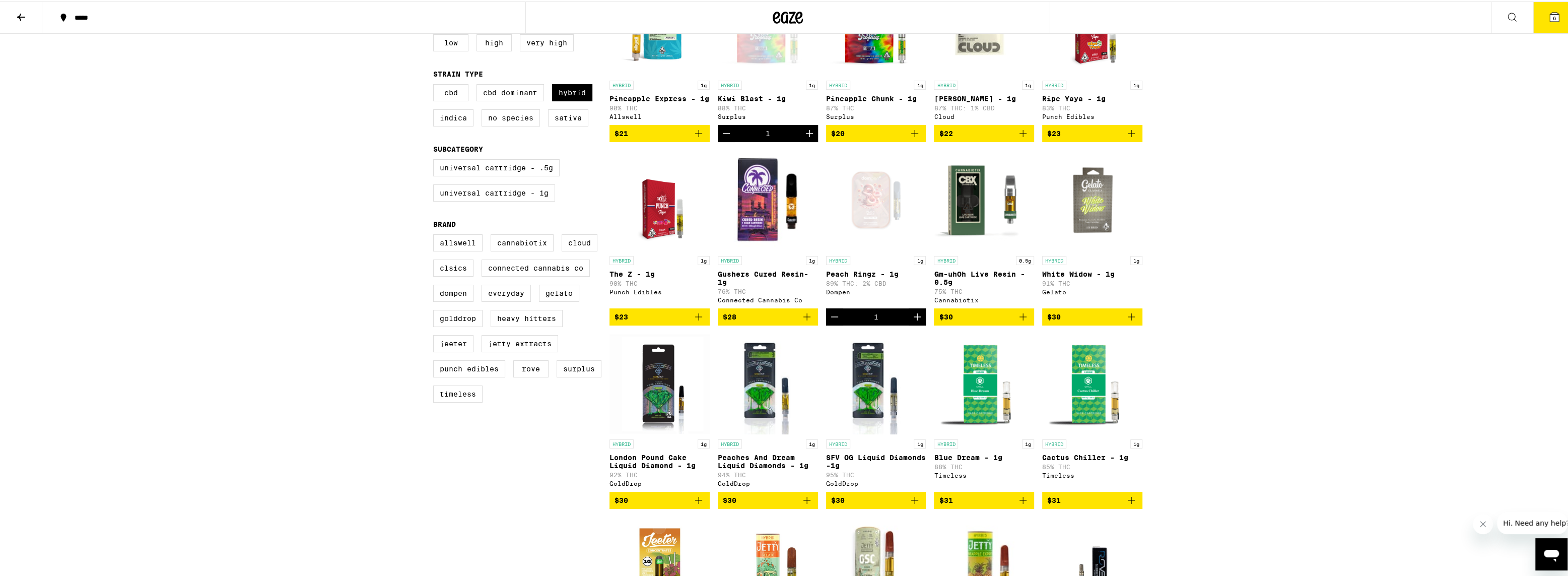
click at [327, 246] on div "***** ***** 6 Vape Cartridges 0.5g & 1g oil cartridges, Use with any 510-compat…" at bounding box center [788, 534] width 1575 height 1413
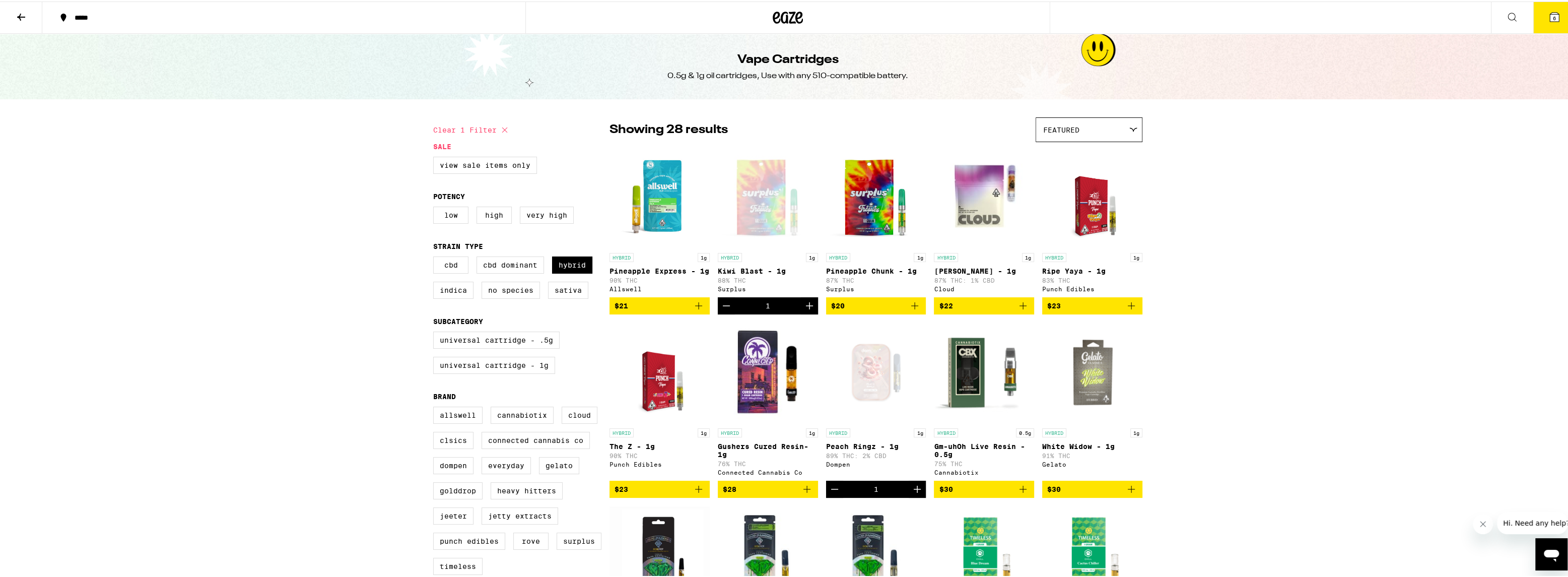
click at [18, 17] on icon at bounding box center [21, 16] width 12 height 12
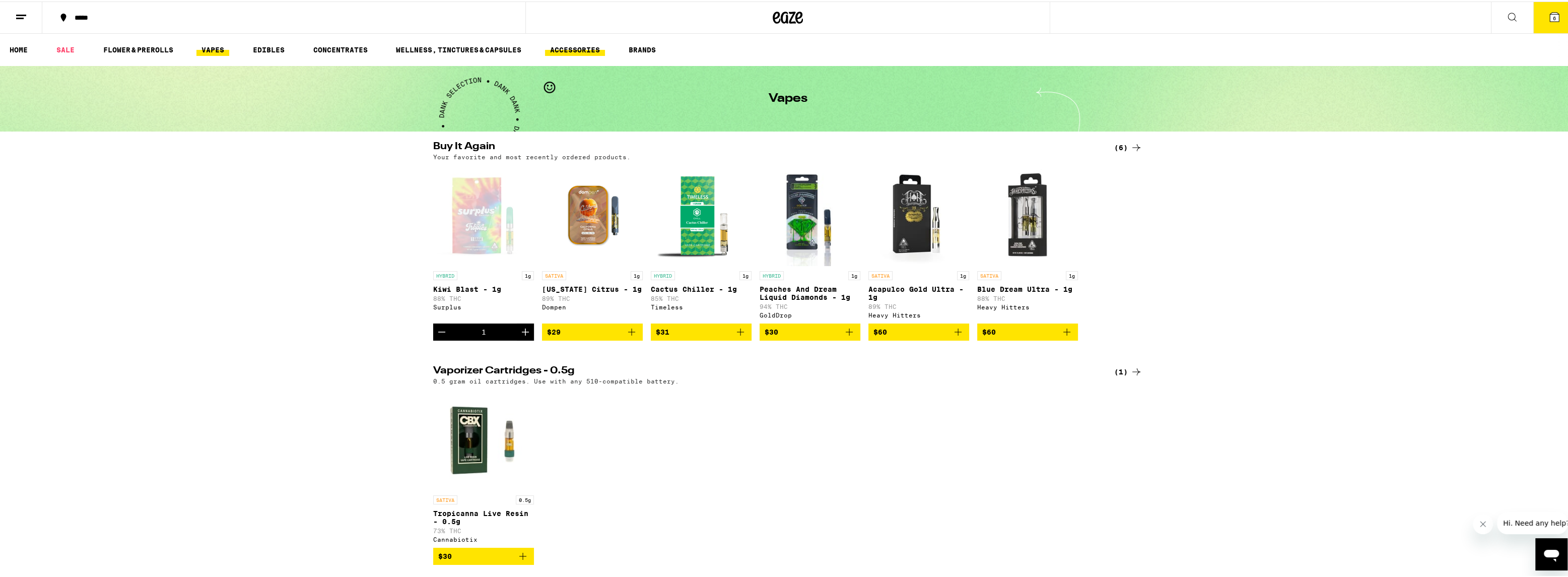
click at [586, 49] on link "ACCESSORIES" at bounding box center [575, 48] width 60 height 12
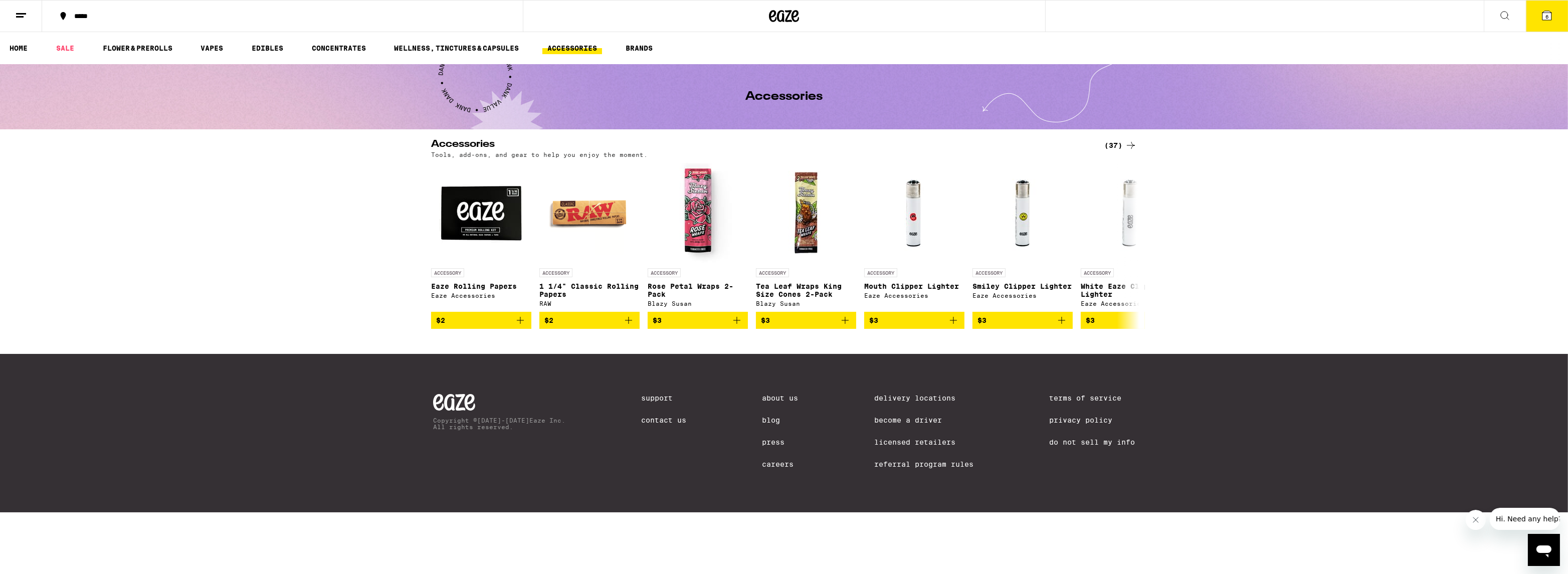
click at [1118, 144] on div "(37)" at bounding box center [1121, 145] width 33 height 12
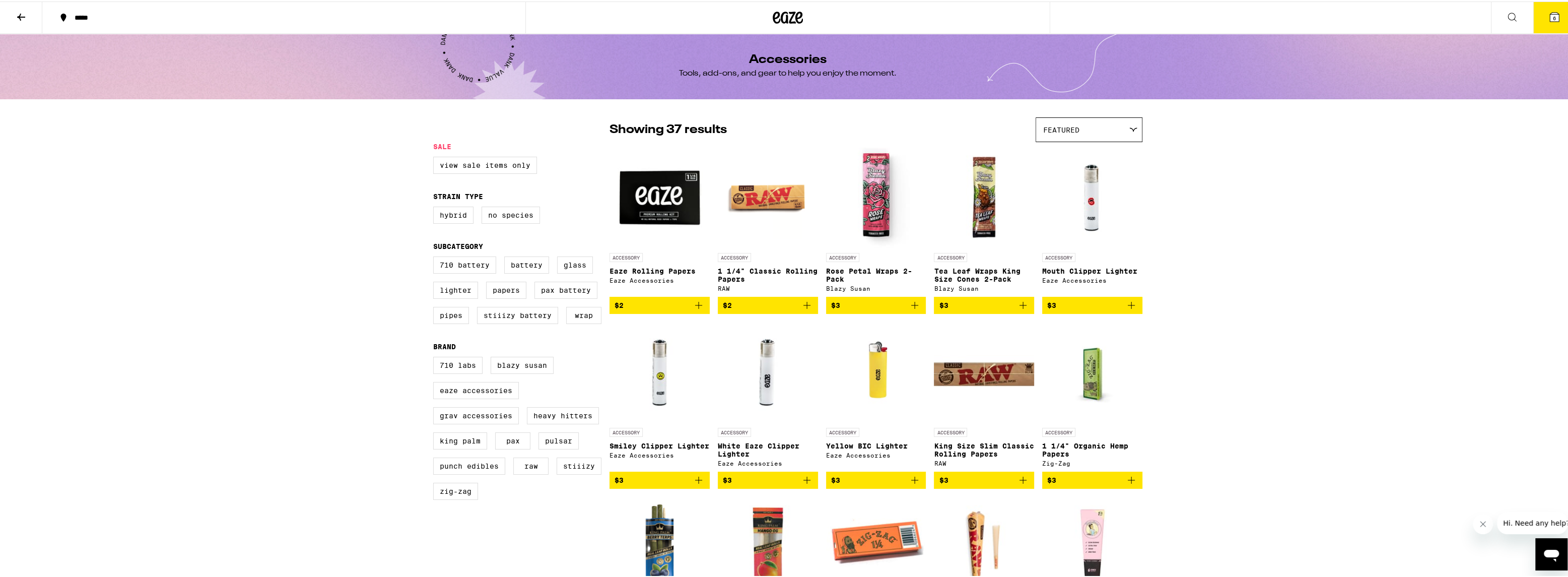
click at [20, 13] on icon at bounding box center [21, 16] width 8 height 7
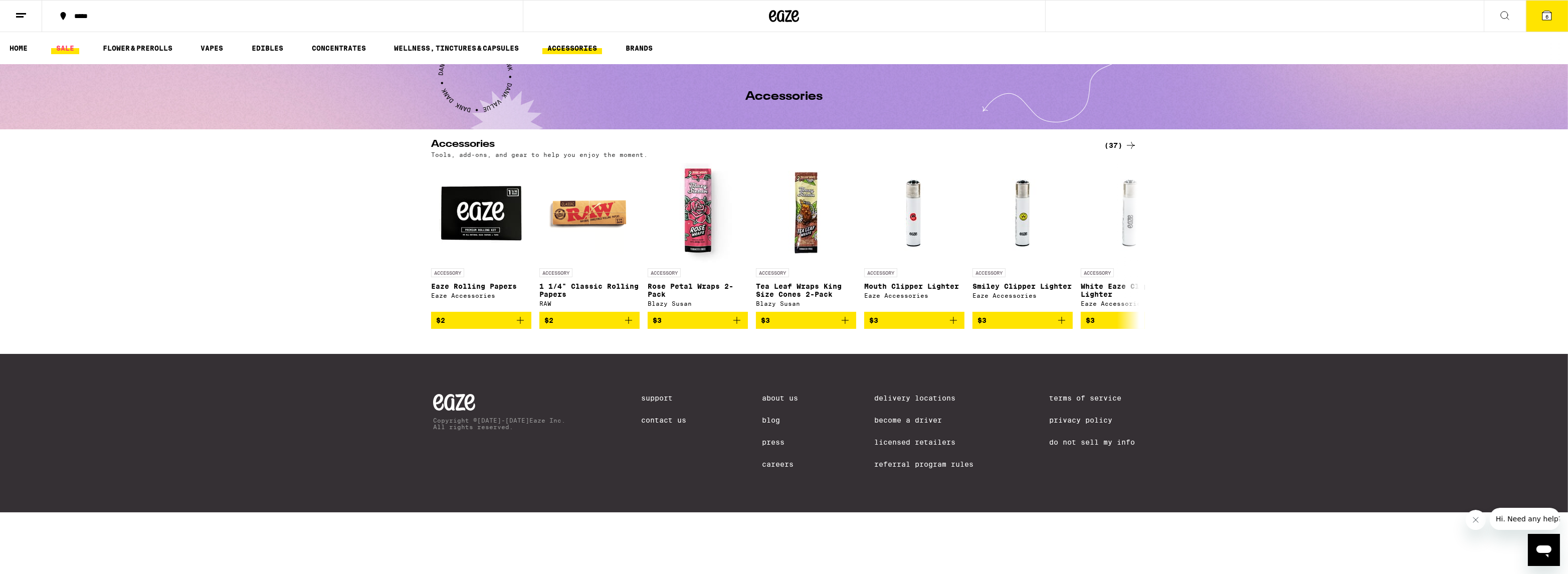
click at [64, 47] on link "SALE" at bounding box center [65, 48] width 28 height 12
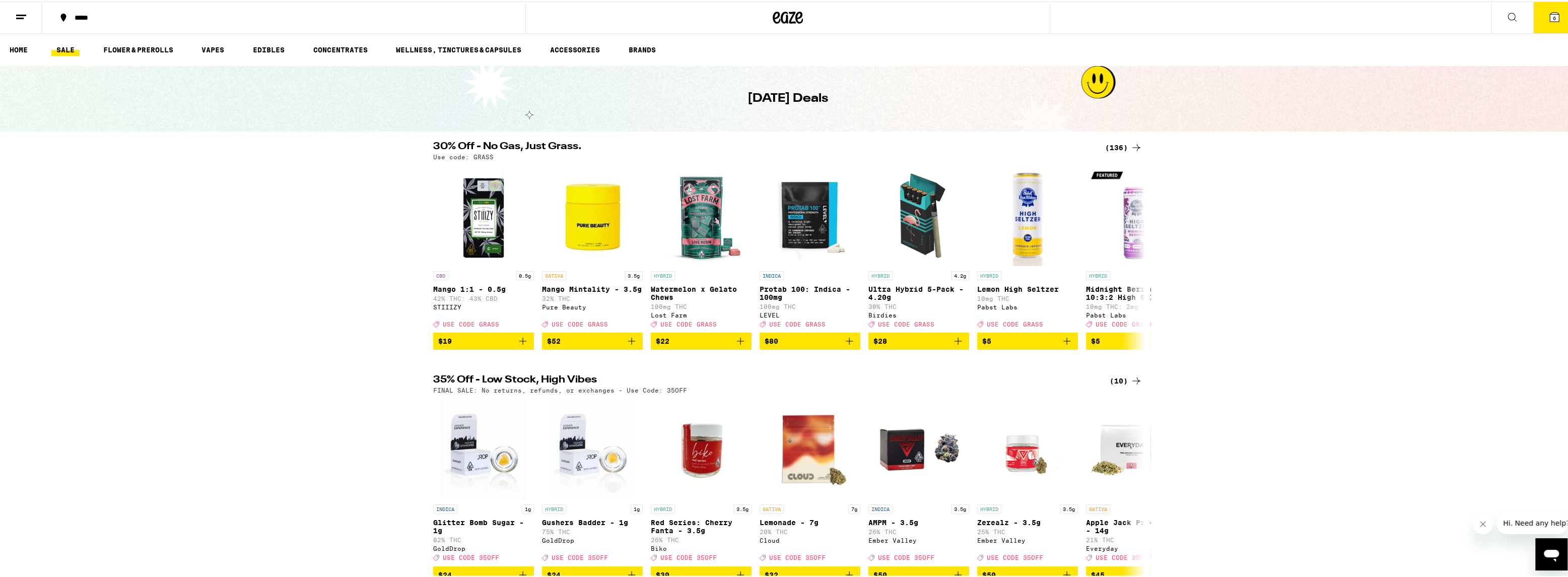
click at [1111, 144] on div "(136)" at bounding box center [1123, 146] width 37 height 12
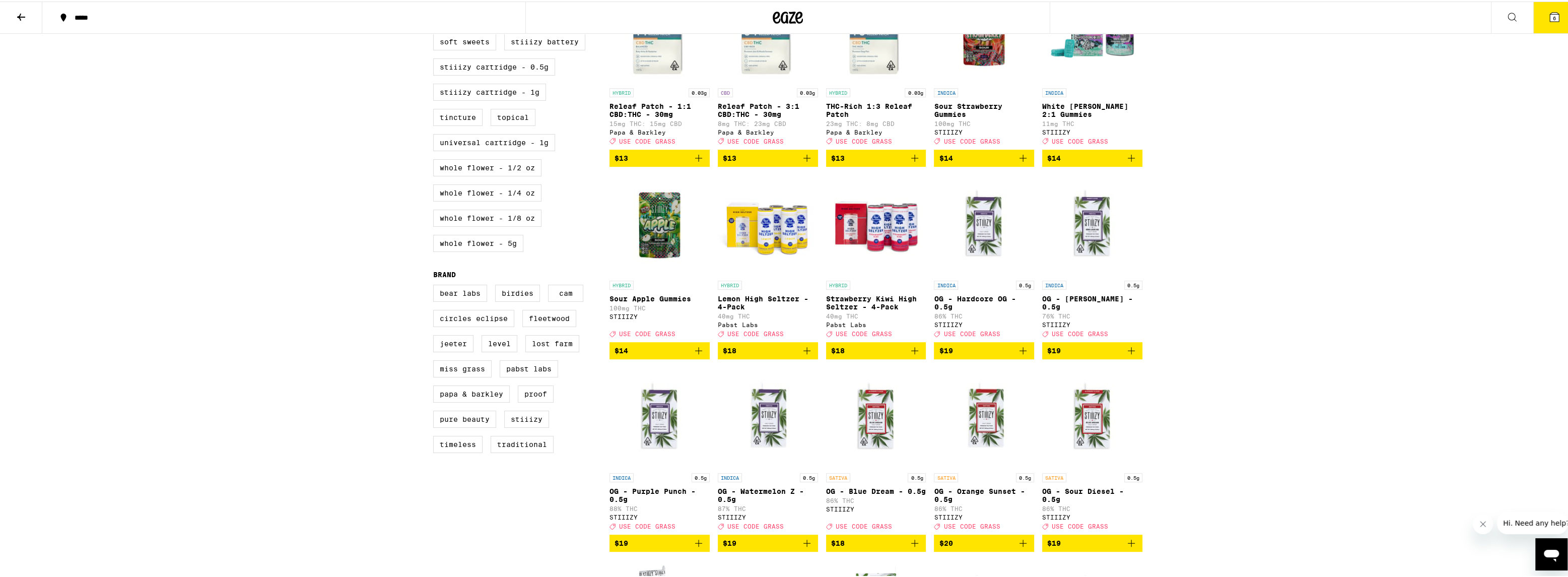
scroll to position [551, 0]
click at [864, 309] on p "Strawberry Kiwi High Seltzer - 4-Pack" at bounding box center [876, 300] width 100 height 16
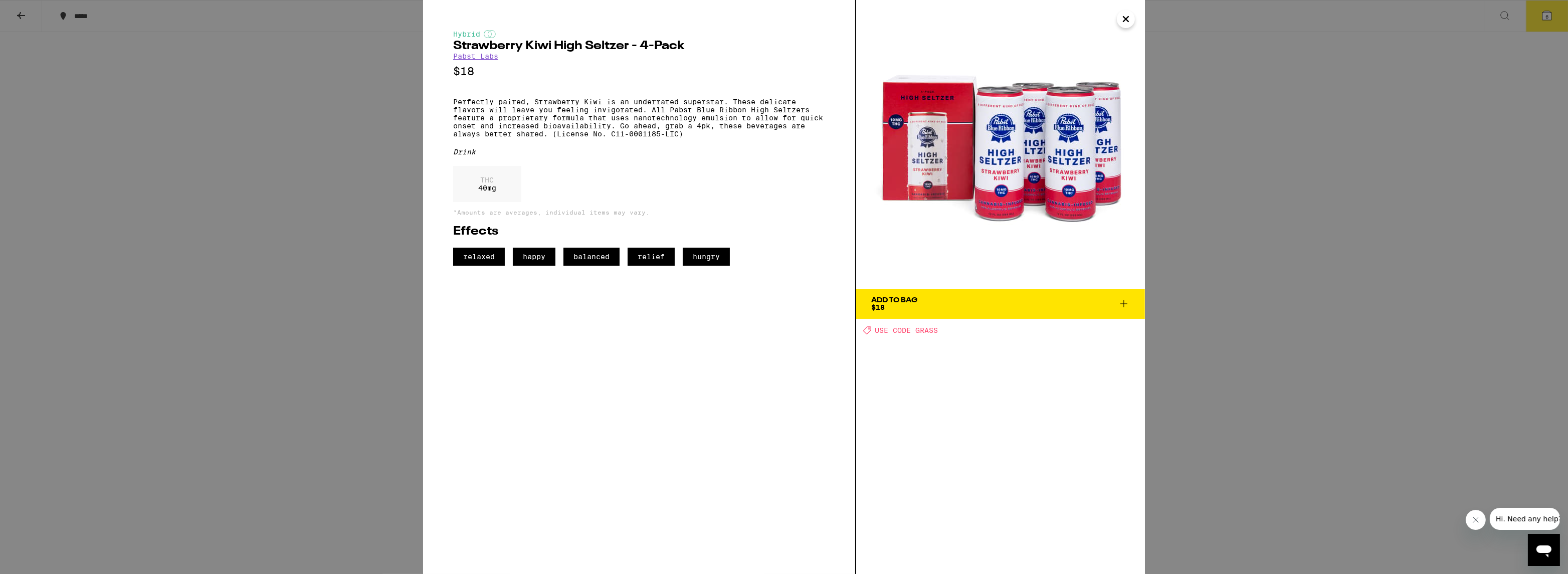
click at [892, 331] on span "USE CODE GRASS" at bounding box center [906, 330] width 63 height 8
drag, startPoint x: 917, startPoint y: 331, endPoint x: 939, endPoint y: 331, distance: 22.0
click at [939, 331] on div "Deal Created with Sketch. USE CODE GRASS" at bounding box center [1004, 330] width 282 height 9
copy span "GRASS"
click at [1240, 332] on div "Hybrid Strawberry Kiwi High Seltzer - 4-Pack Pabst Labs $18 Perfectly paired, S…" at bounding box center [784, 287] width 1568 height 574
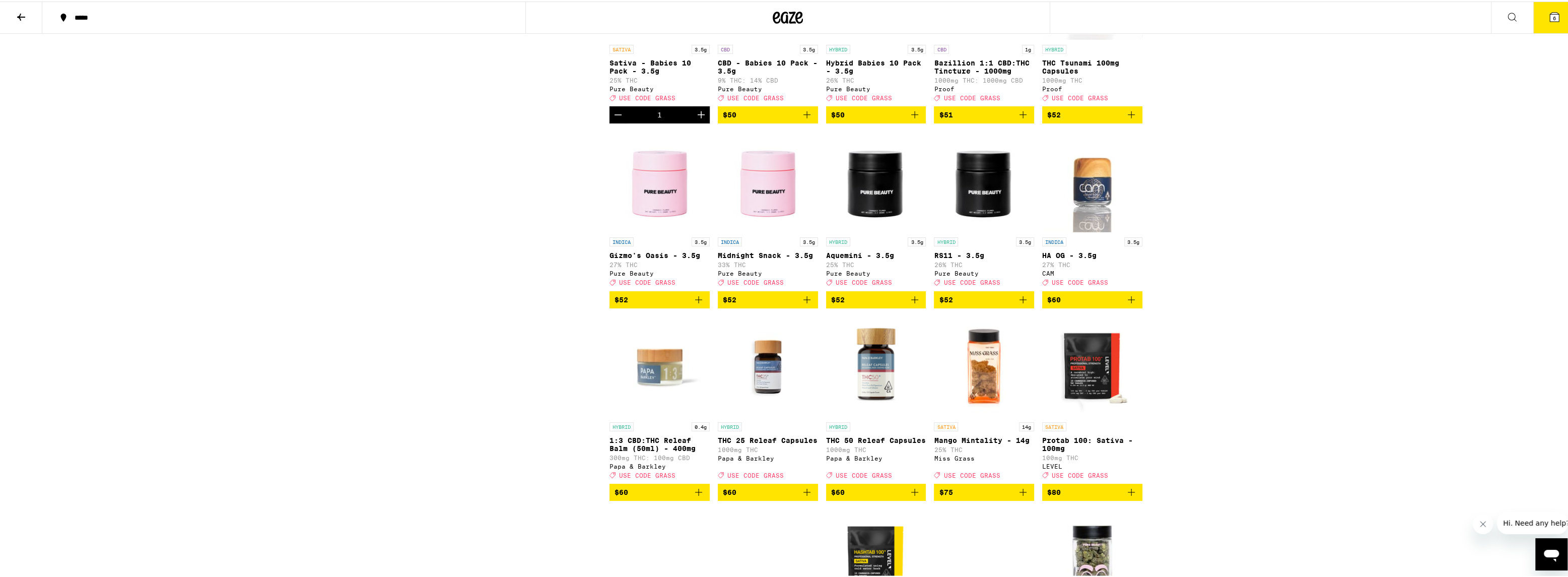
scroll to position [4631, 0]
click at [870, 73] on p "Hybrid Babies 10 Pack - 3.5g" at bounding box center [876, 65] width 100 height 16
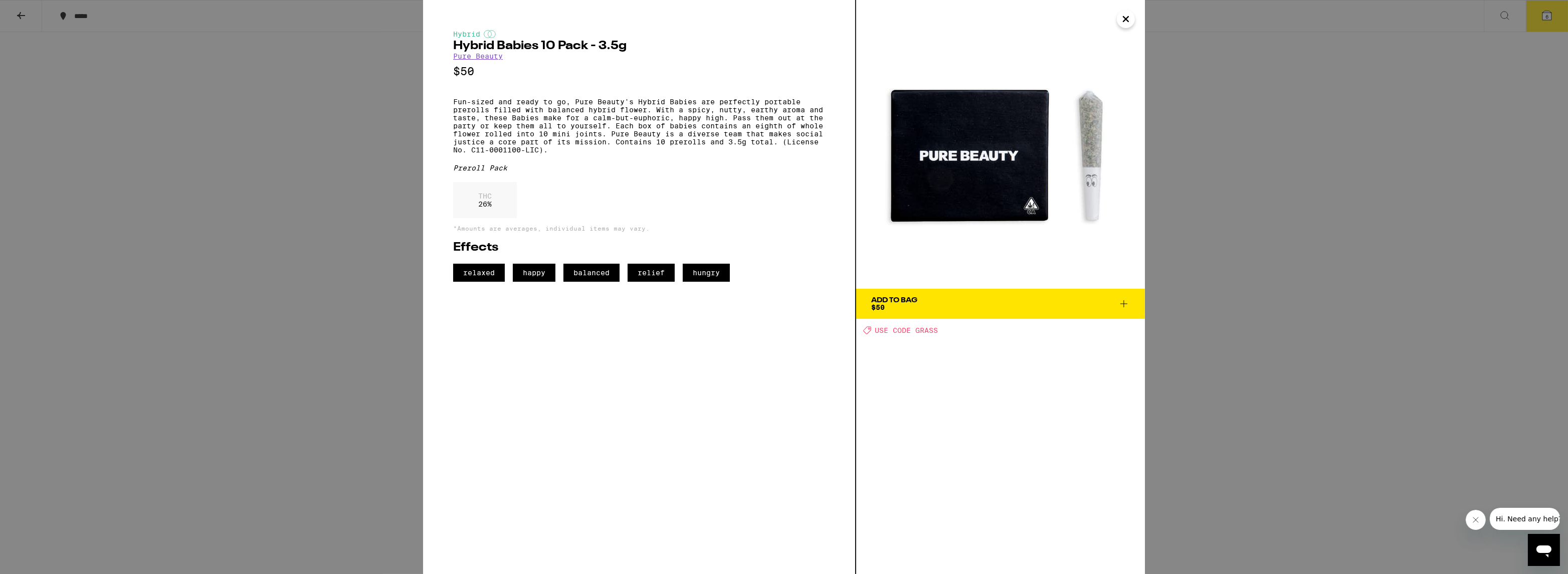
click at [1320, 189] on div "Hybrid Hybrid Babies 10 Pack - 3.5g Pure Beauty $50 Fun-sized and ready to go, …" at bounding box center [784, 287] width 1568 height 574
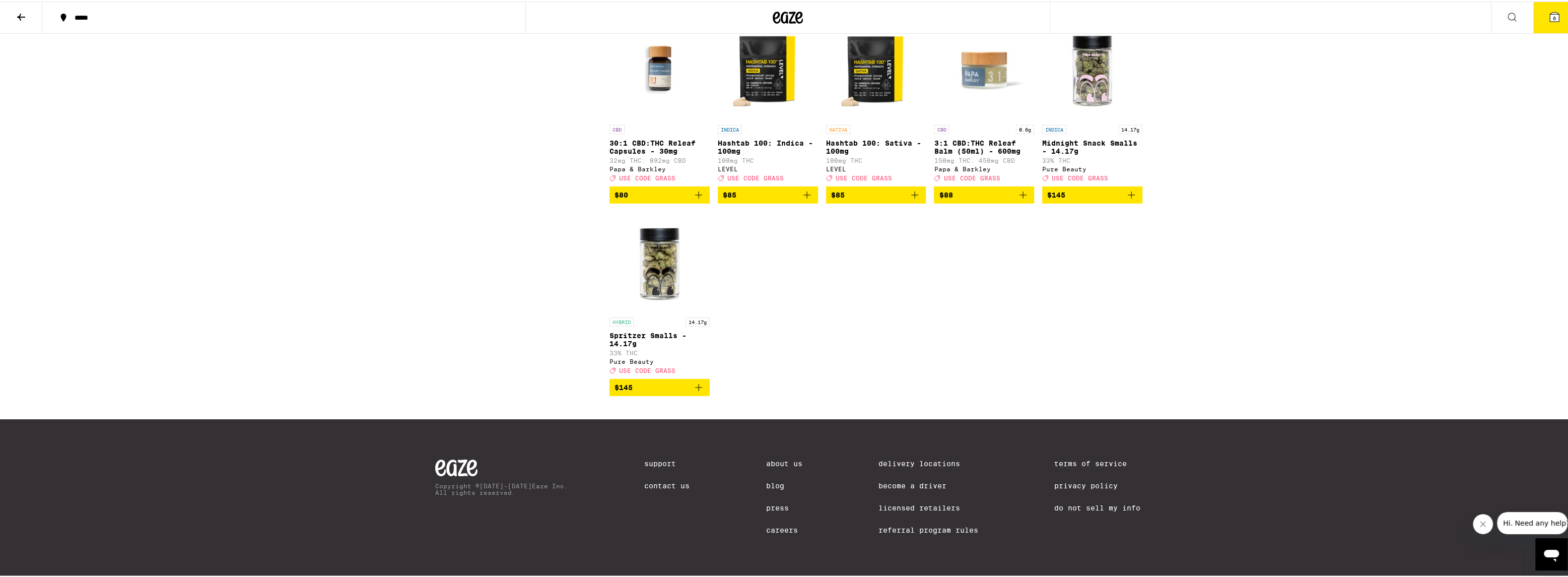
scroll to position [5135, 0]
click at [901, 154] on p "Hashtab 100: Sativa - 100mg" at bounding box center [876, 146] width 100 height 16
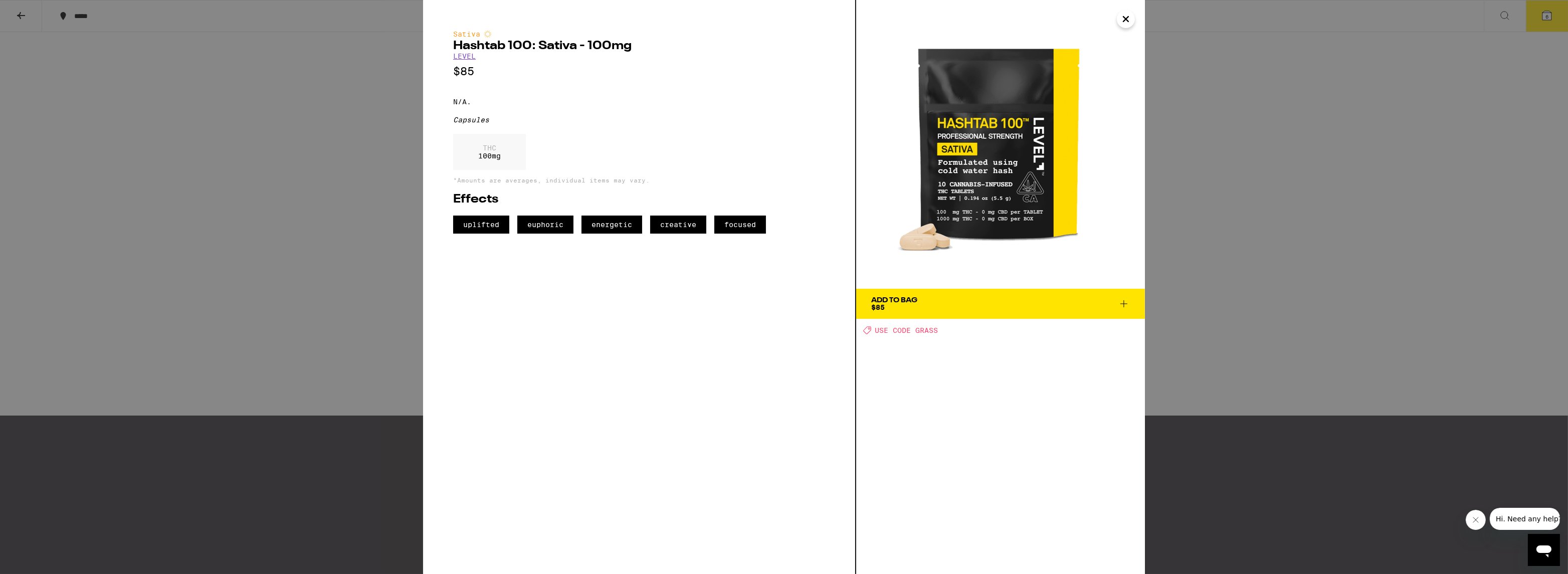
click at [1290, 239] on div "Sativa Hashtab 100: Sativa - 100mg LEVEL $85 N/A. Capsules THC 100 mg *Amounts …" at bounding box center [784, 287] width 1568 height 574
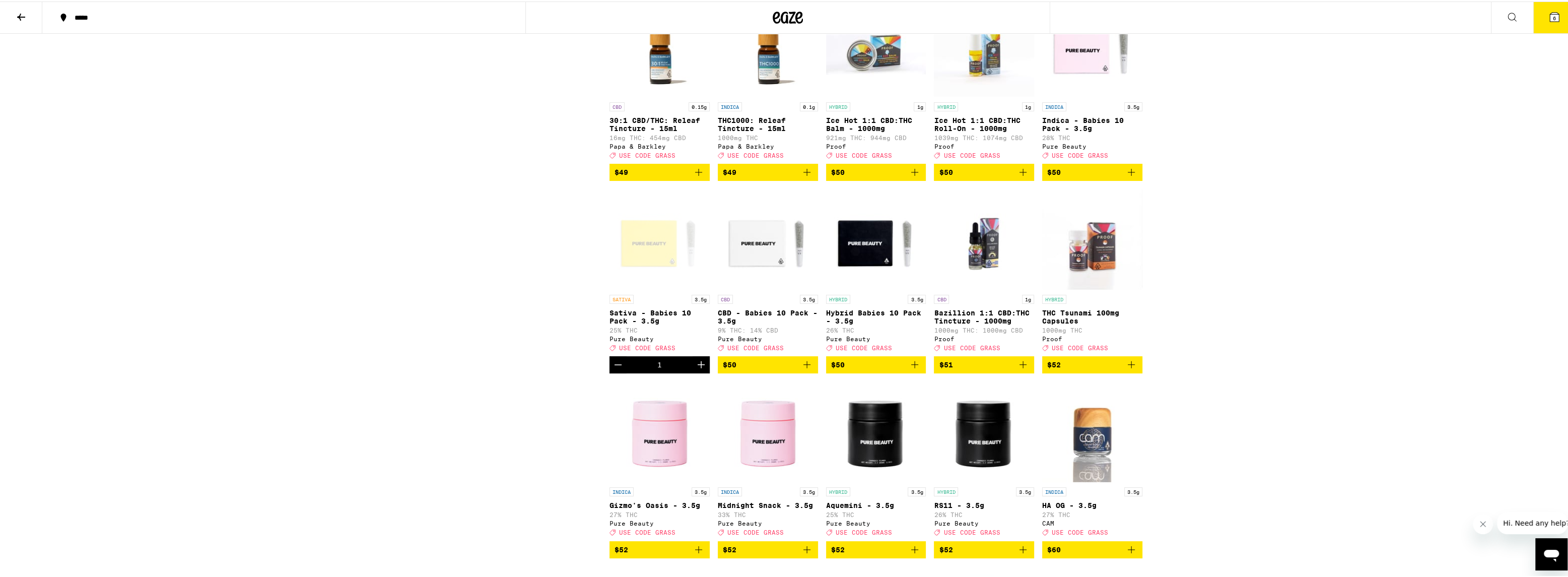
scroll to position [4379, 0]
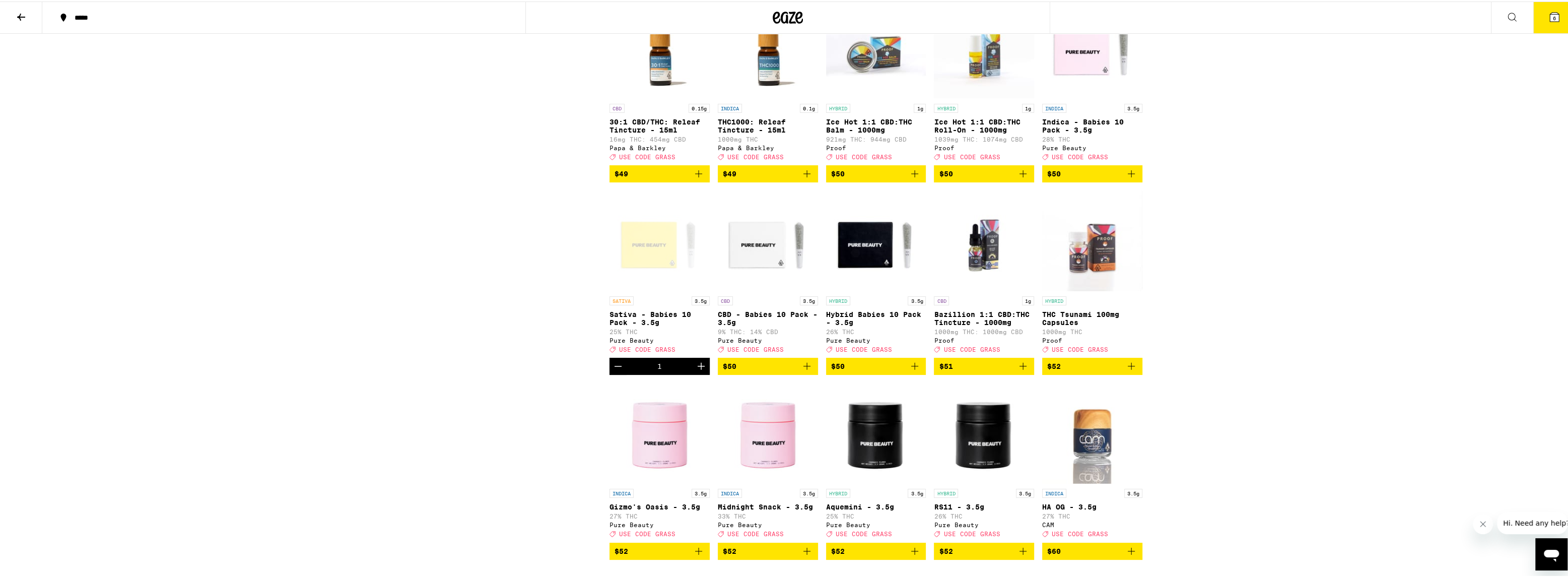
click at [1551, 17] on icon at bounding box center [1555, 16] width 12 height 12
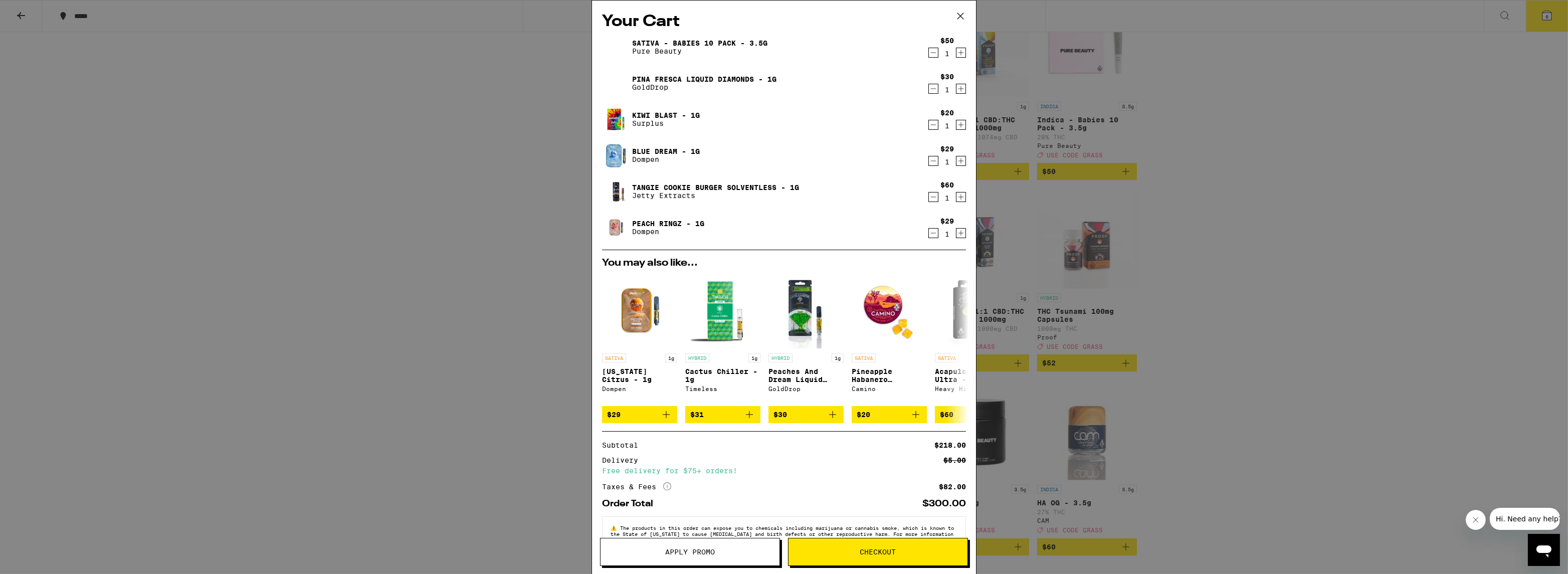
click at [675, 545] on button "Apply Promo" at bounding box center [690, 552] width 180 height 28
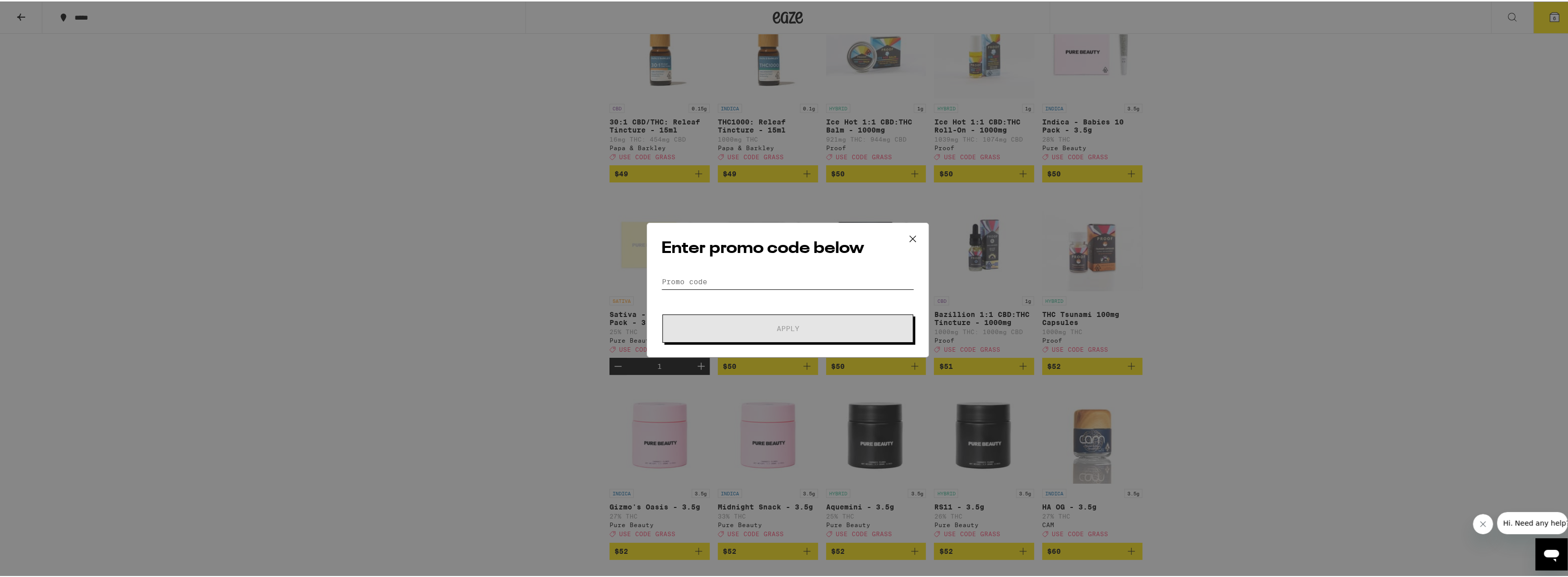
click at [712, 276] on input "Promo Code" at bounding box center [787, 280] width 253 height 15
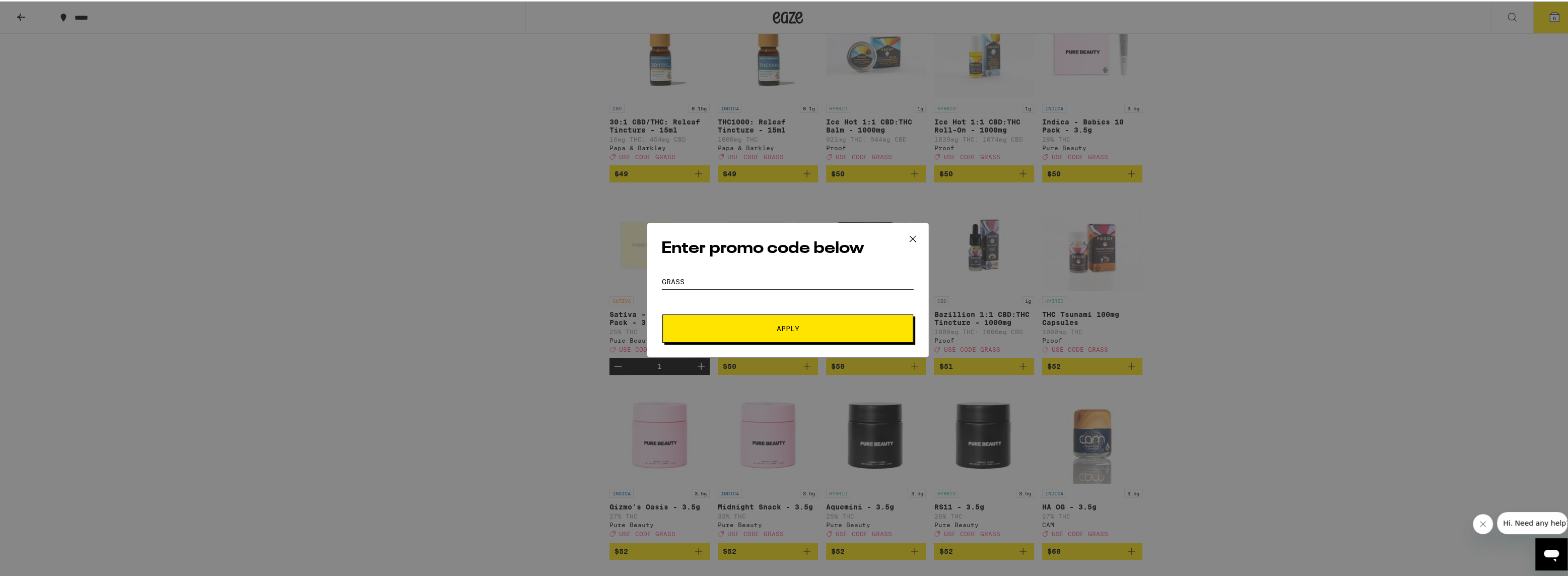
type input "grass"
click at [747, 332] on button "Apply" at bounding box center [788, 327] width 251 height 28
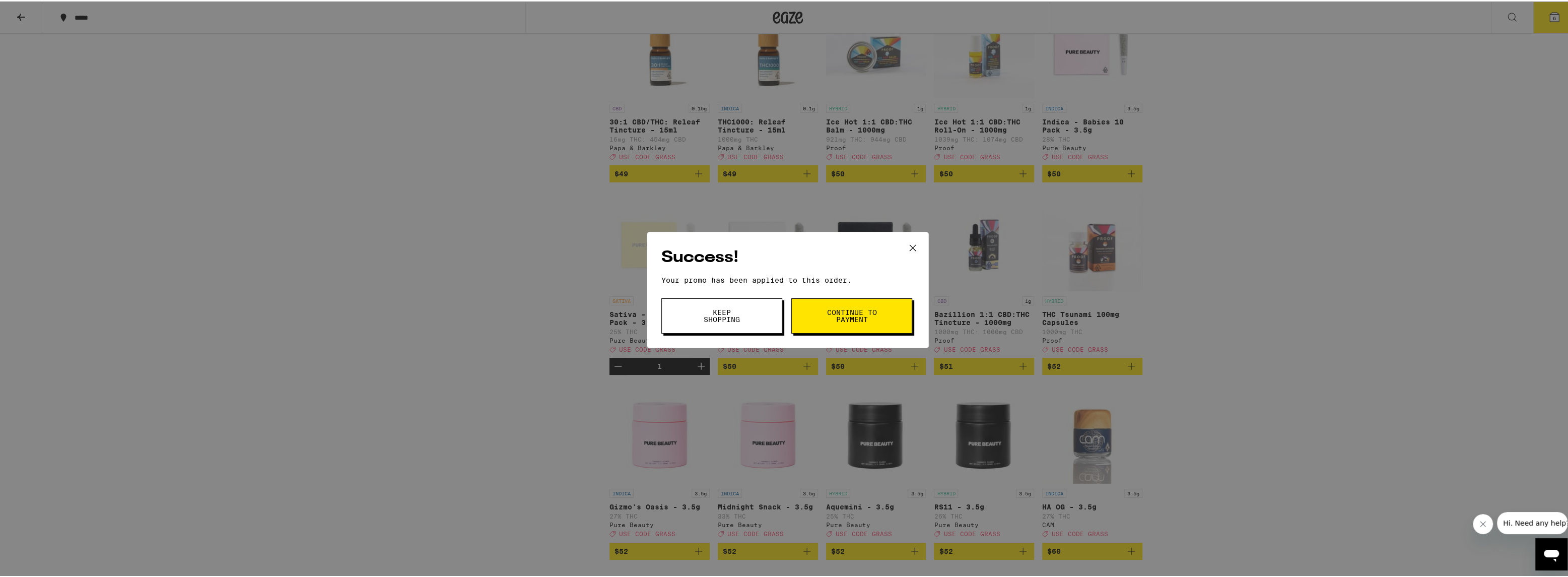
click at [870, 315] on span "Continue to payment" at bounding box center [852, 314] width 51 height 14
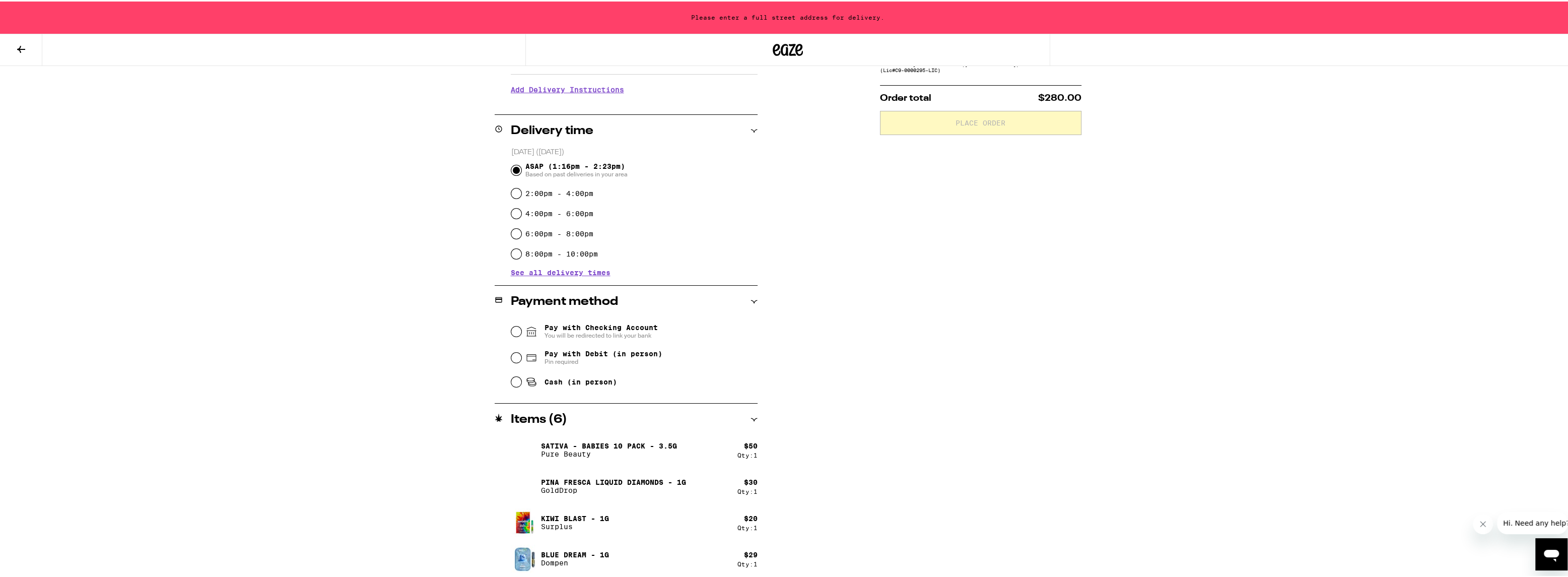
scroll to position [201, 0]
click at [280, 110] on div "**********" at bounding box center [788, 225] width 1575 height 852
